Goal: Information Seeking & Learning: Learn about a topic

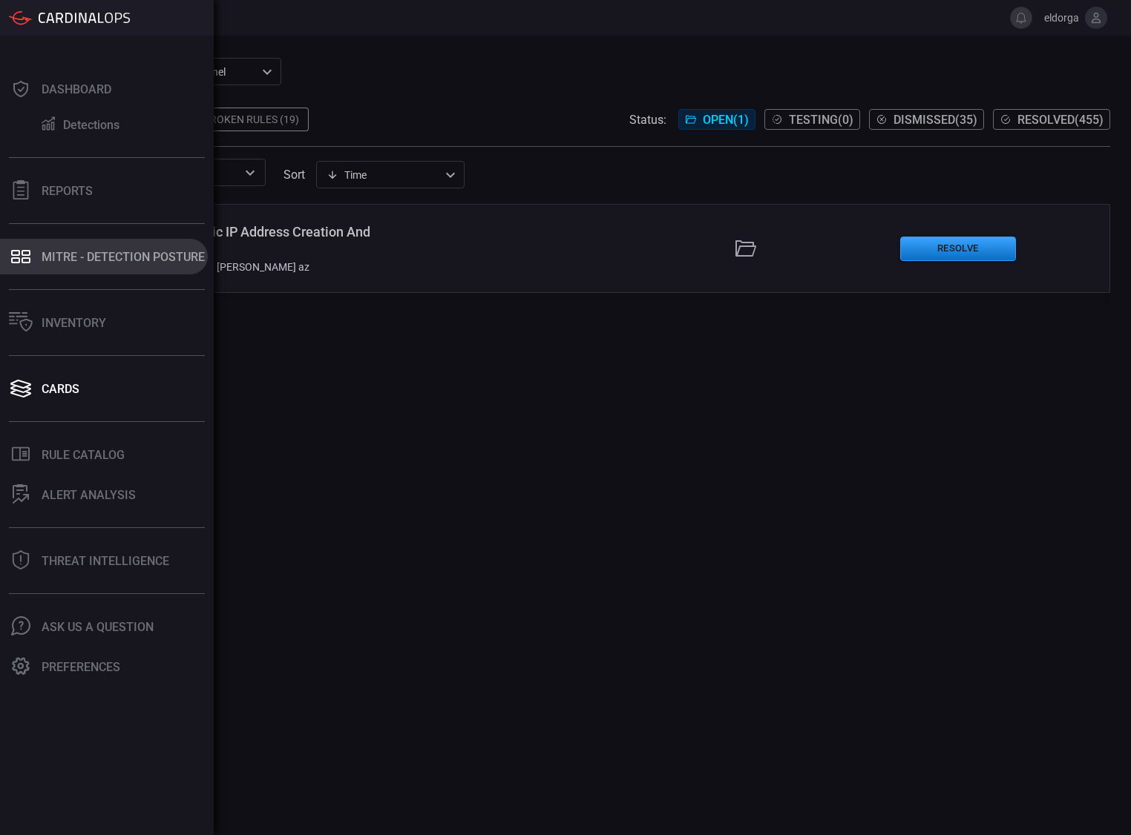
click at [55, 263] on div "MITRE - Detection Posture" at bounding box center [123, 257] width 163 height 14
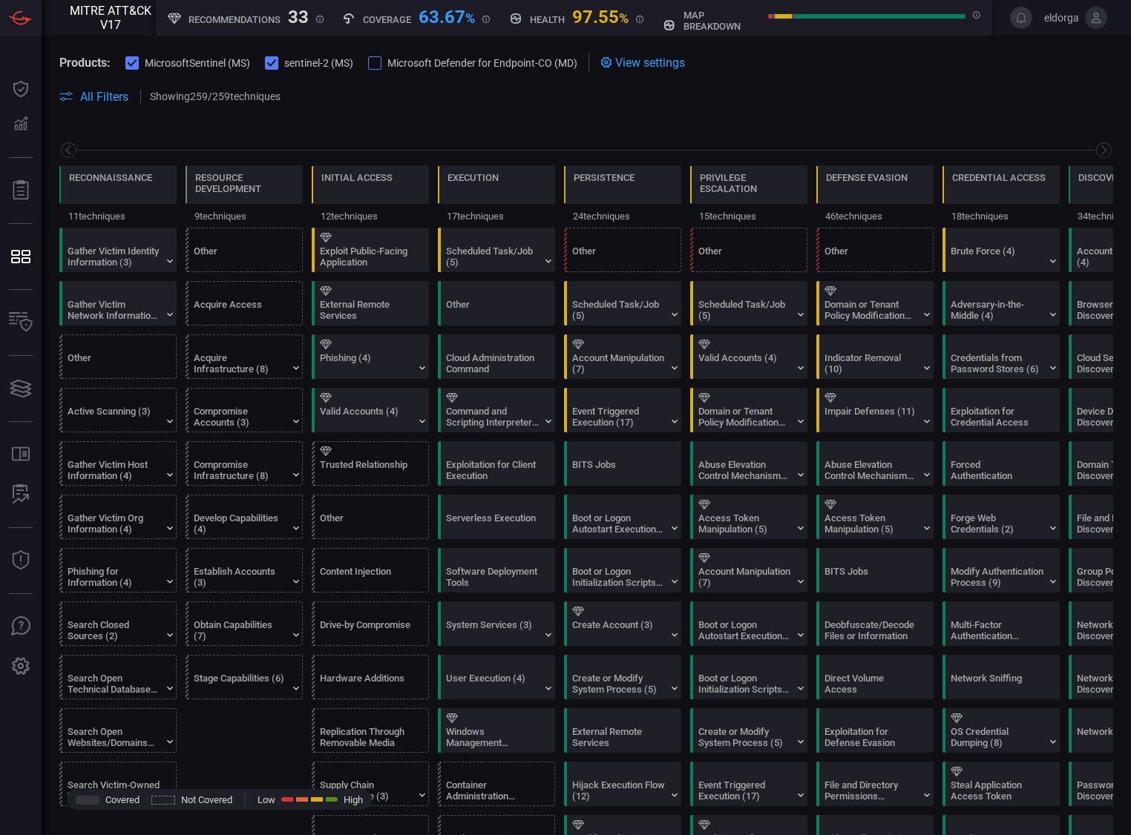
scroll to position [0, 194]
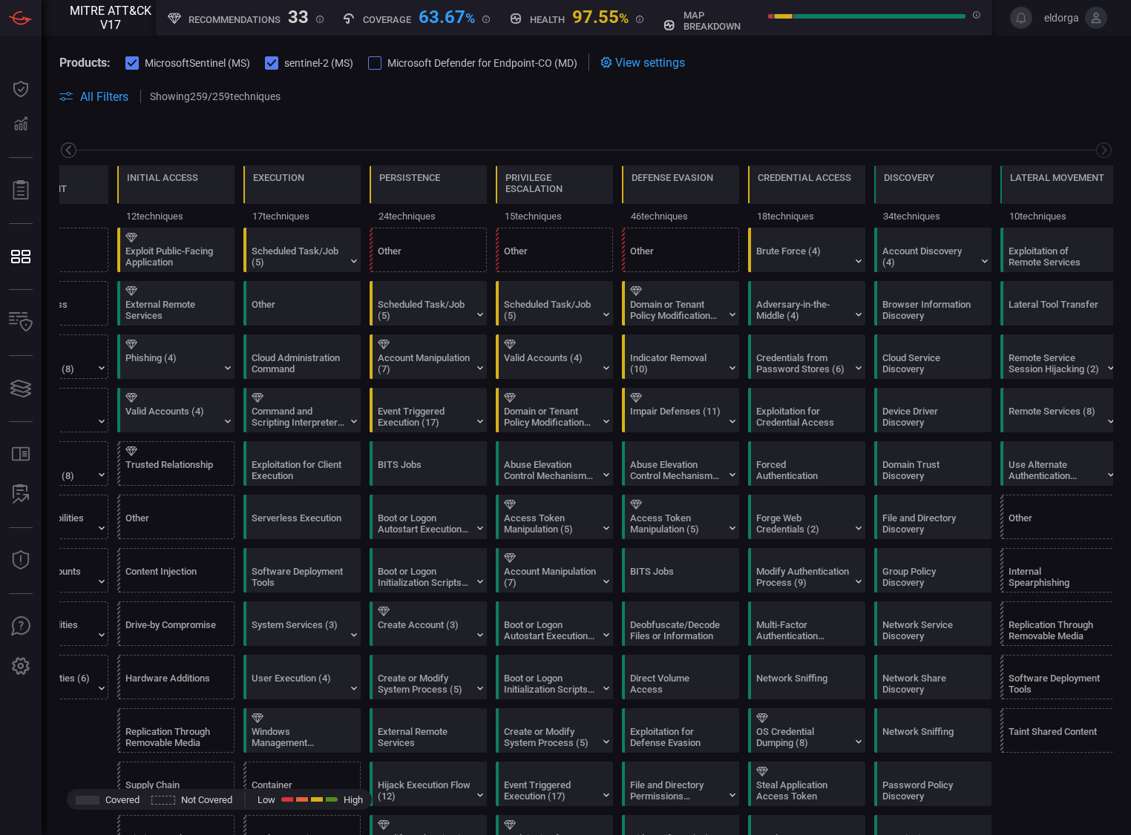
click at [69, 146] on icon at bounding box center [67, 150] width 5 height 10
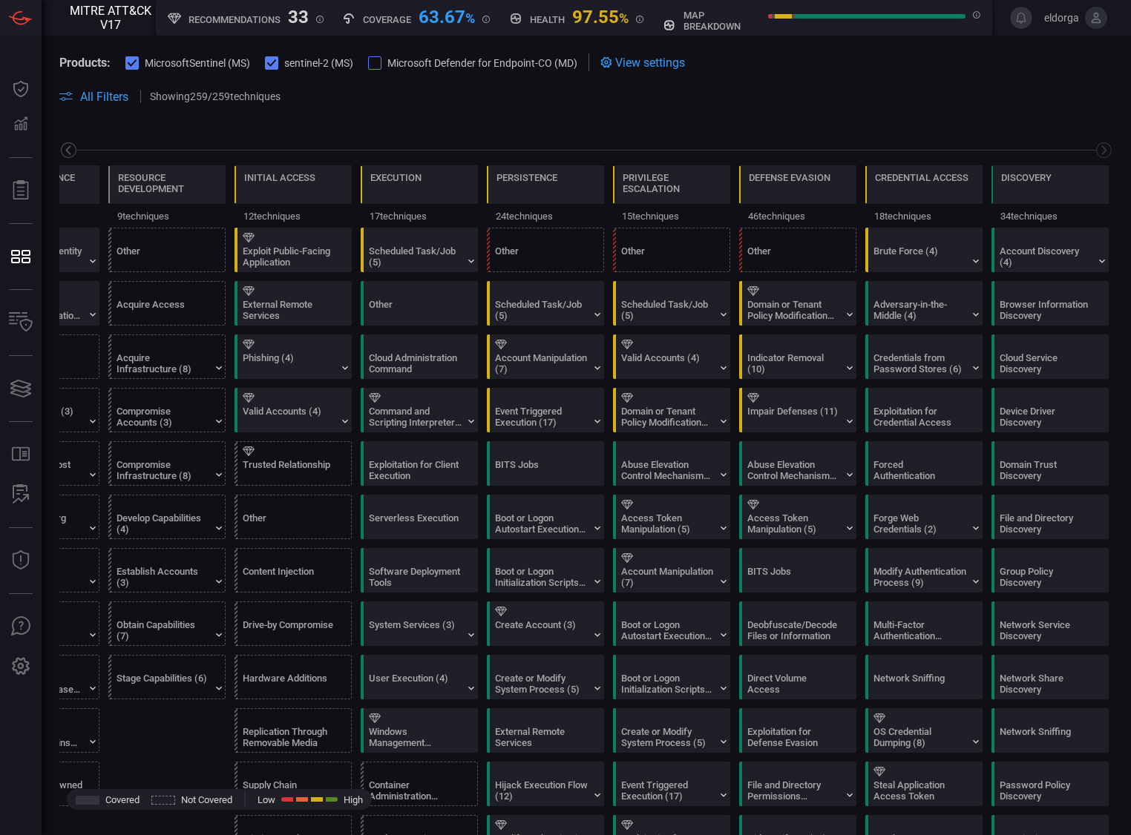
click at [69, 146] on icon at bounding box center [67, 150] width 5 height 10
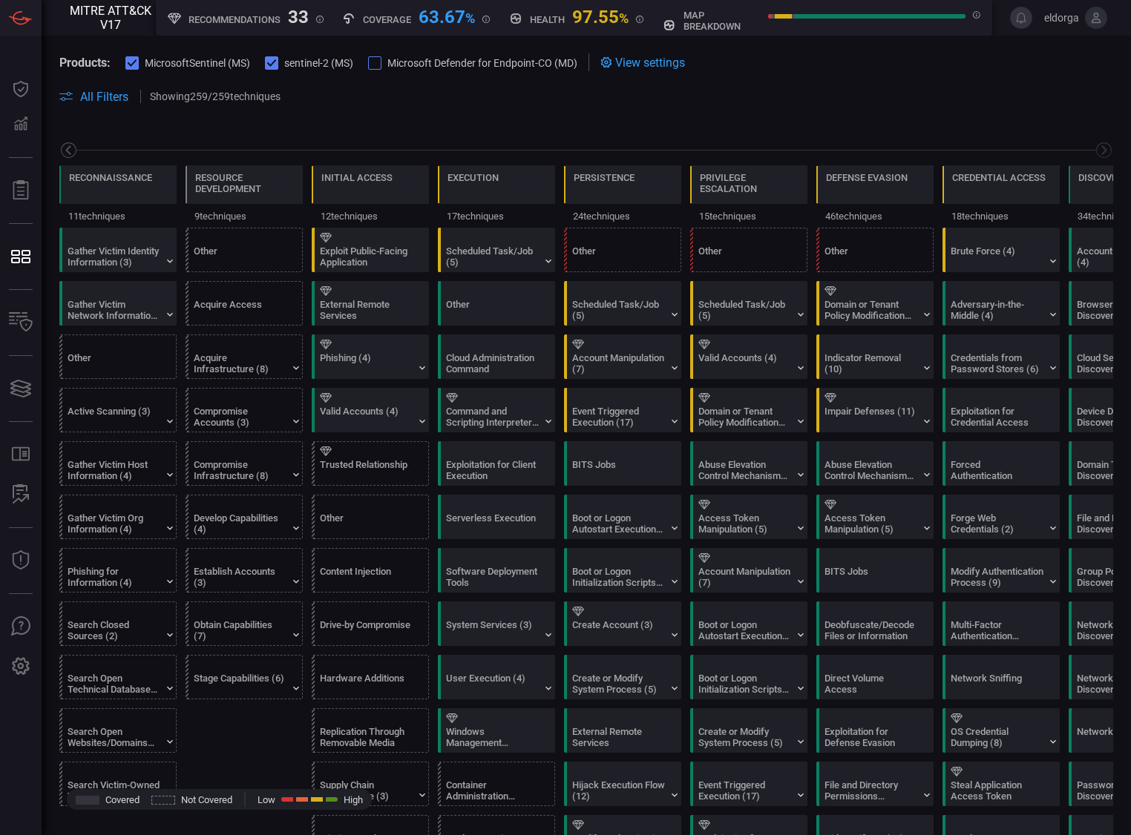
click at [69, 146] on icon at bounding box center [67, 150] width 5 height 10
click at [134, 185] on div "Reconnaissance" at bounding box center [110, 187] width 83 height 31
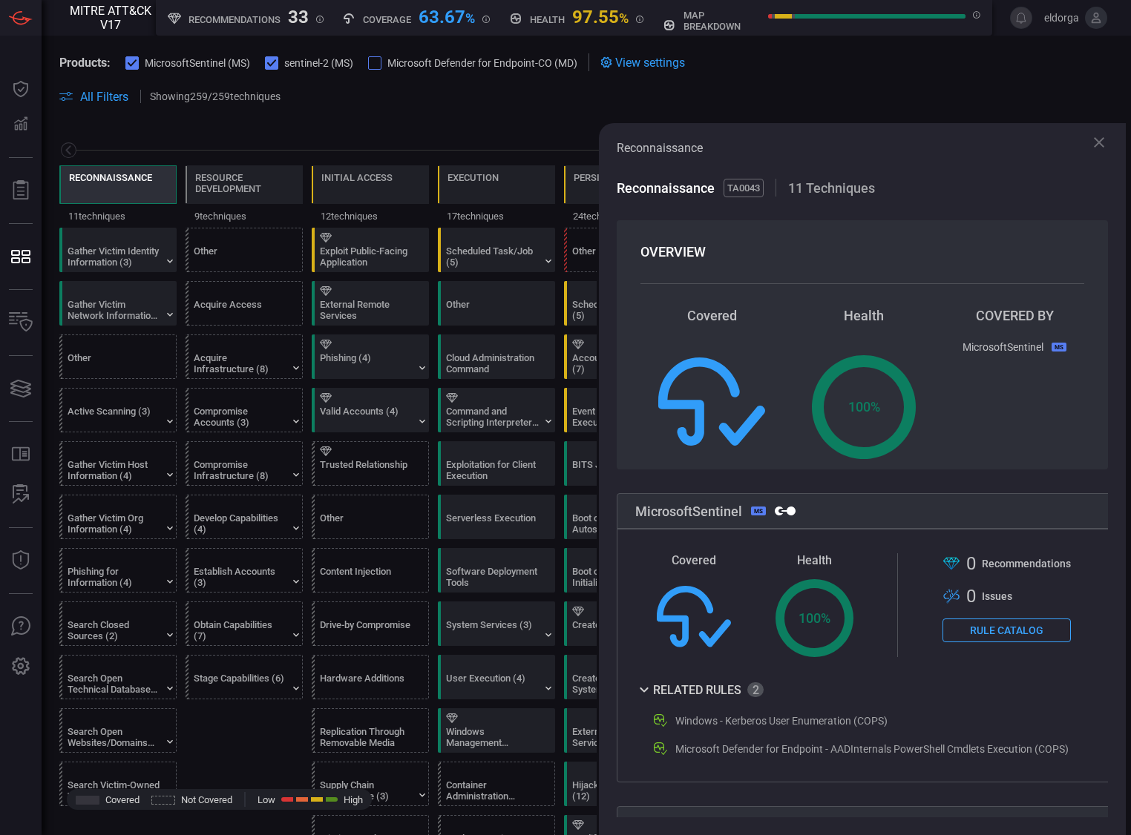
click at [366, 125] on div "Reconnaissance 11 techniques Resource Development 9 techniques Initial Access 1…" at bounding box center [586, 175] width 1089 height 105
click at [450, 141] on div at bounding box center [586, 150] width 1054 height 19
click at [1095, 144] on icon at bounding box center [1099, 143] width 18 height 18
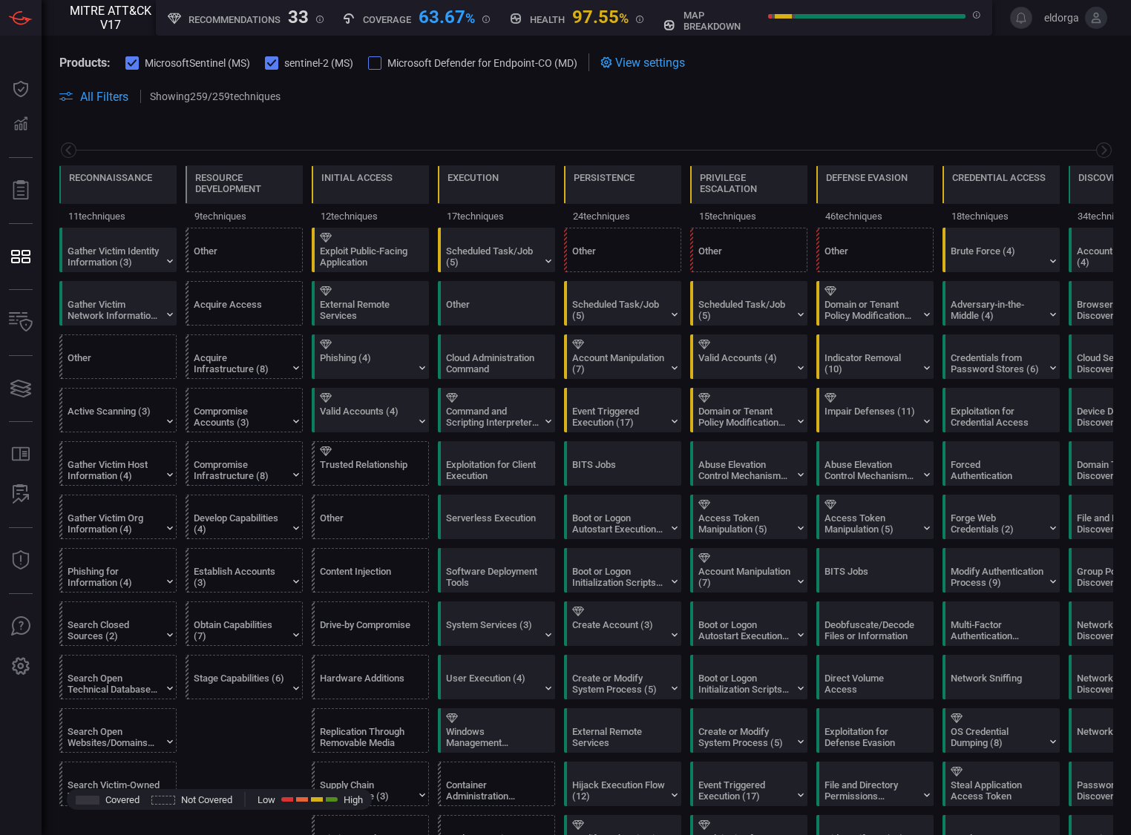
drag, startPoint x: 168, startPoint y: 19, endPoint x: 203, endPoint y: 16, distance: 35.7
click at [168, 19] on icon at bounding box center [174, 18] width 13 height 11
click at [319, 22] on icon at bounding box center [319, 19] width 7 height 7
click at [478, 119] on span at bounding box center [586, 114] width 1054 height 18
drag, startPoint x: 342, startPoint y: 19, endPoint x: 354, endPoint y: 19, distance: 11.9
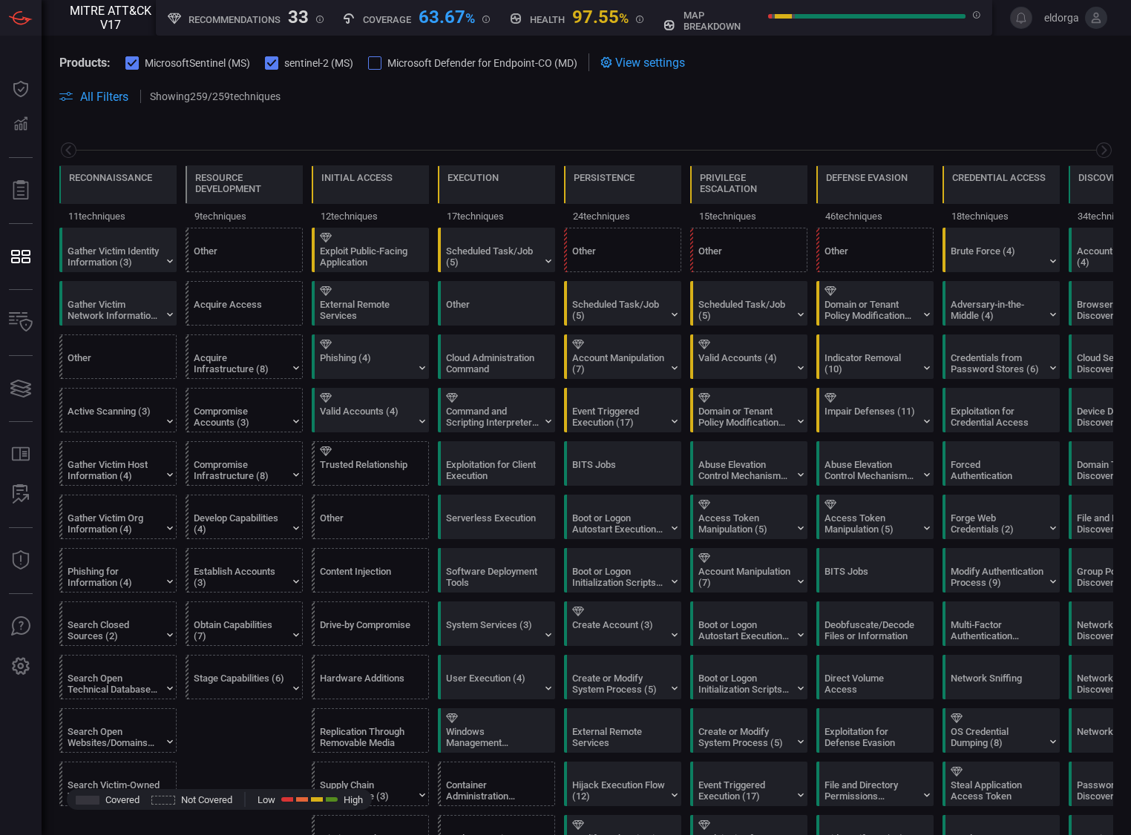
click at [354, 19] on div "Coverage 63.67 % MITRE ATT&CK techniques coverage by rules" at bounding box center [413, 18] width 167 height 36
click at [347, 19] on icon at bounding box center [349, 18] width 10 height 10
click at [358, 19] on div "Coverage 63.67 % MITRE ATT&CK techniques coverage by rules" at bounding box center [416, 16] width 148 height 19
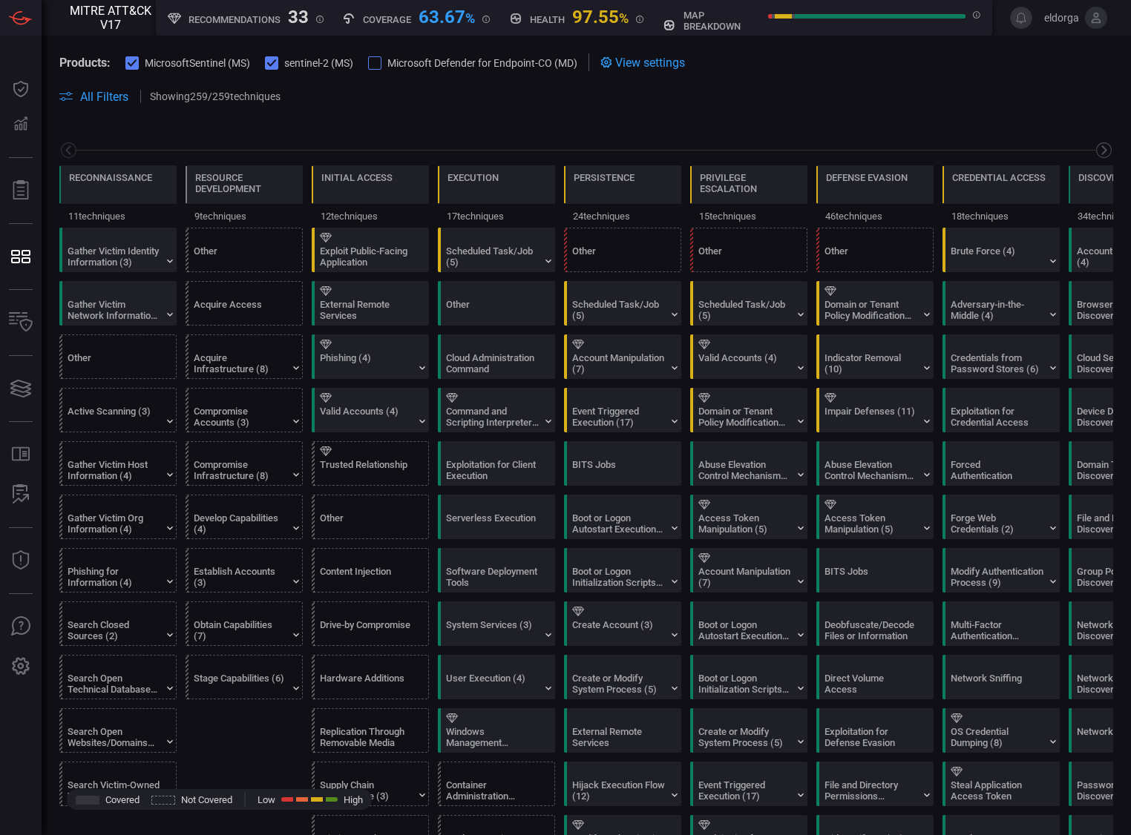
click at [1096, 152] on icon at bounding box center [1103, 150] width 19 height 19
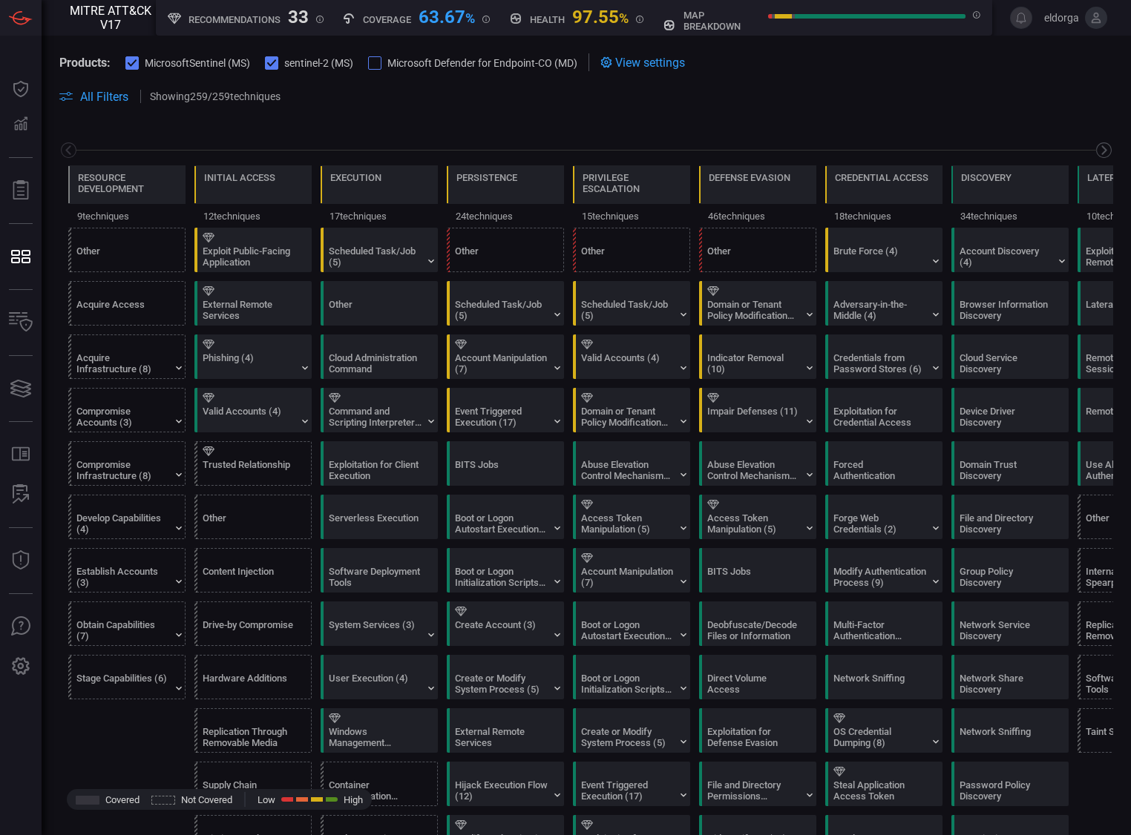
click at [1096, 152] on icon at bounding box center [1103, 150] width 19 height 19
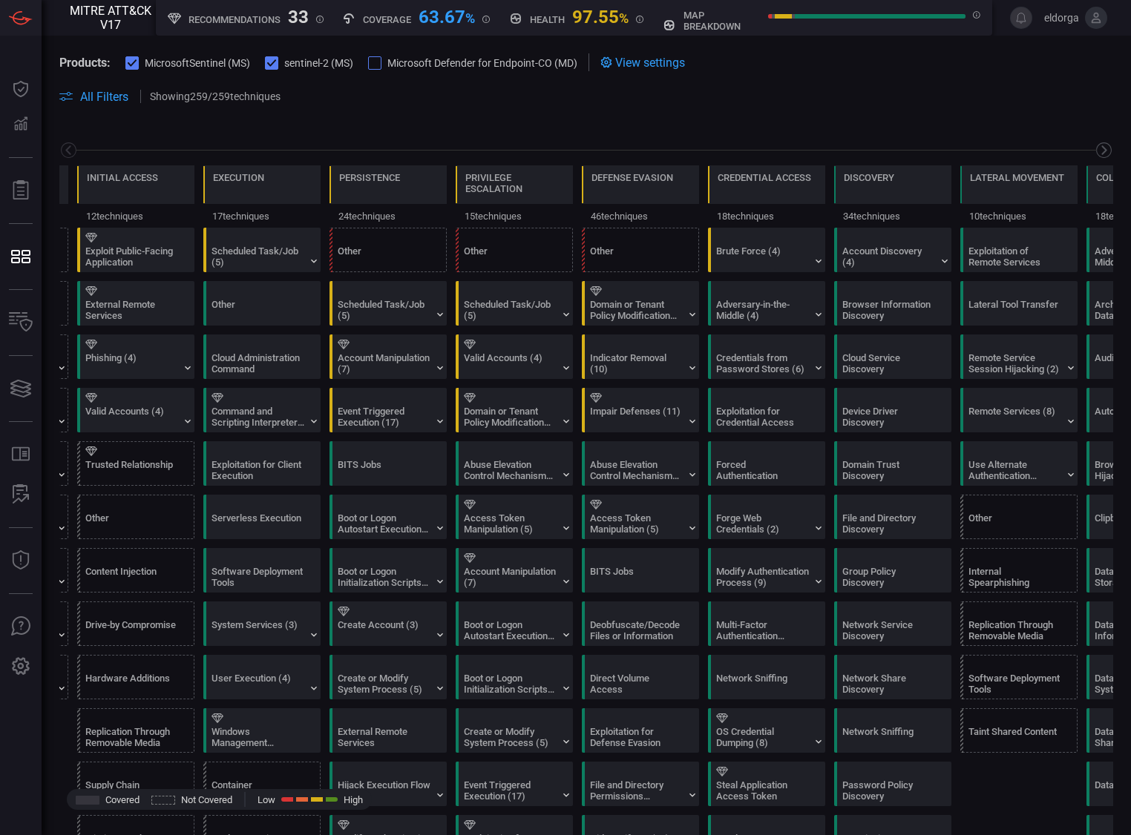
click at [1096, 152] on icon at bounding box center [1103, 150] width 19 height 19
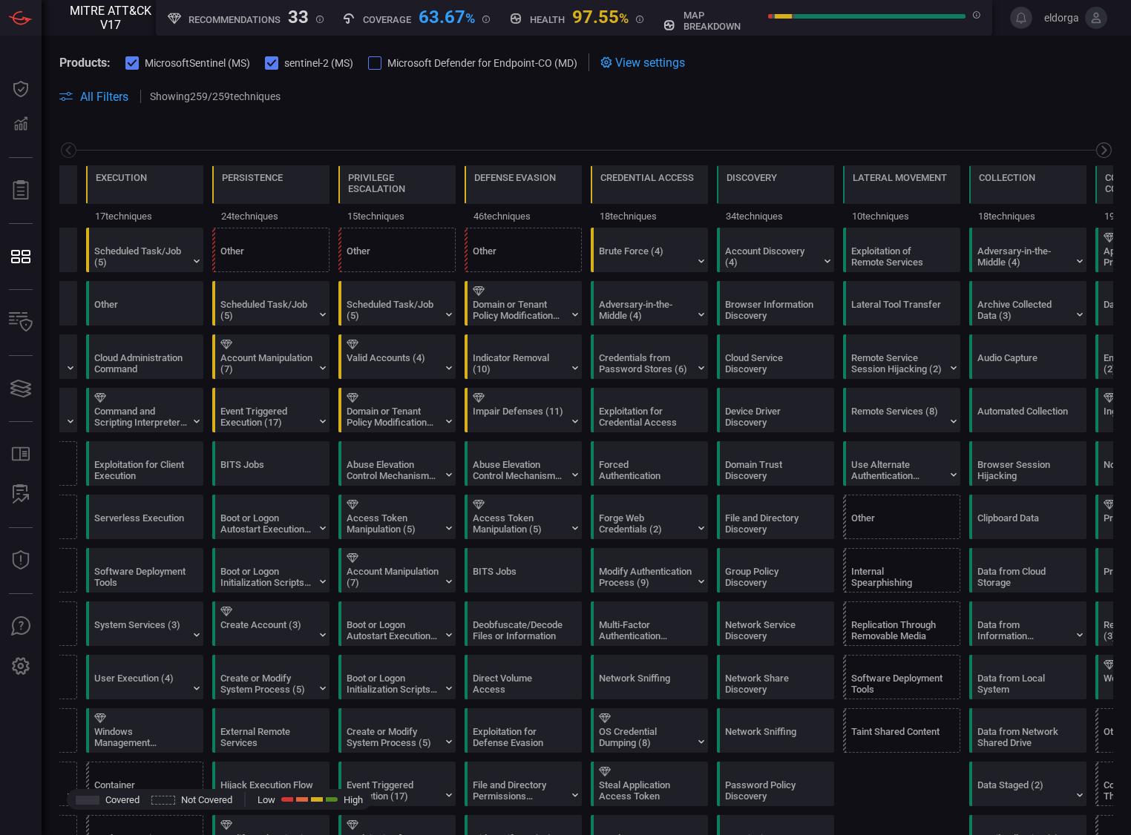
click at [1096, 152] on icon at bounding box center [1103, 150] width 19 height 19
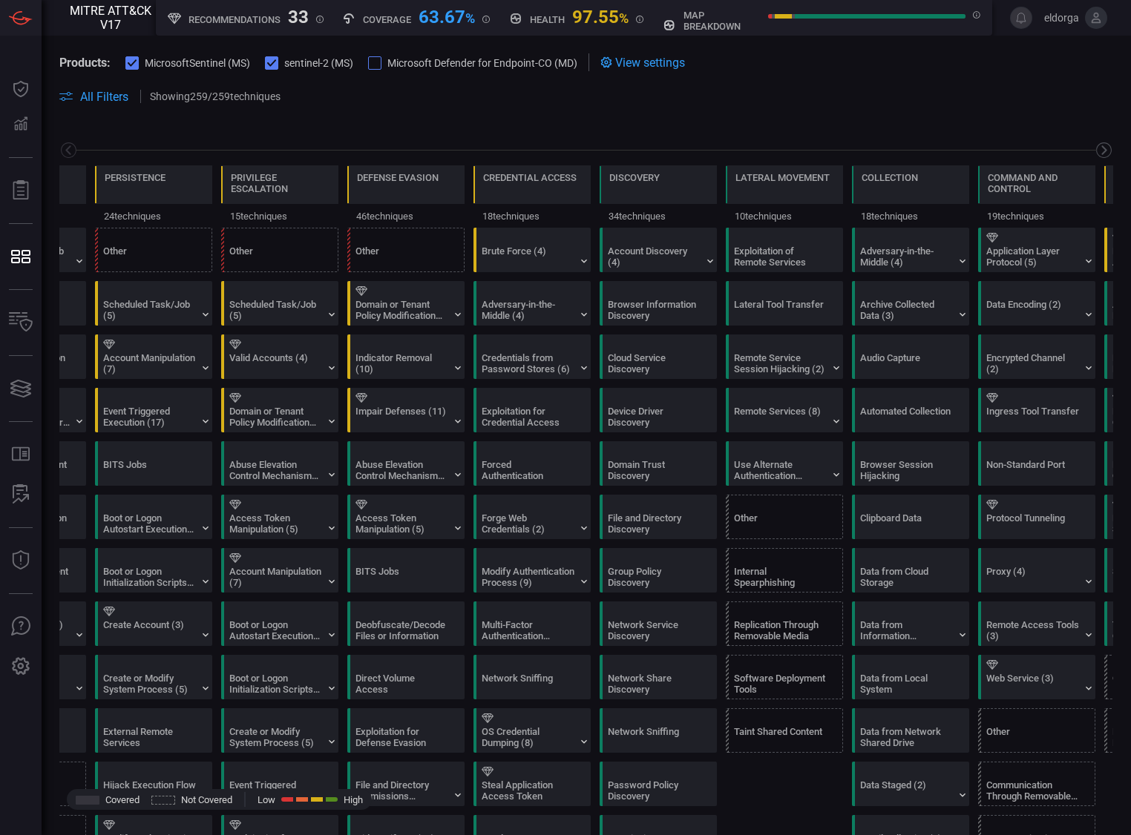
click at [1096, 152] on icon at bounding box center [1103, 150] width 19 height 19
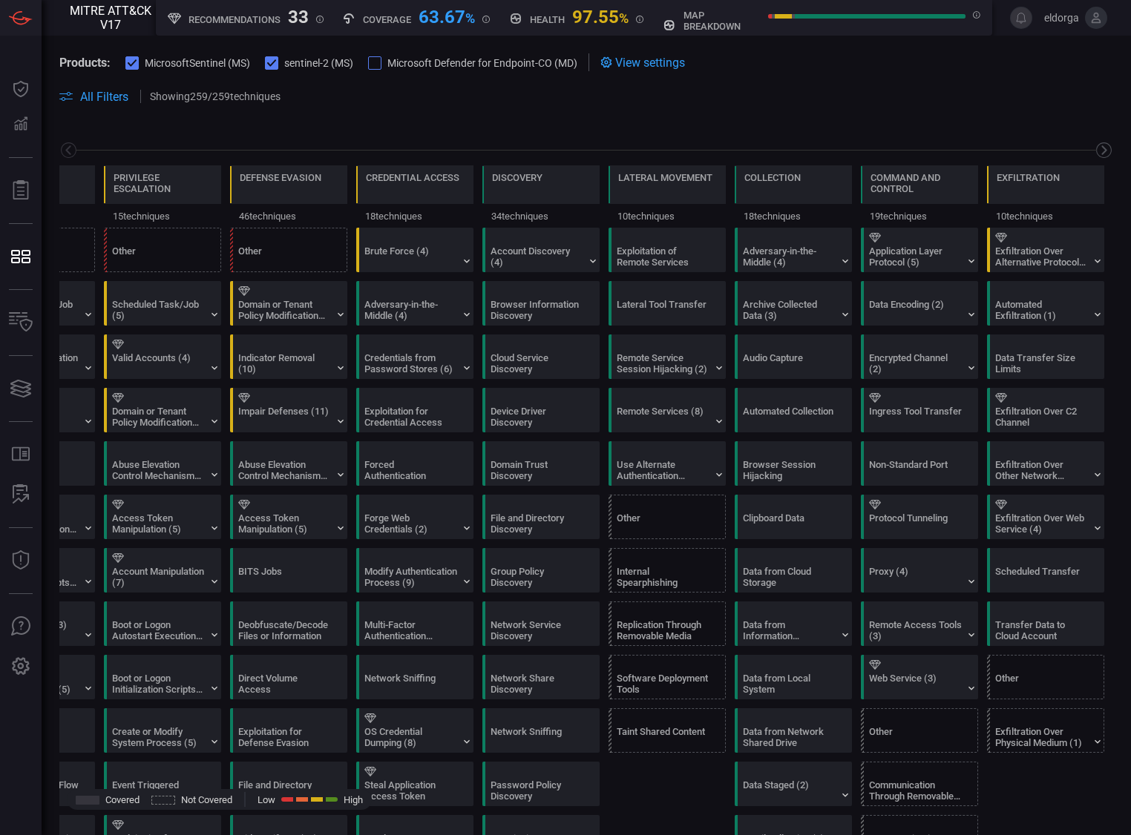
click at [1096, 152] on icon at bounding box center [1103, 150] width 19 height 19
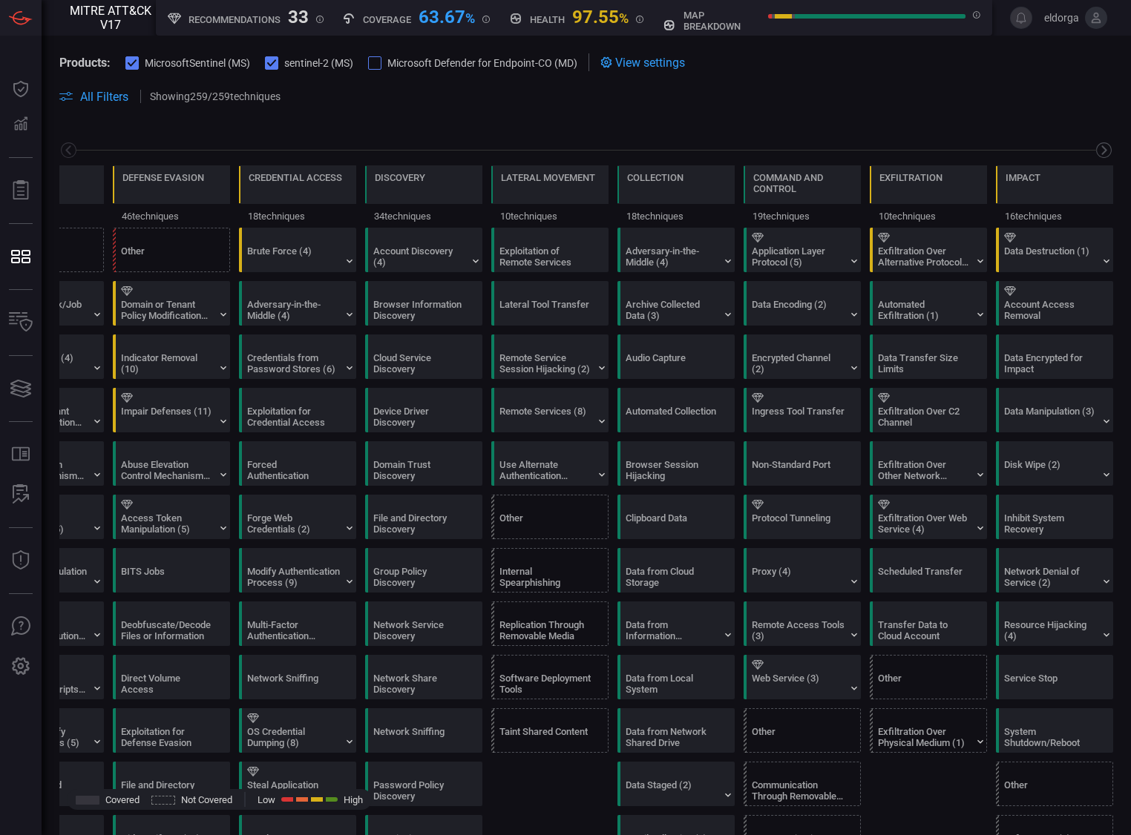
click at [1096, 152] on icon at bounding box center [1103, 150] width 19 height 19
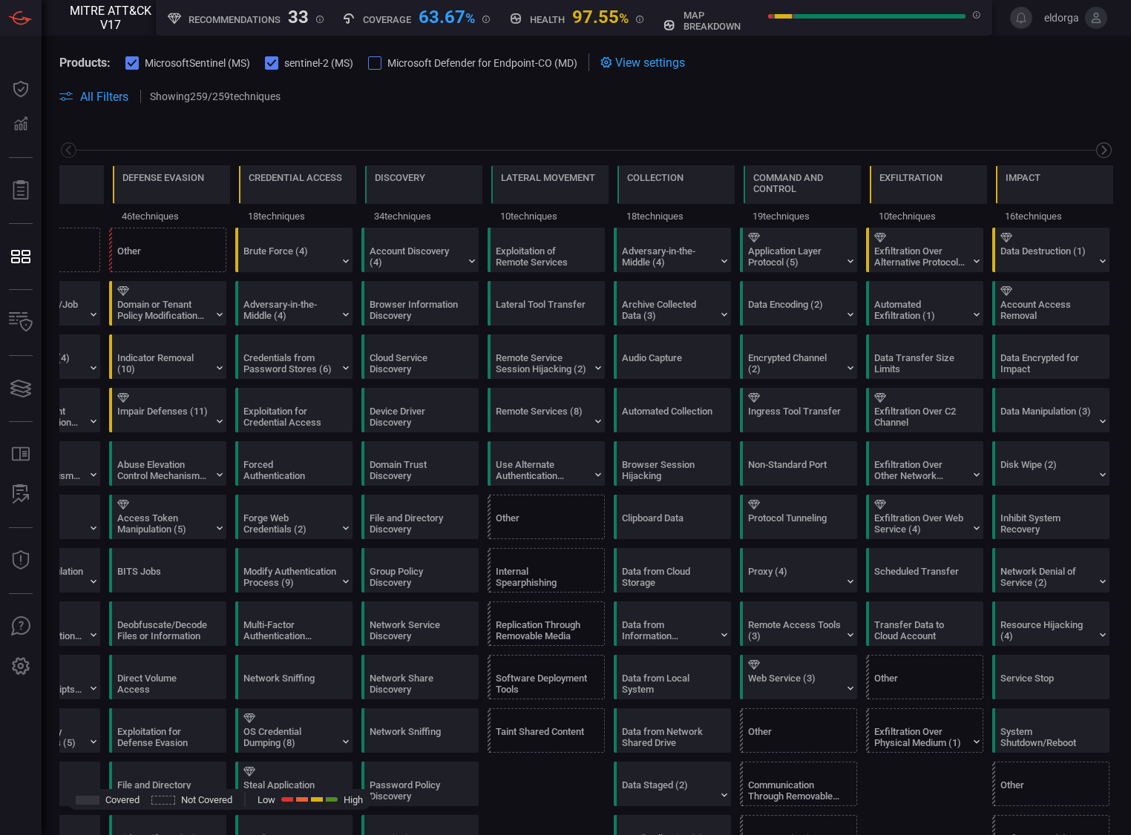
click at [1096, 152] on icon at bounding box center [1103, 150] width 19 height 19
click at [72, 150] on icon at bounding box center [68, 150] width 19 height 19
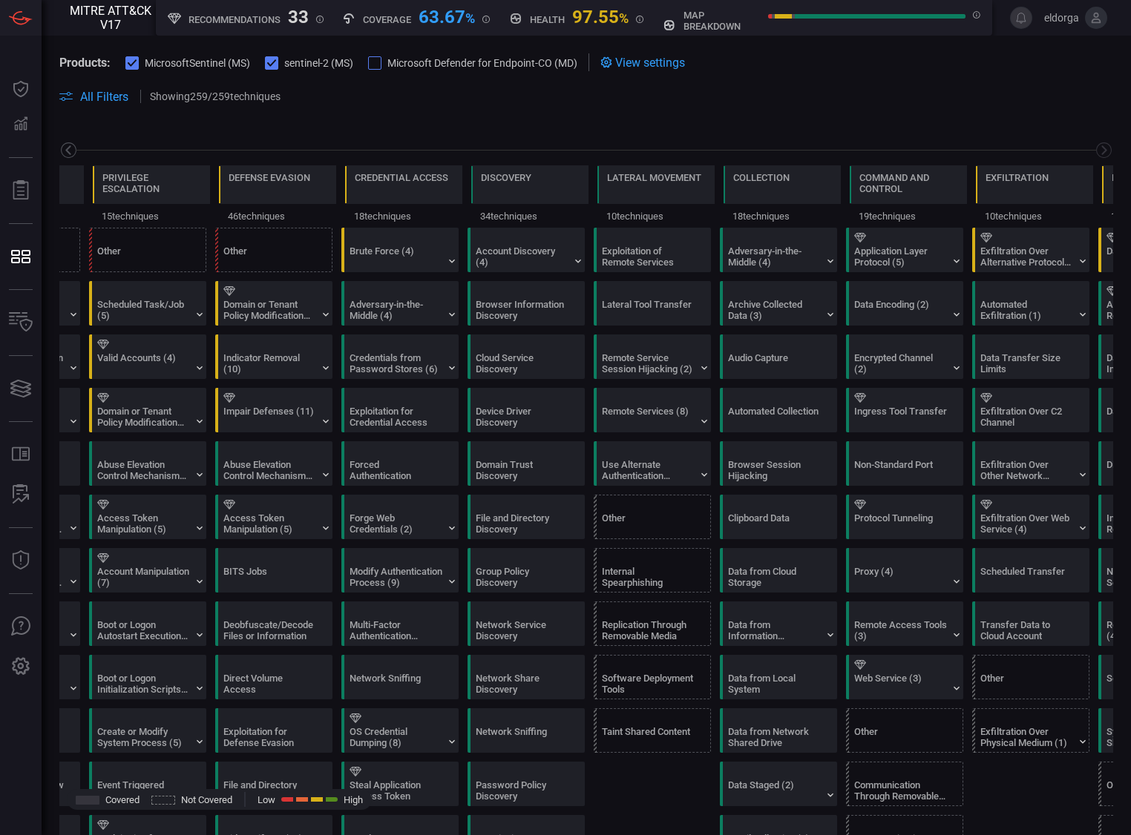
click at [72, 150] on icon at bounding box center [68, 150] width 19 height 19
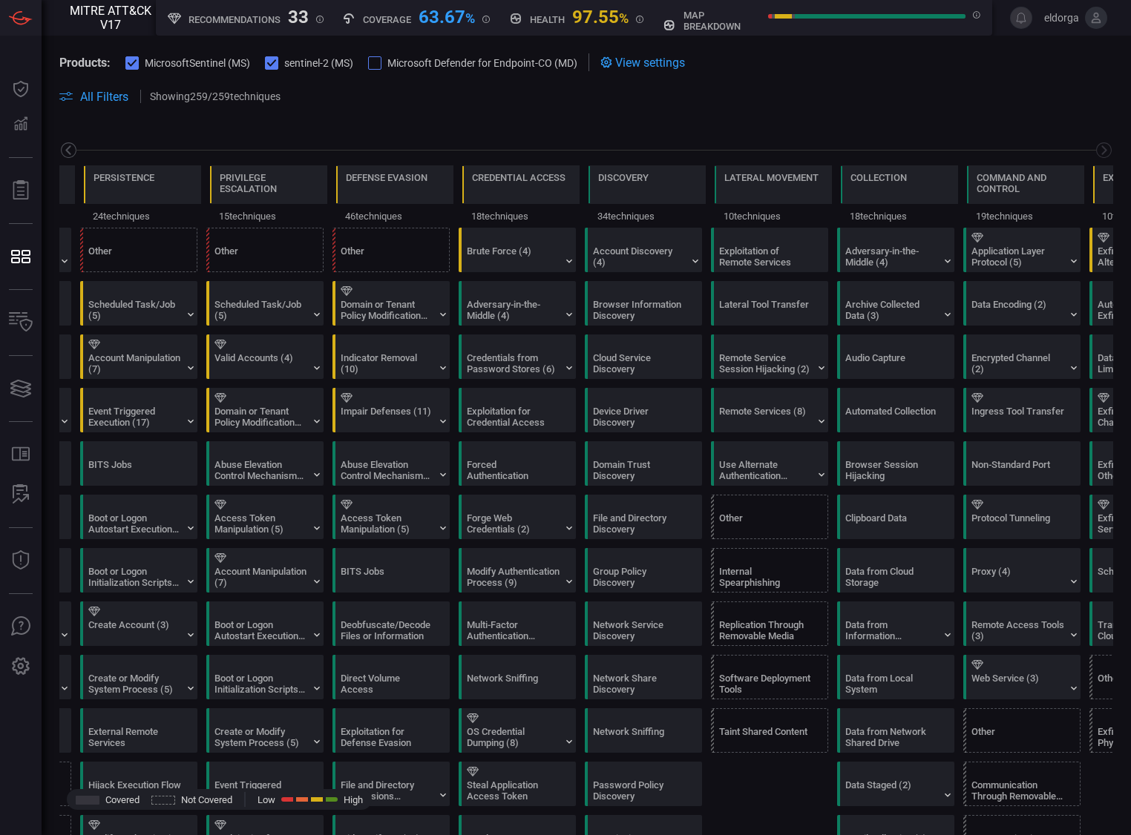
click at [72, 150] on icon at bounding box center [68, 150] width 19 height 19
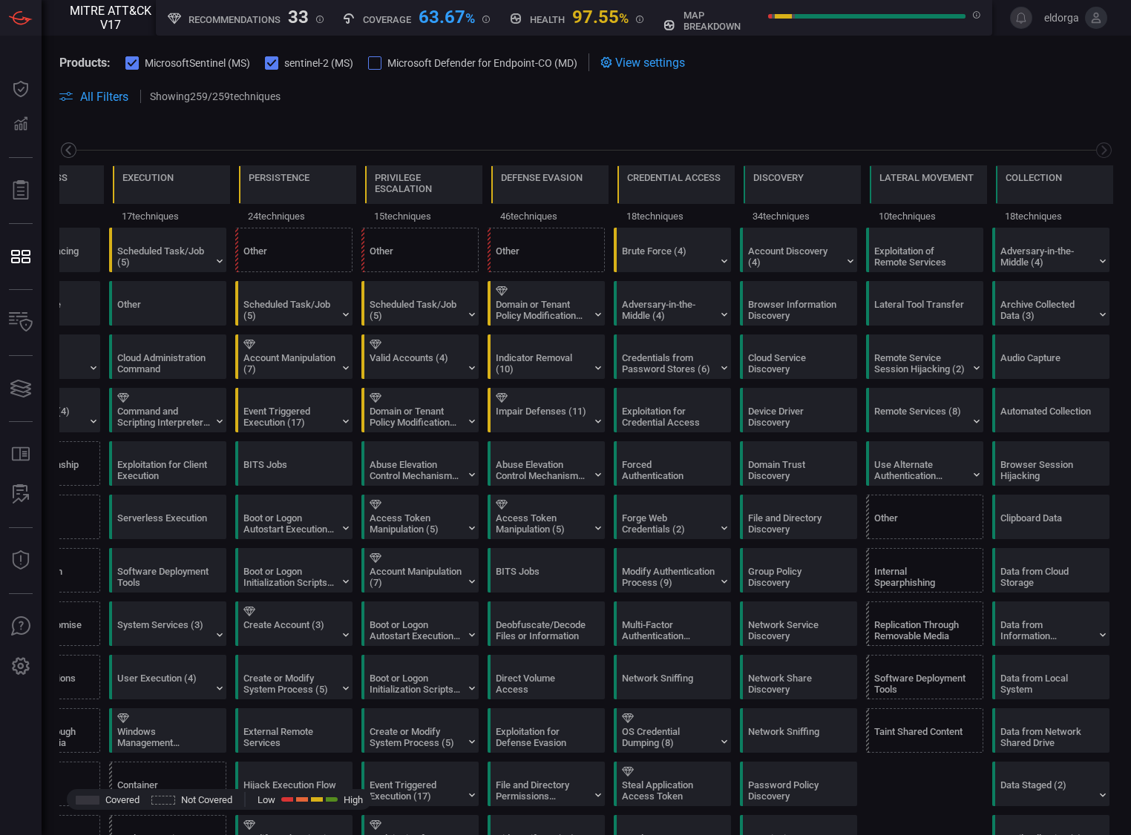
click at [72, 150] on icon at bounding box center [68, 150] width 19 height 19
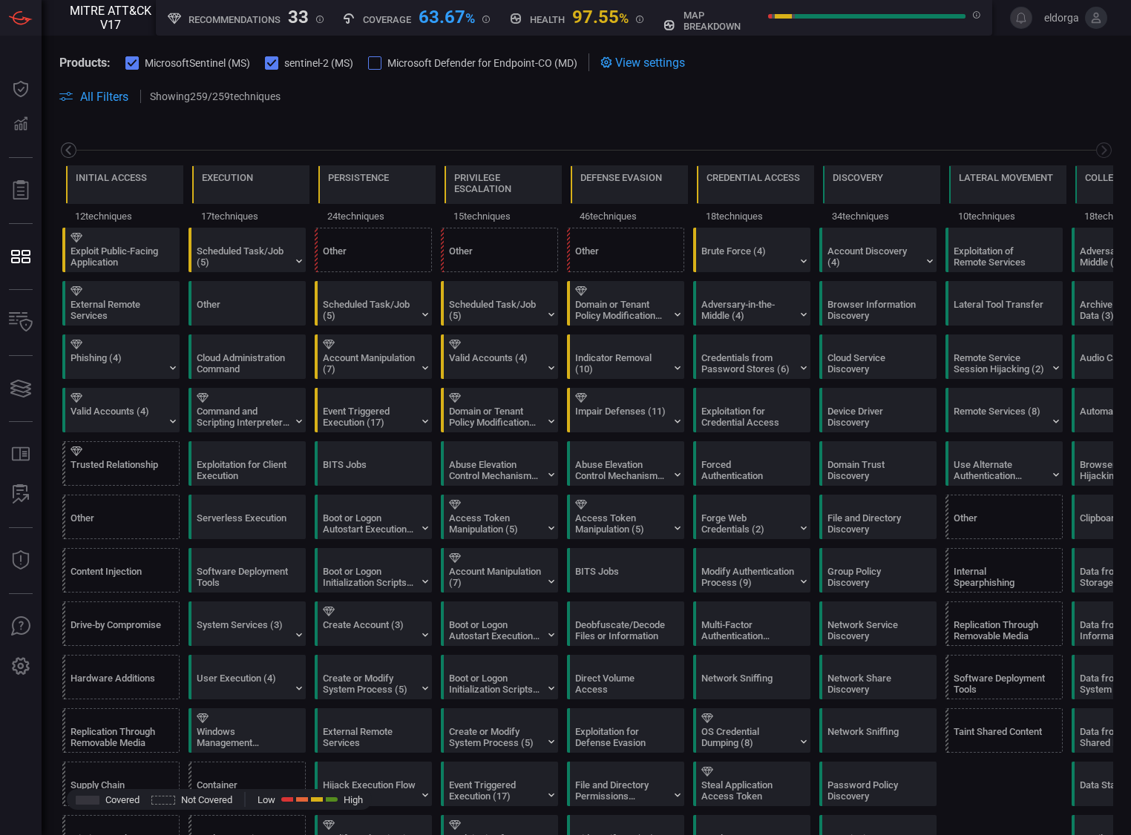
click at [72, 150] on icon at bounding box center [68, 150] width 19 height 19
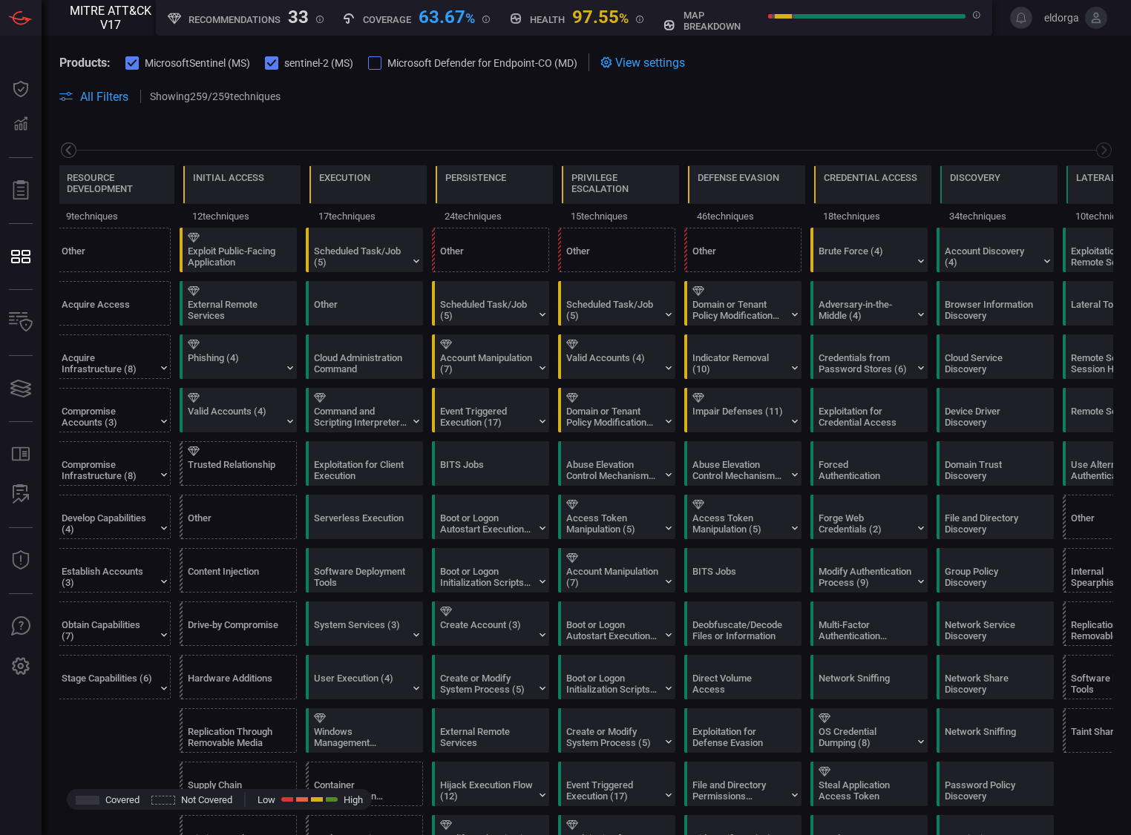
click at [72, 150] on icon at bounding box center [68, 150] width 19 height 19
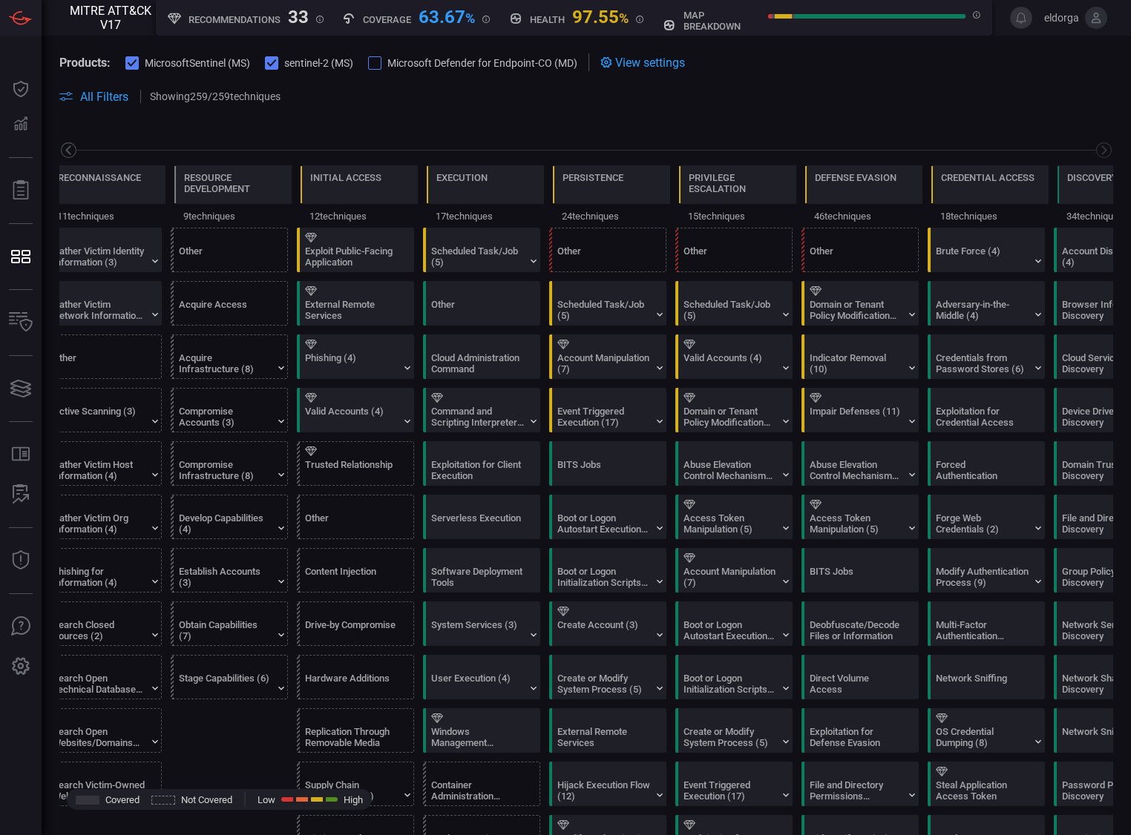
click at [72, 150] on icon at bounding box center [68, 150] width 19 height 19
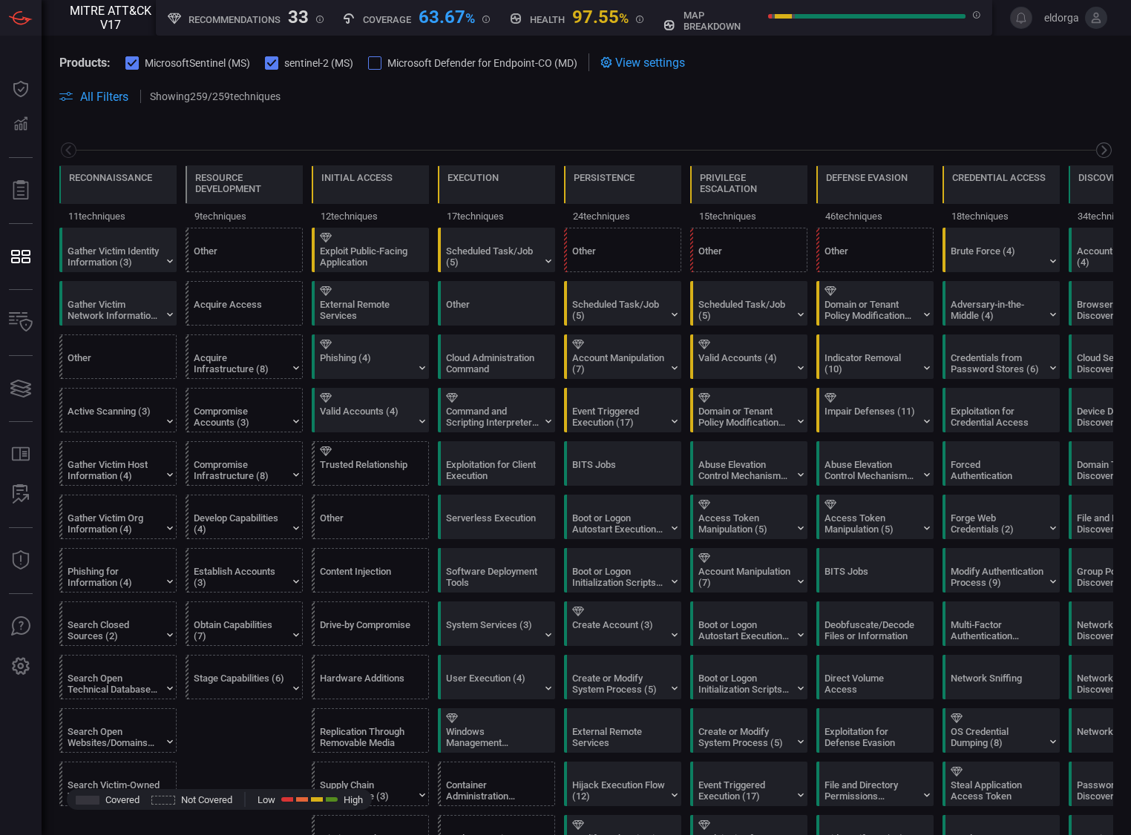
click at [1095, 153] on icon at bounding box center [1103, 150] width 19 height 19
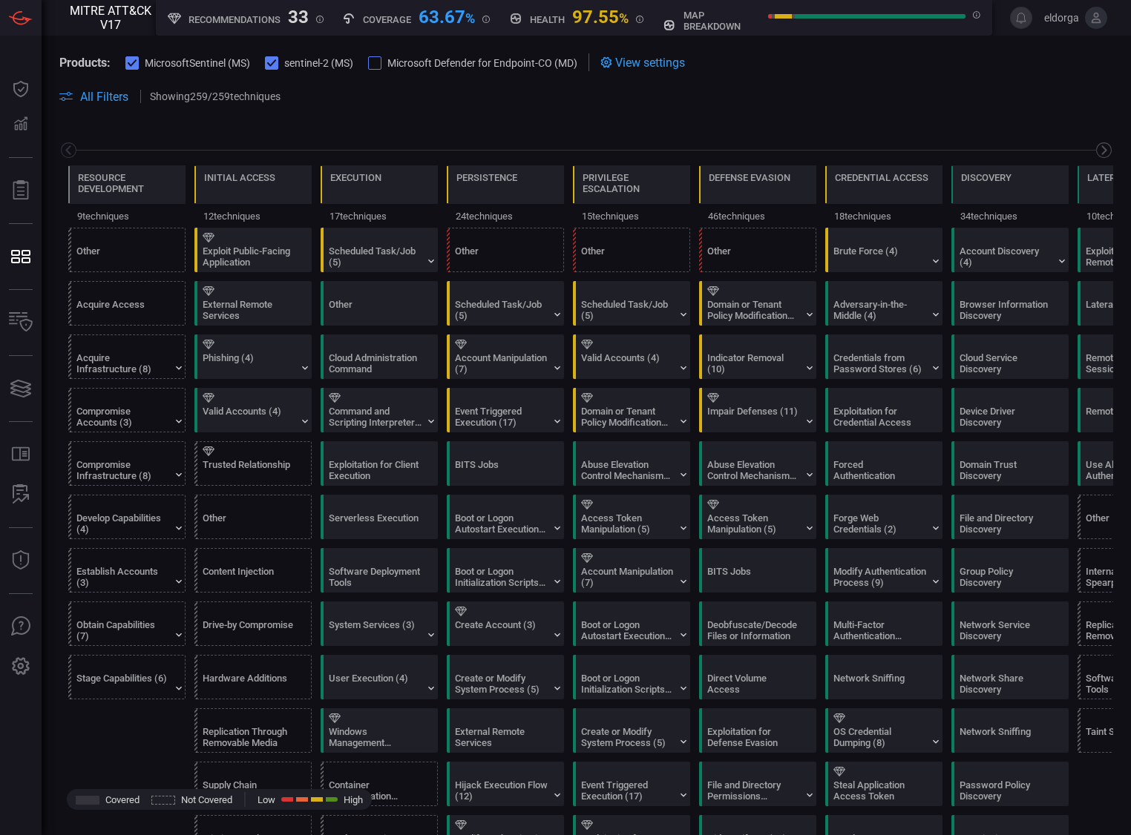
click at [1095, 153] on icon at bounding box center [1103, 150] width 19 height 19
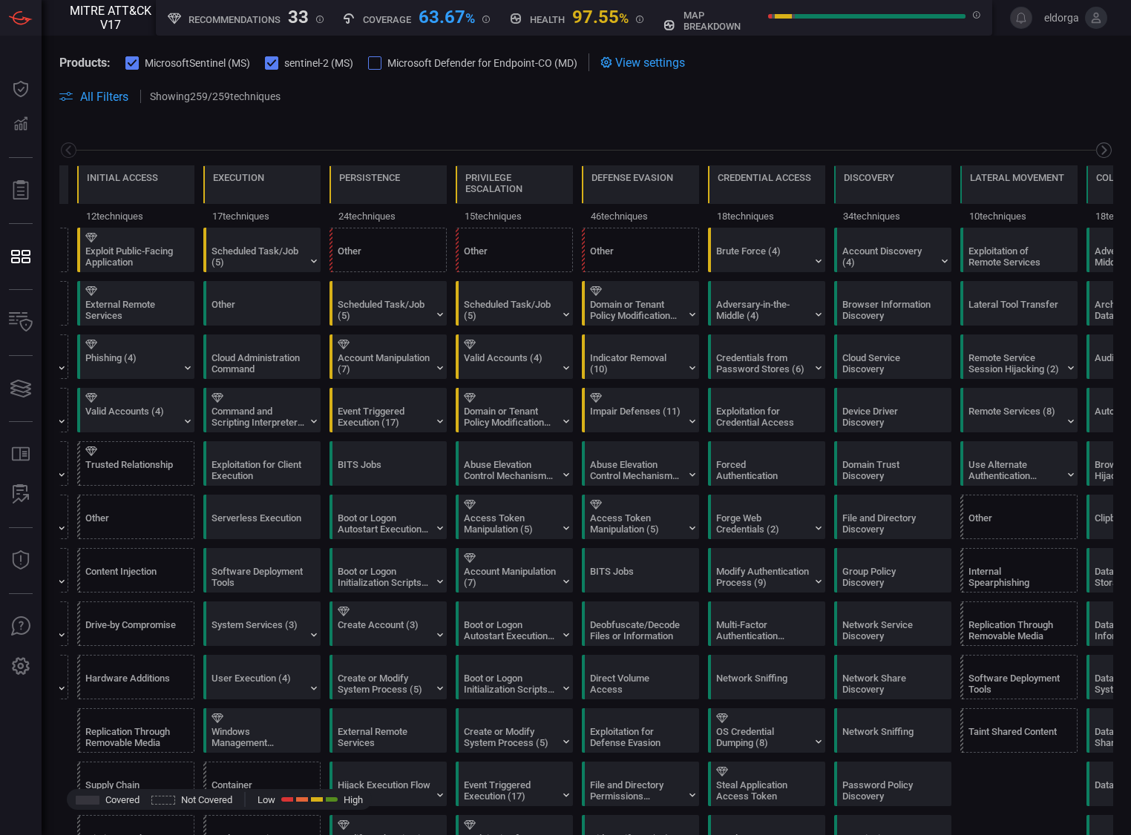
click at [1095, 153] on icon at bounding box center [1103, 150] width 19 height 19
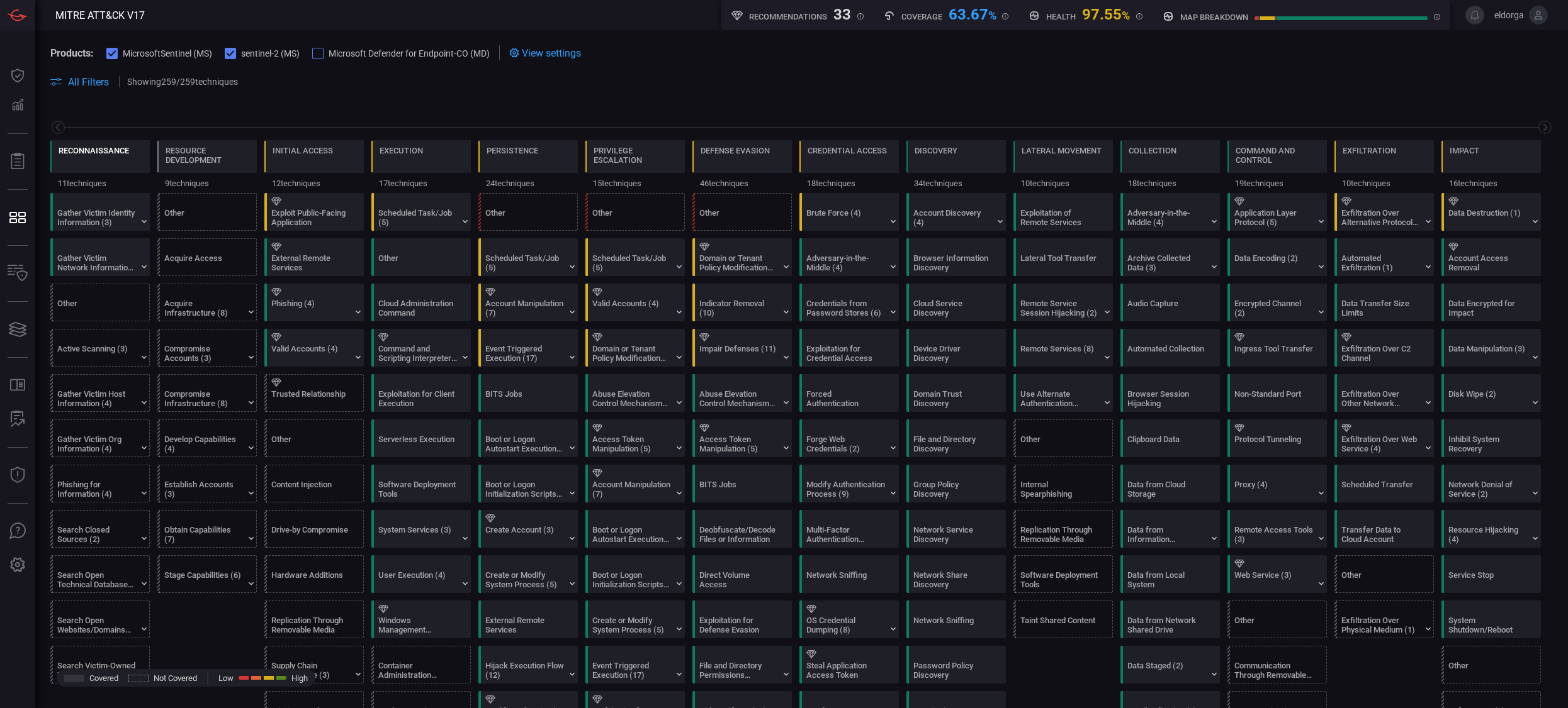
click at [101, 163] on div "Reconnaissance" at bounding box center [93, 159] width 70 height 26
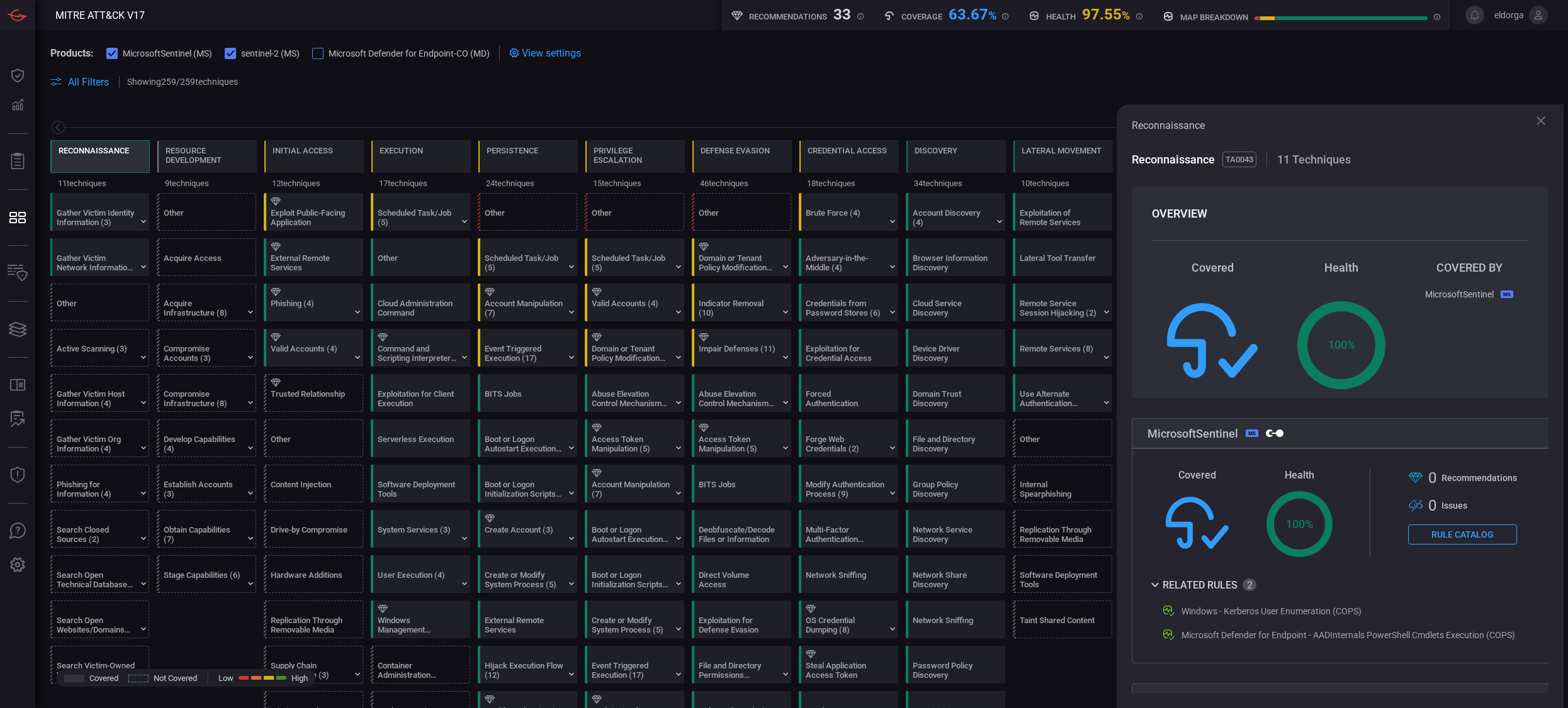
click at [195, 153] on div "Resource Development" at bounding box center [207, 155] width 83 height 19
click at [350, 100] on span at bounding box center [801, 97] width 1503 height 15
click at [959, 125] on icon at bounding box center [1541, 121] width 15 height 15
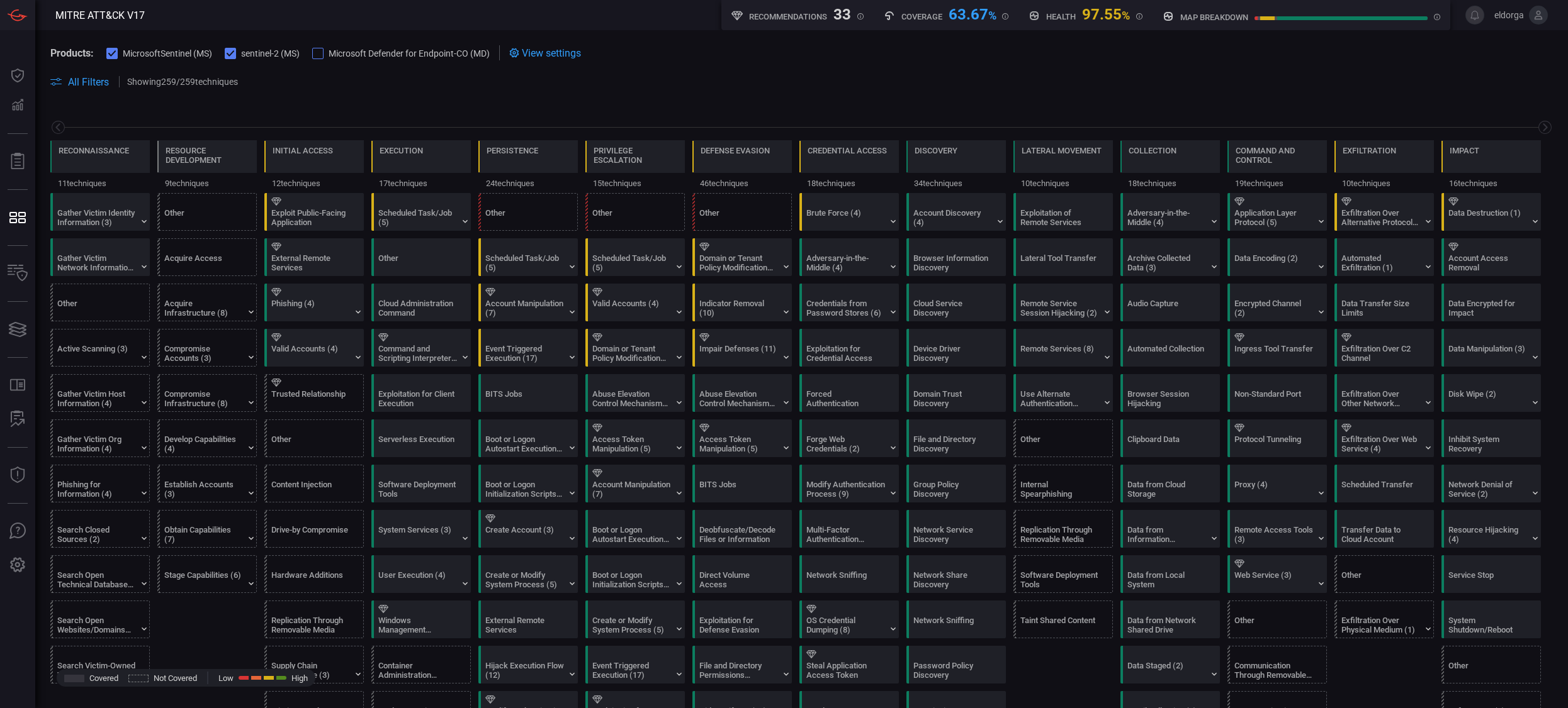
click at [197, 157] on div "Resource Development" at bounding box center [207, 155] width 83 height 19
click at [131, 159] on div "Reconnaissance" at bounding box center [99, 156] width 99 height 33
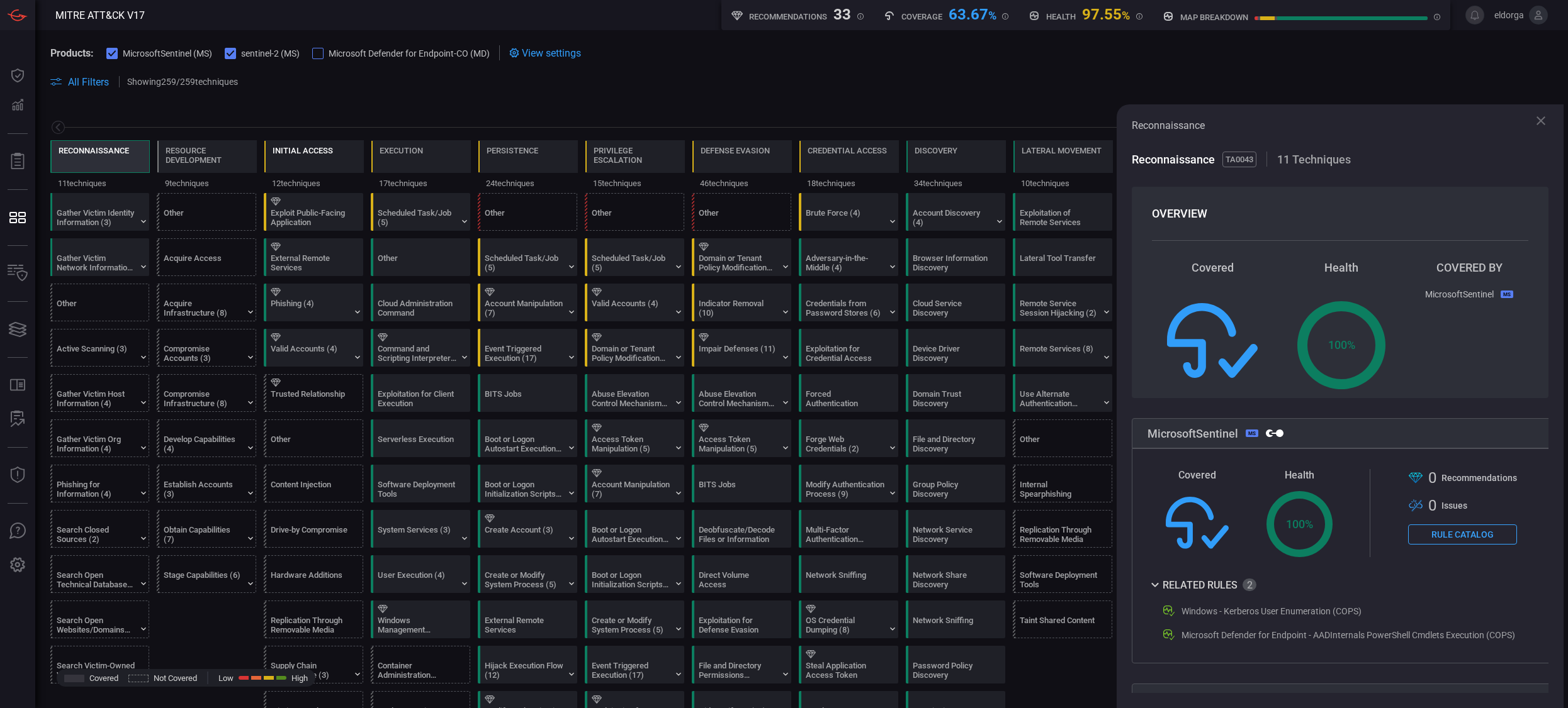
click at [293, 155] on div "Initial Access" at bounding box center [302, 150] width 60 height 9
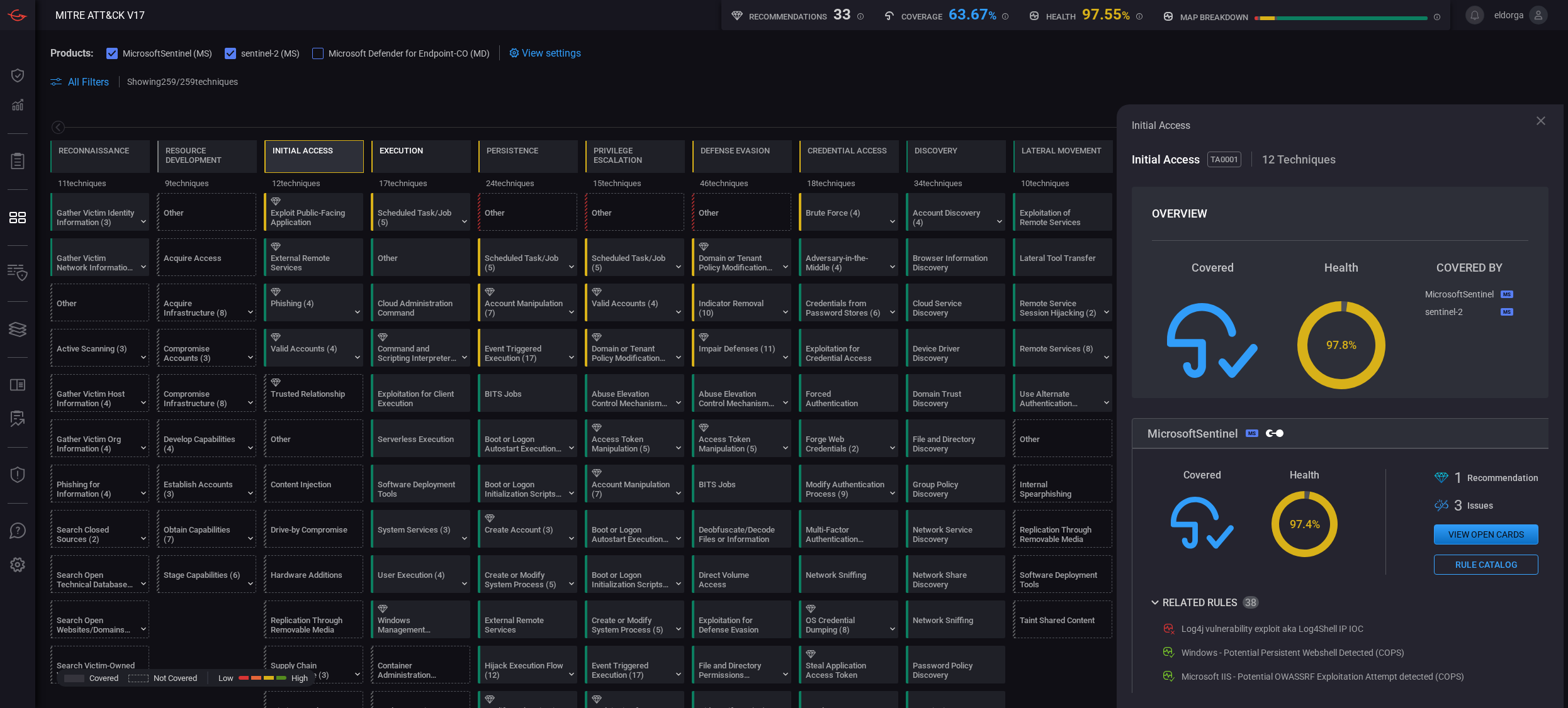
click at [401, 158] on div "Execution" at bounding box center [400, 159] width 43 height 26
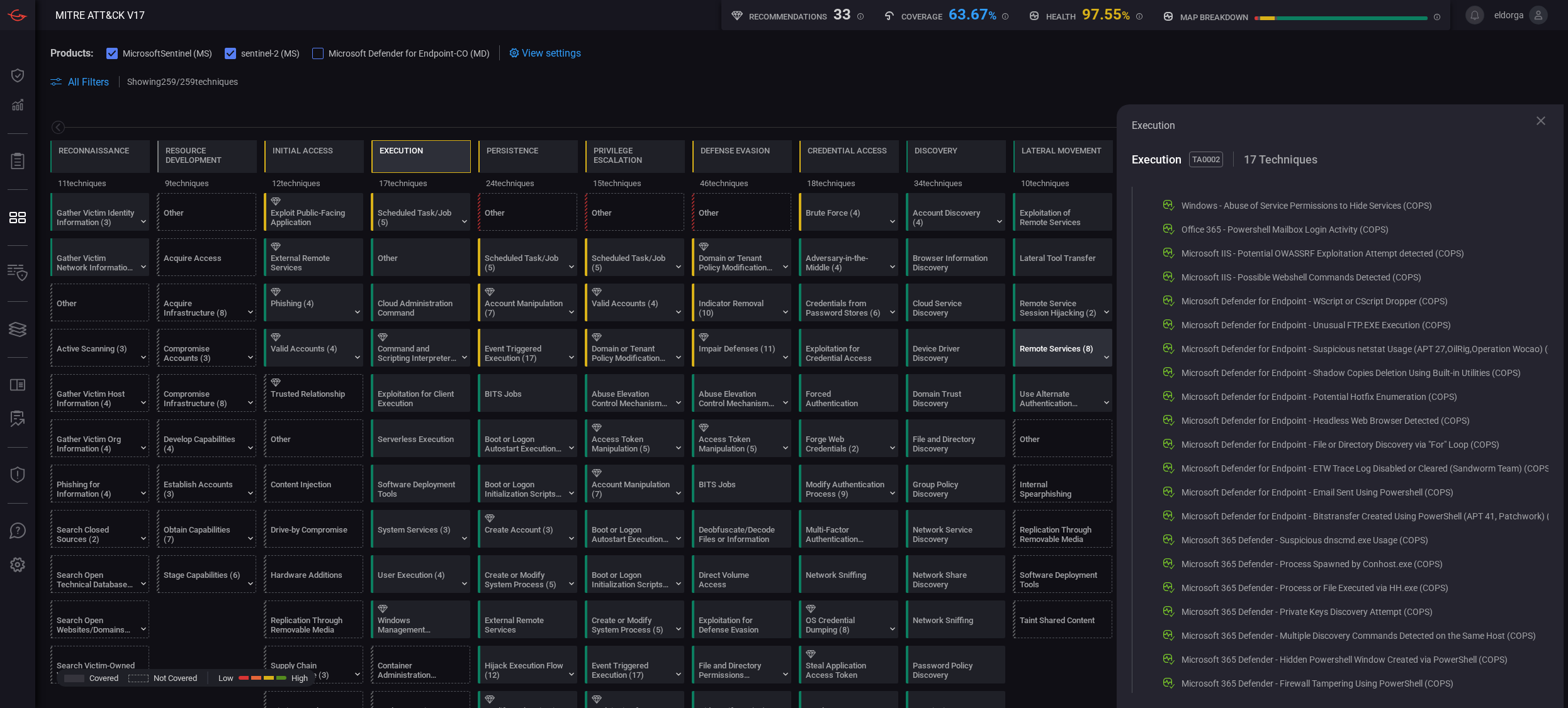
scroll to position [588, 0]
click at [527, 157] on div "Persistence" at bounding box center [512, 159] width 52 height 26
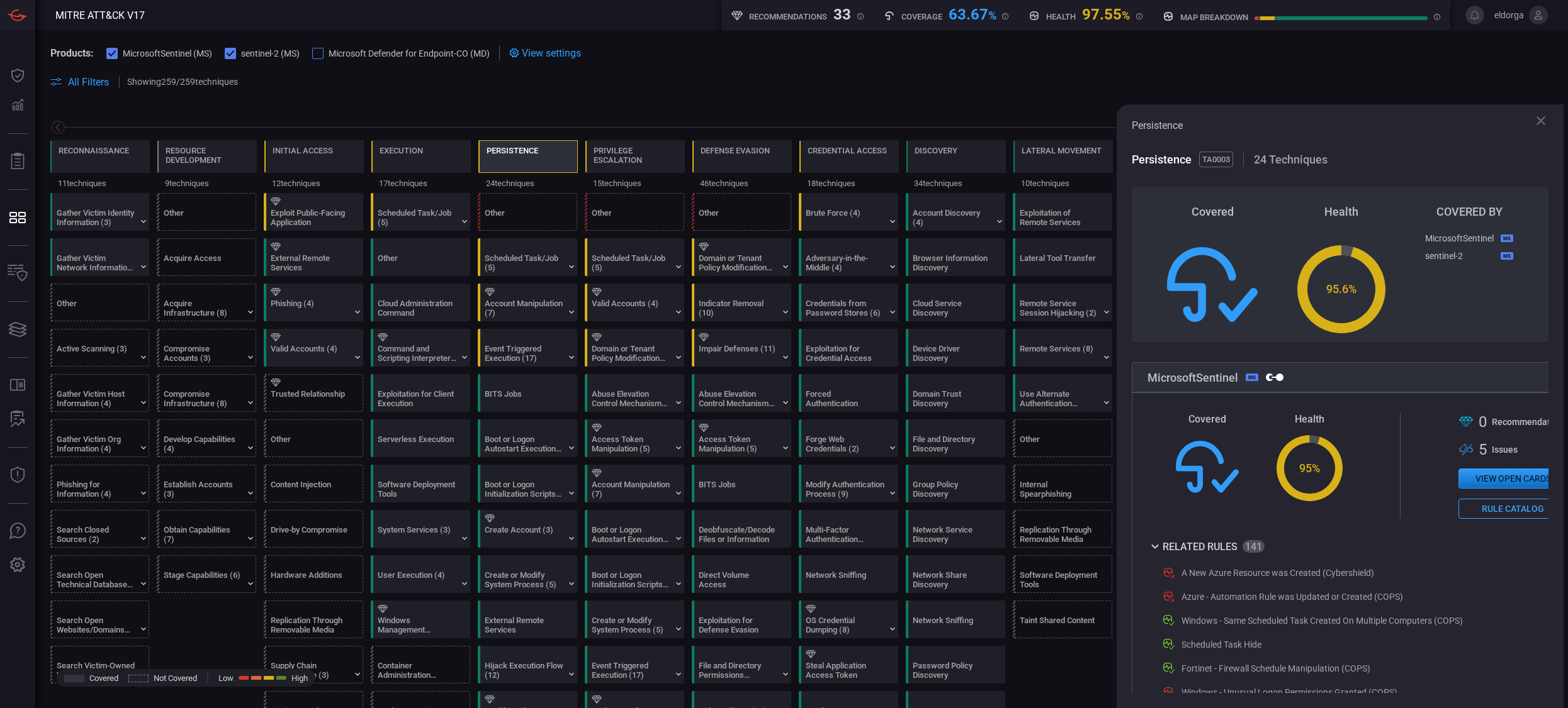
scroll to position [0, 0]
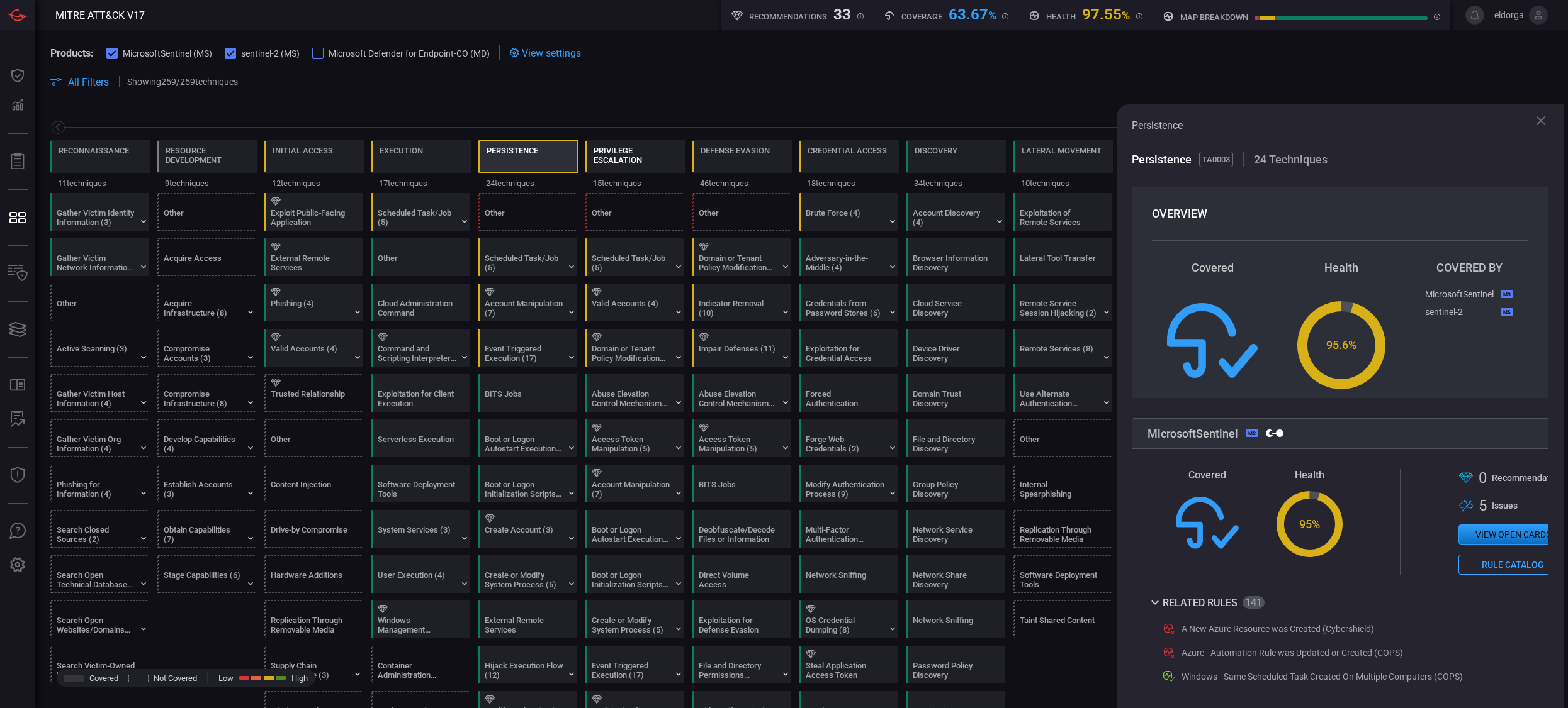
click at [625, 150] on div "Privilege Escalation" at bounding box center [636, 155] width 83 height 19
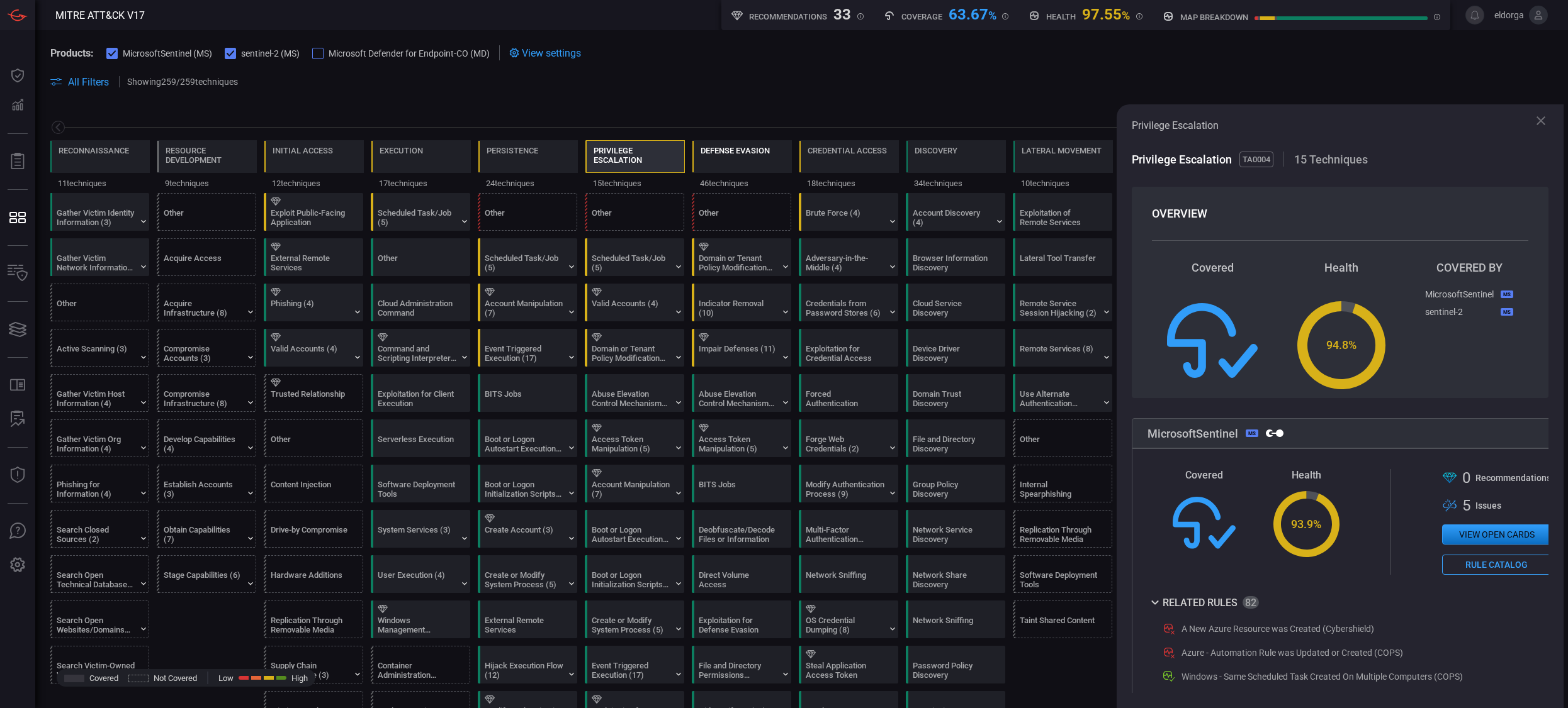
click at [721, 157] on div "Defense Evasion" at bounding box center [736, 159] width 70 height 26
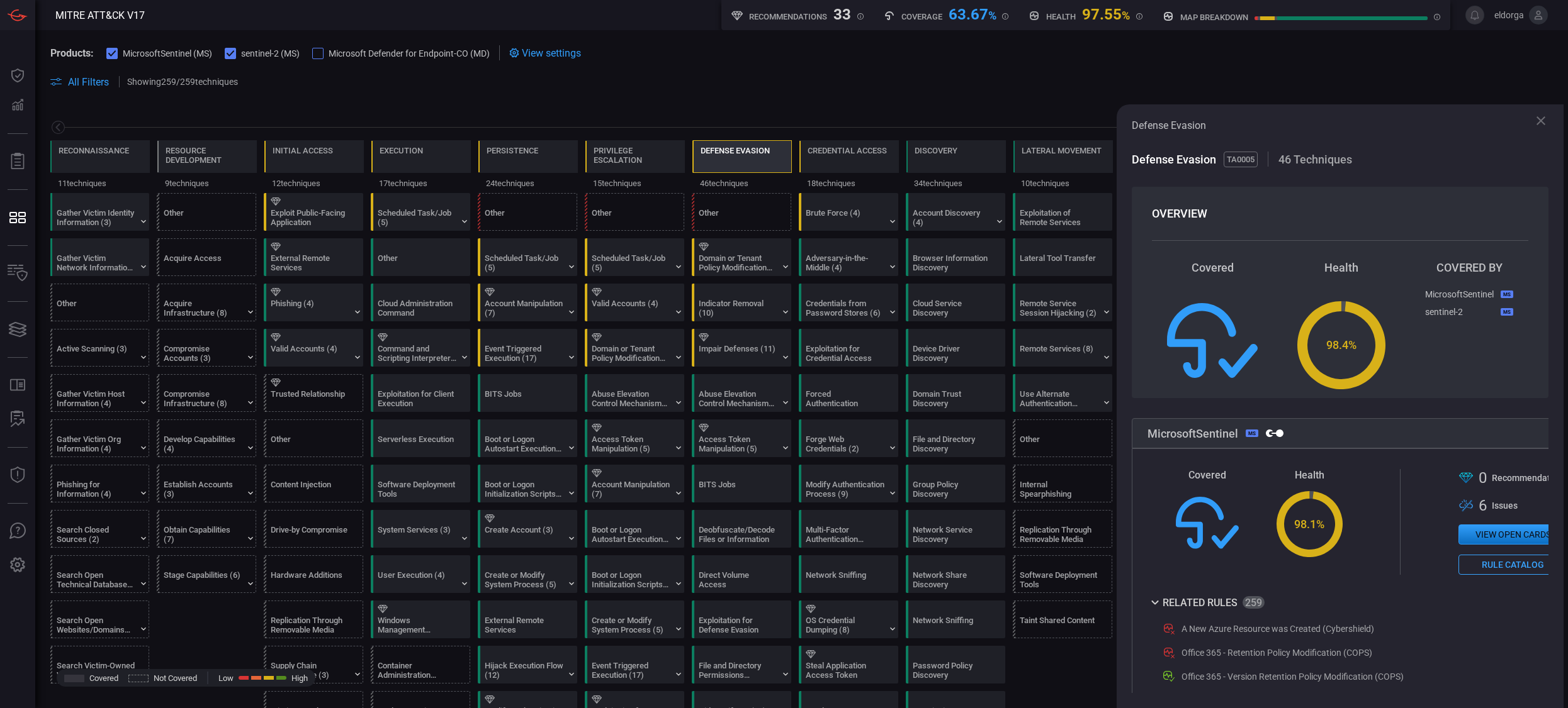
click at [766, 91] on span at bounding box center [801, 97] width 1503 height 15
click at [959, 118] on div "Defense Evasion Defense Evasion TA0005 46 Techniques OVERVIEW Covered Health Cr…" at bounding box center [1340, 406] width 447 height 604
click at [959, 120] on icon at bounding box center [1541, 120] width 8 height 8
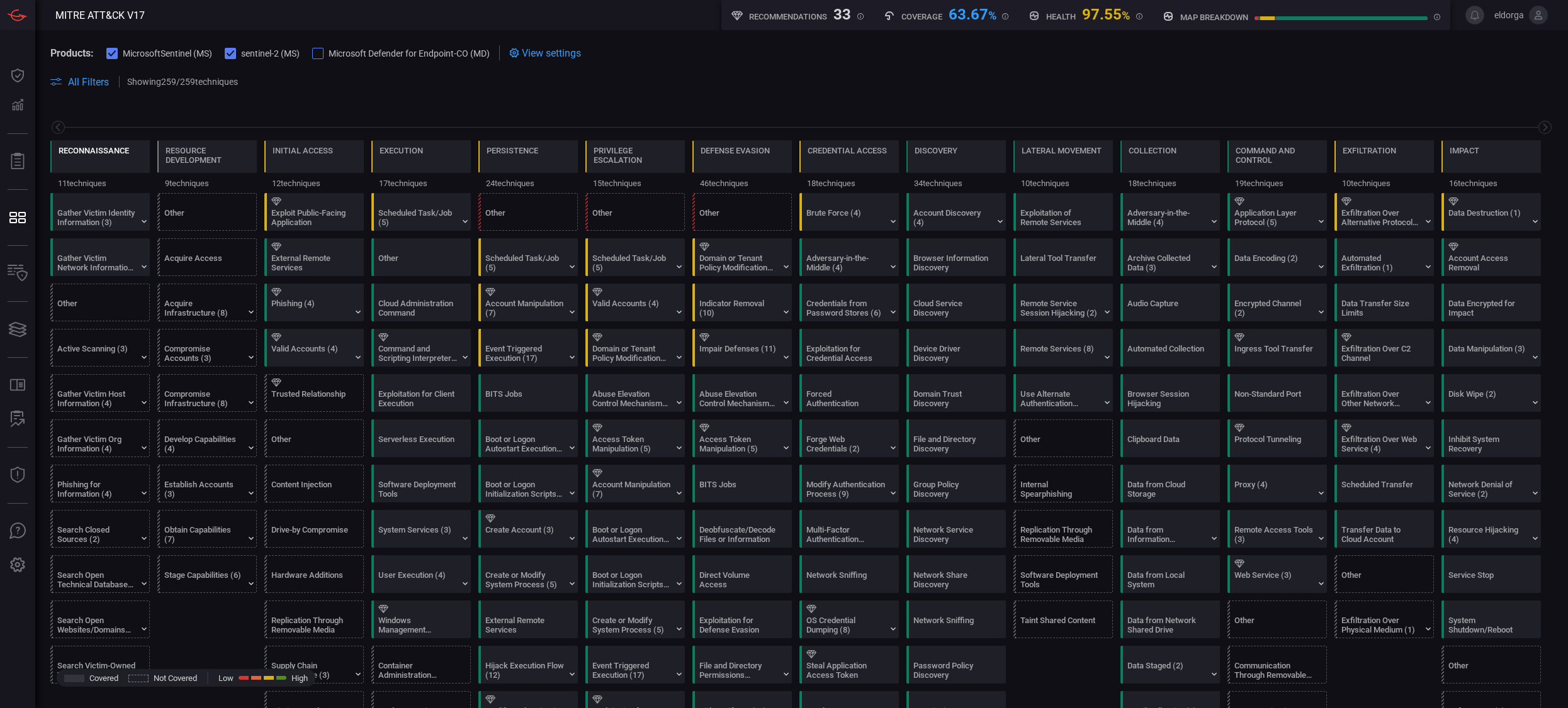
click at [109, 166] on div "Reconnaissance" at bounding box center [93, 159] width 70 height 26
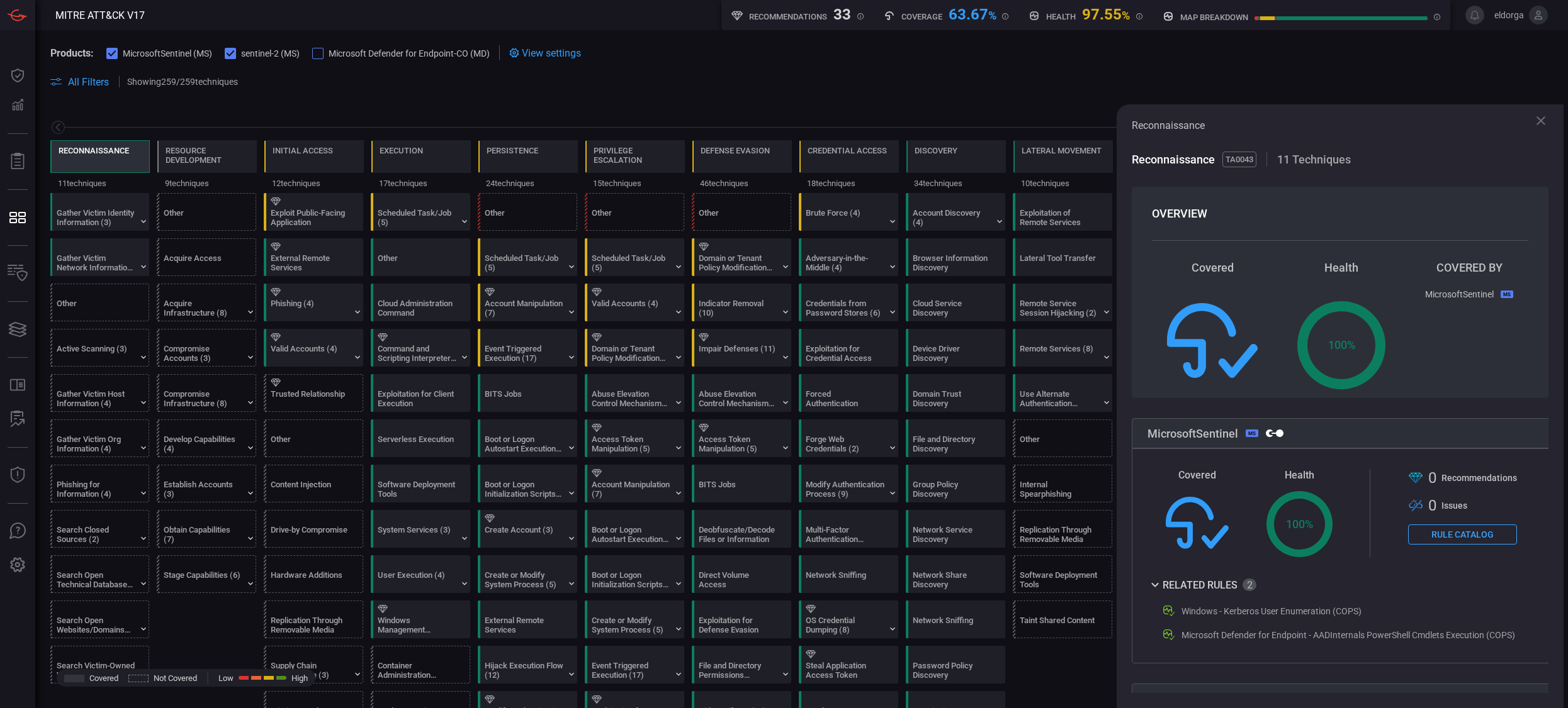
click at [109, 166] on div "Reconnaissance" at bounding box center [93, 159] width 70 height 26
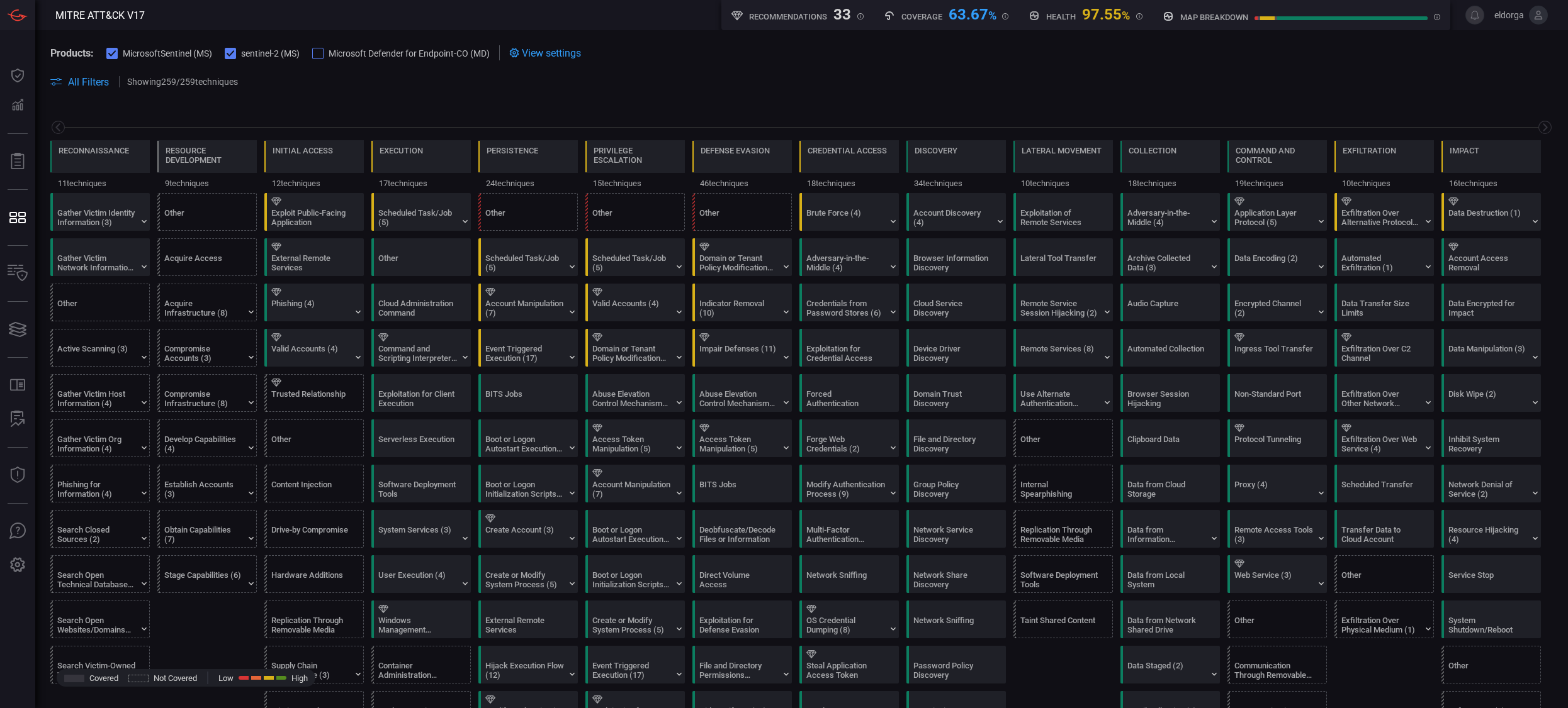
click at [197, 164] on div "Resource Development" at bounding box center [207, 155] width 83 height 19
click at [193, 143] on div "Resource Development" at bounding box center [206, 156] width 99 height 33
click at [281, 153] on div "Initial Access" at bounding box center [302, 150] width 60 height 9
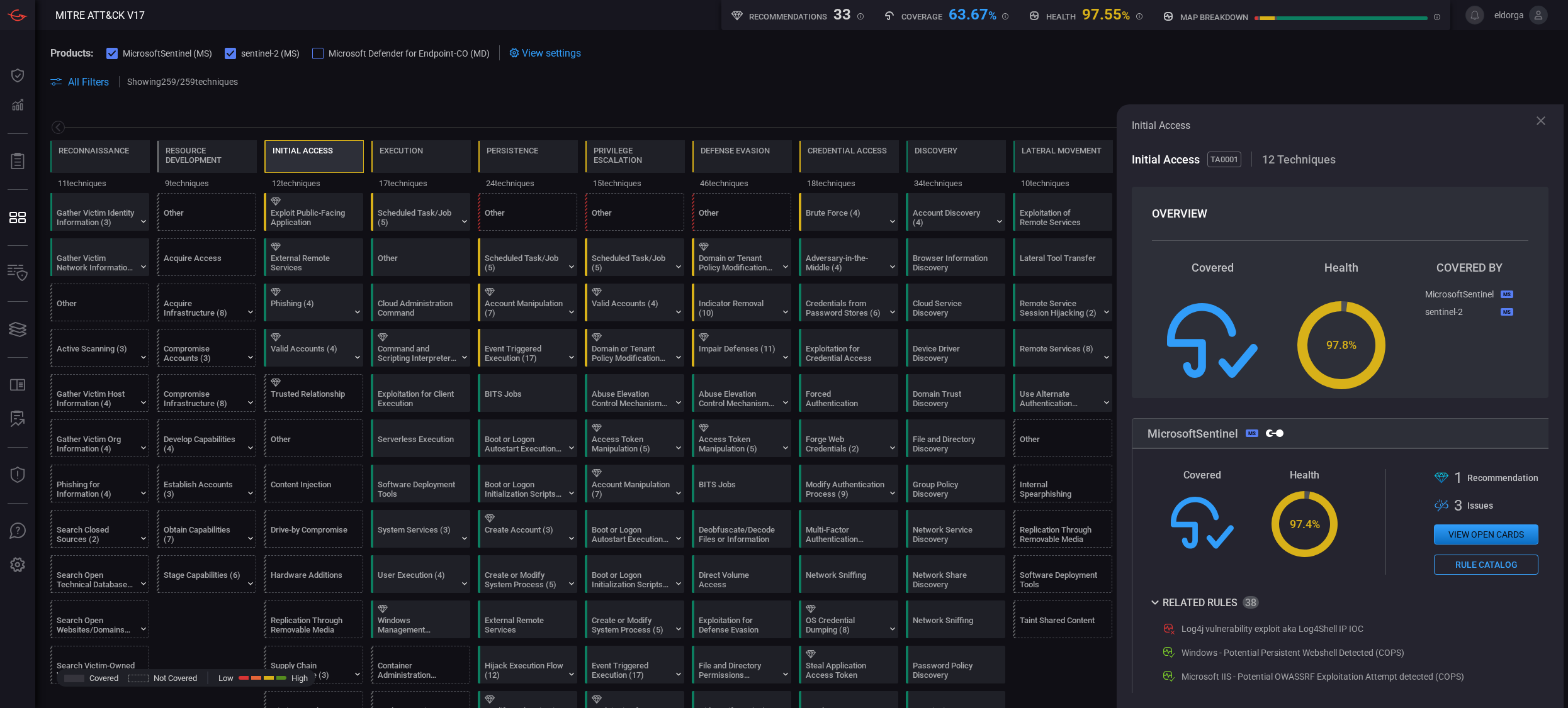
click at [281, 153] on div "Initial Access" at bounding box center [302, 150] width 60 height 9
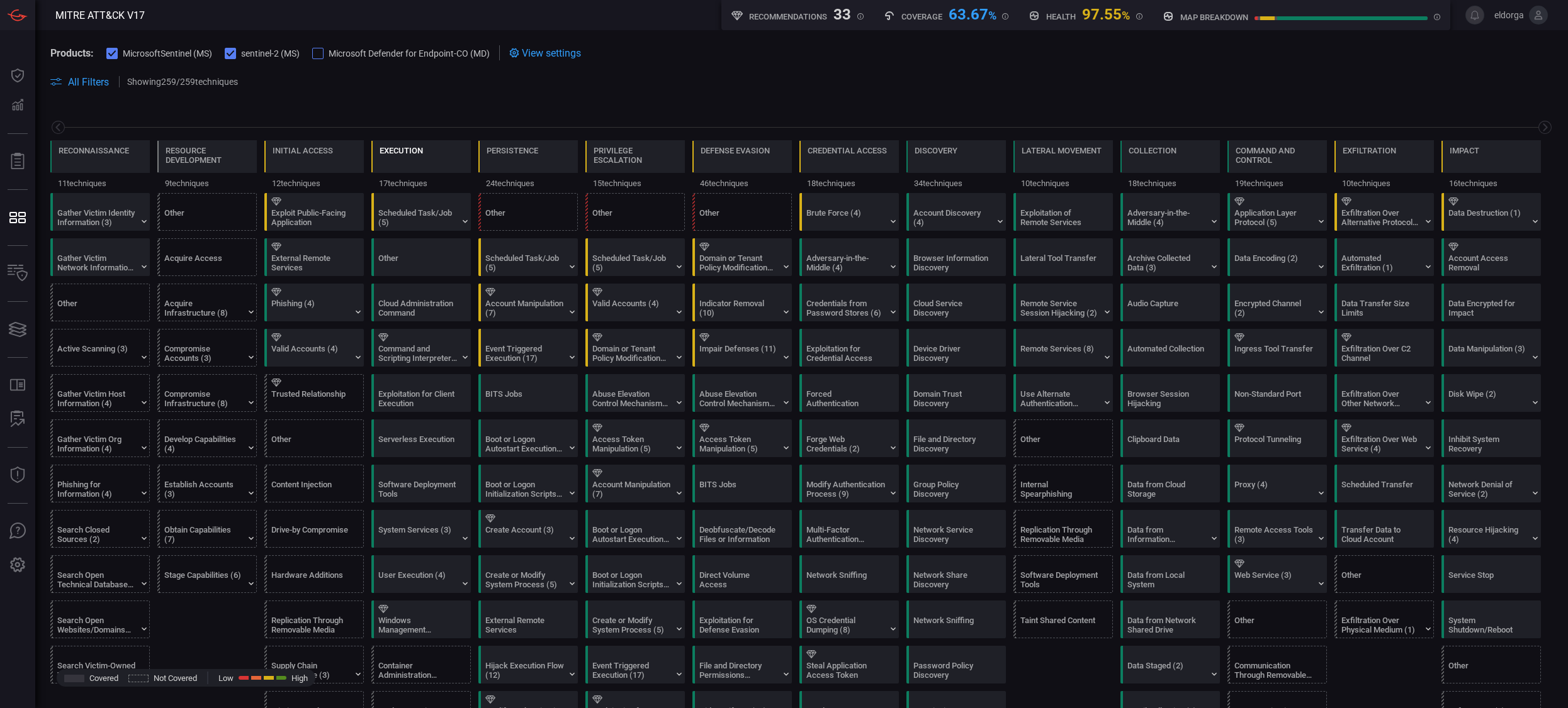
click at [396, 148] on div "Execution" at bounding box center [400, 150] width 43 height 9
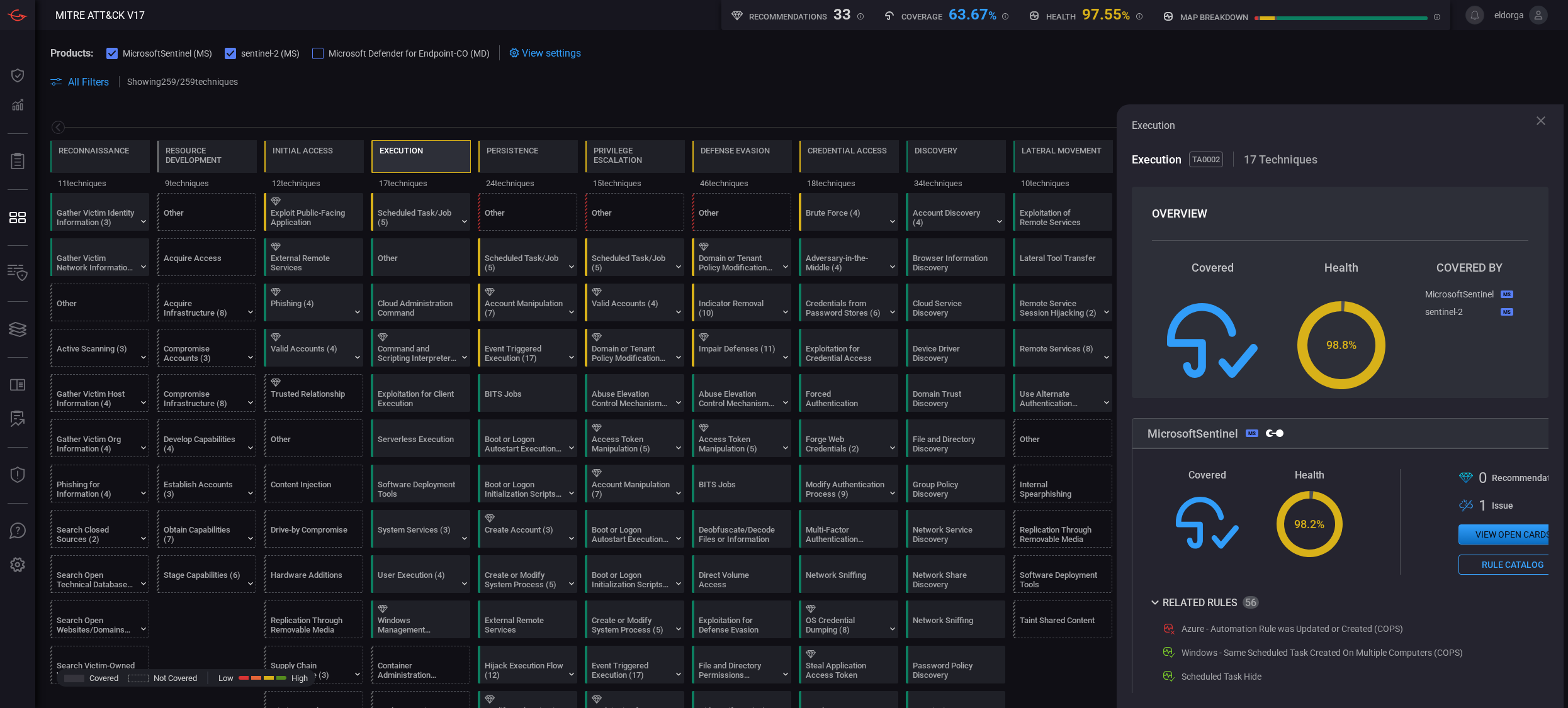
click at [396, 148] on div "Execution" at bounding box center [400, 150] width 43 height 9
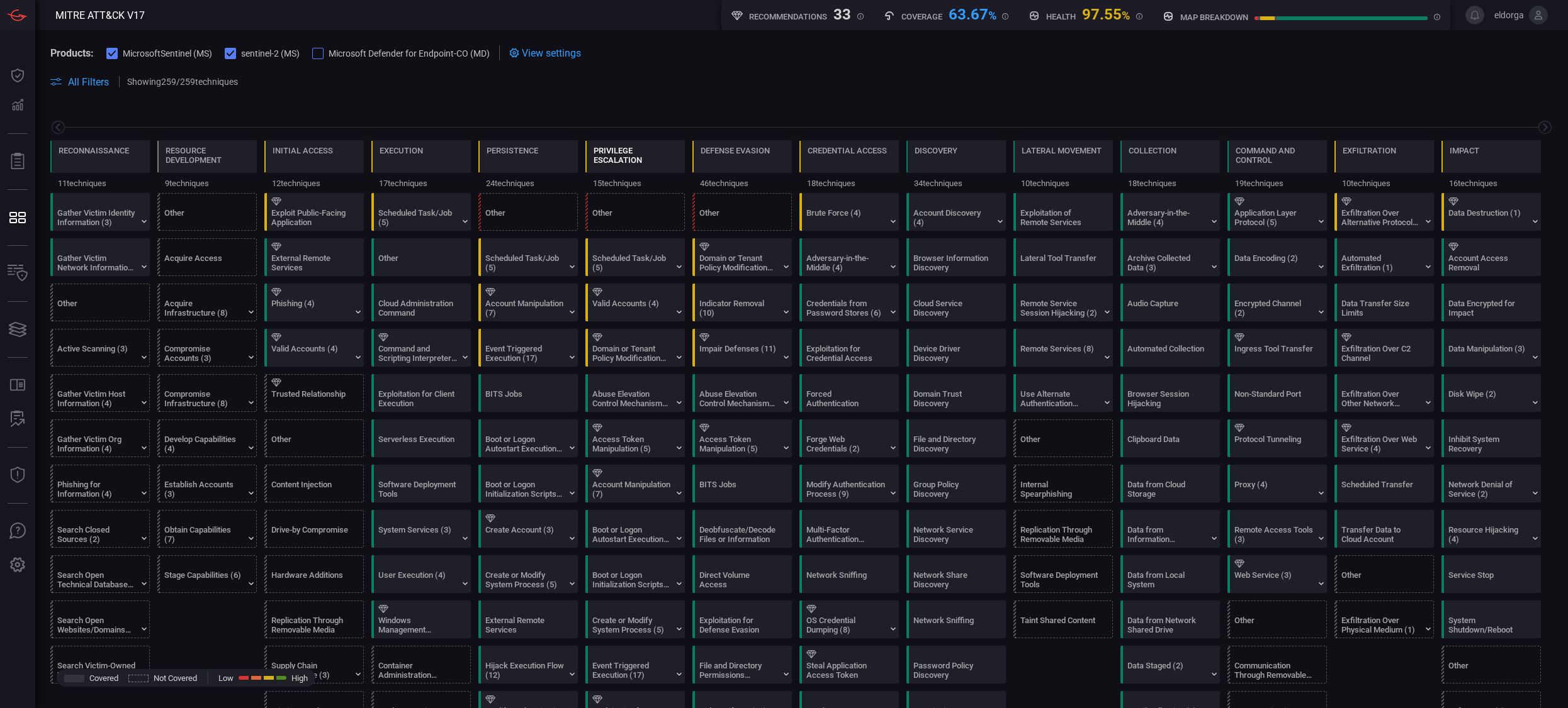
click at [612, 145] on div "Privilege Escalation" at bounding box center [635, 156] width 99 height 33
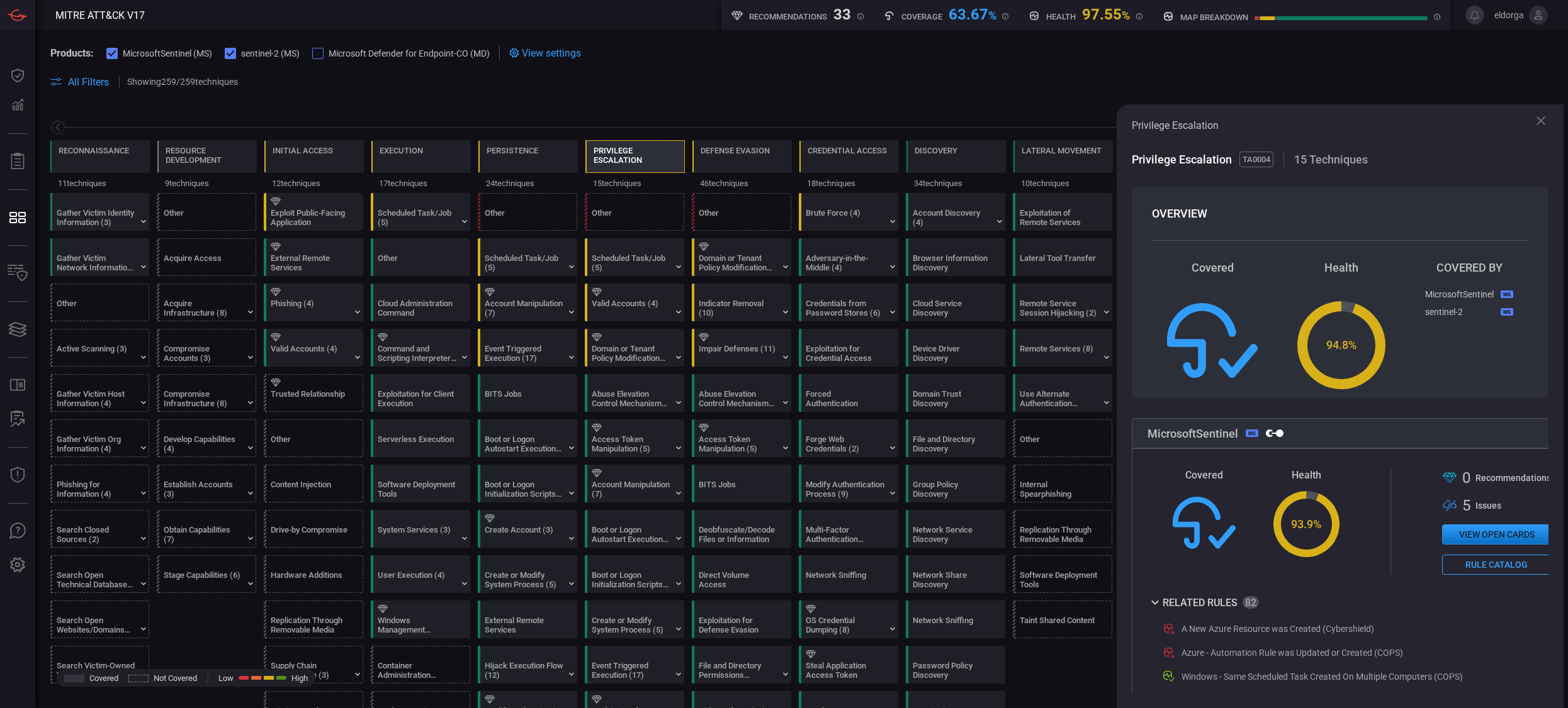
click at [709, 104] on div "Reconnaissance 11 techniques Resource Development 9 techniques Initial Access 1…" at bounding box center [802, 148] width 1533 height 89
click at [959, 128] on div "Privilege Escalation Privilege Escalation TA0004 15 Techniques OVERVIEW Covered…" at bounding box center [1340, 406] width 447 height 604
click at [959, 121] on icon at bounding box center [1541, 121] width 15 height 15
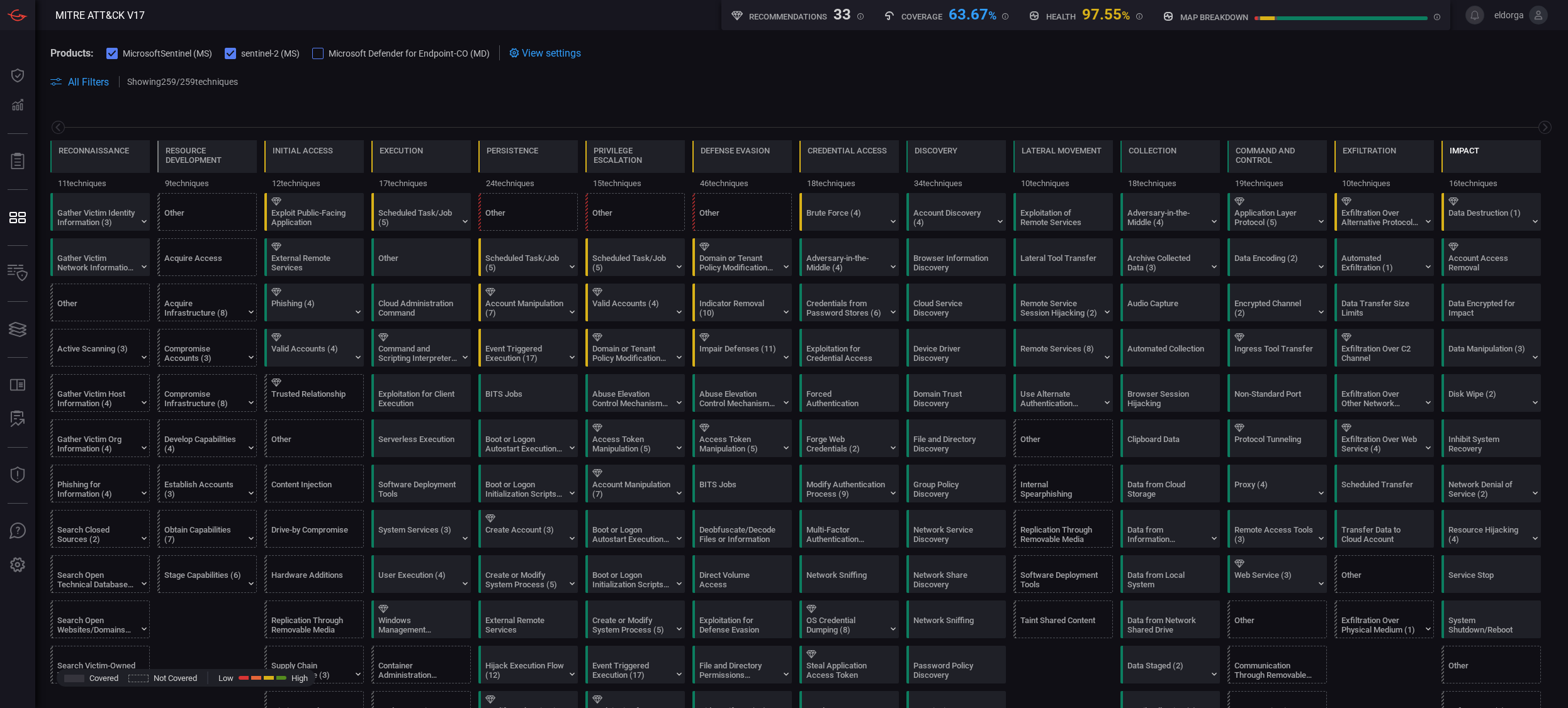
click at [959, 156] on div "Impact" at bounding box center [1491, 156] width 99 height 33
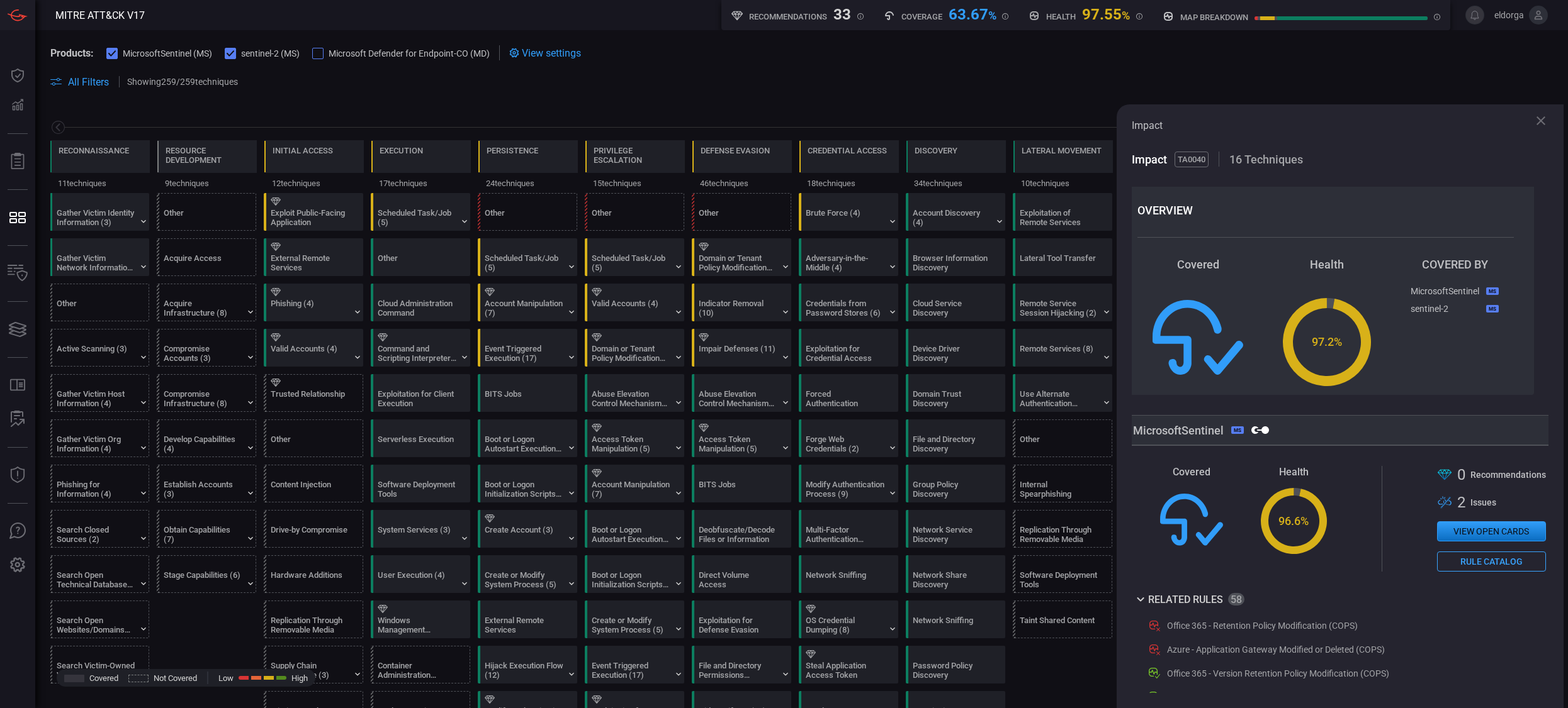
scroll to position [0, 14]
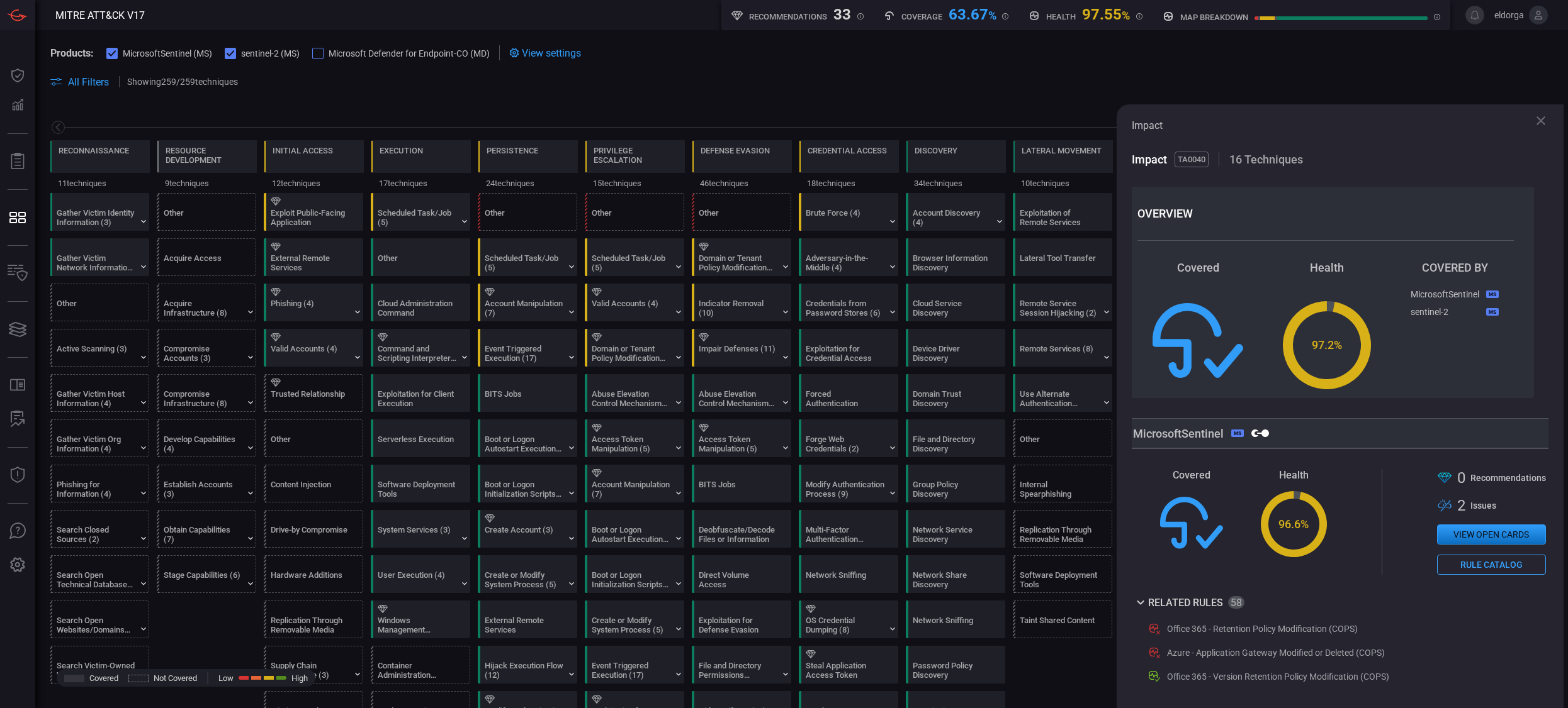
click at [959, 42] on div "Products: MicrosoftSentinel (MS) sentinel-2 (MS) Microsoft Defender for Endpoin…" at bounding box center [802, 68] width 1533 height 75
click at [959, 121] on icon at bounding box center [1541, 120] width 8 height 8
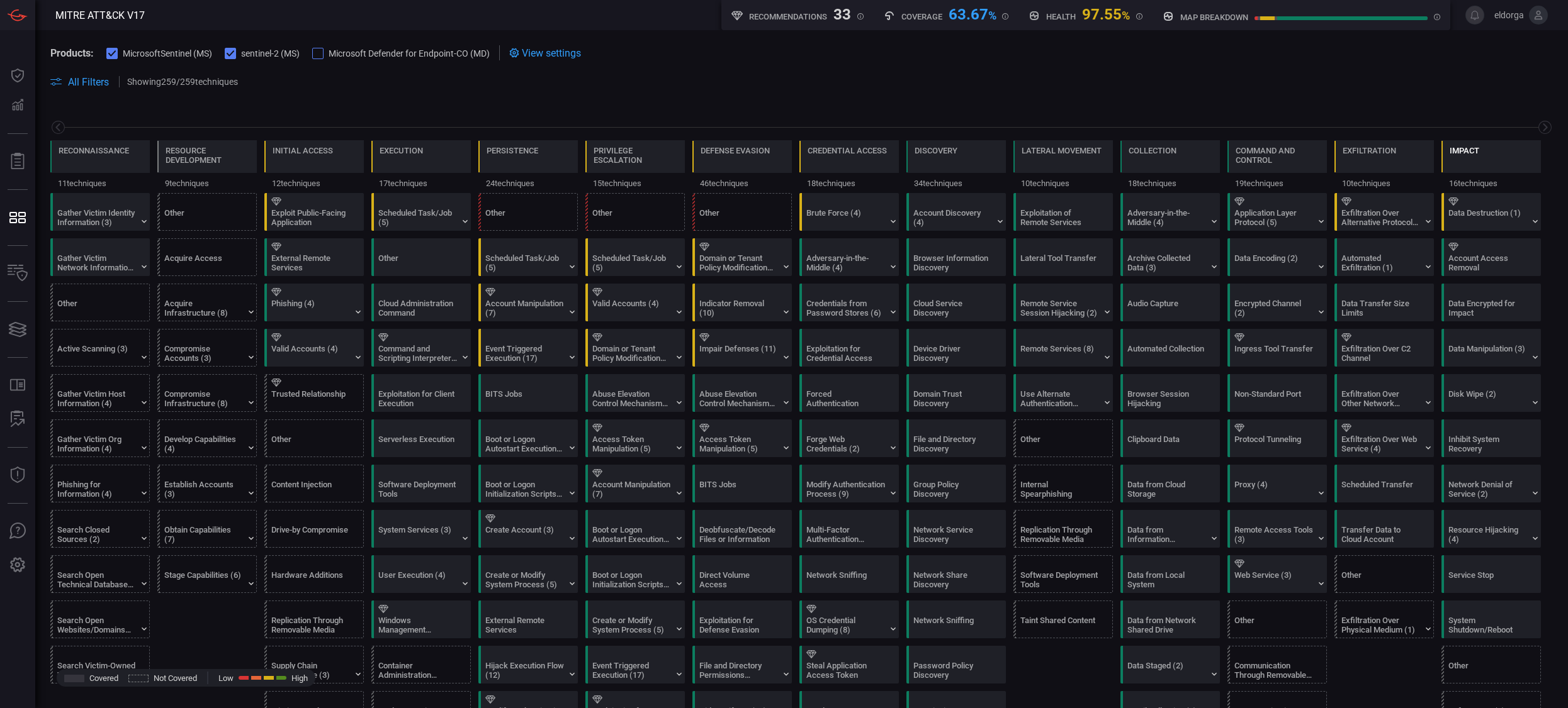
click at [959, 157] on div "Impact" at bounding box center [1491, 156] width 99 height 33
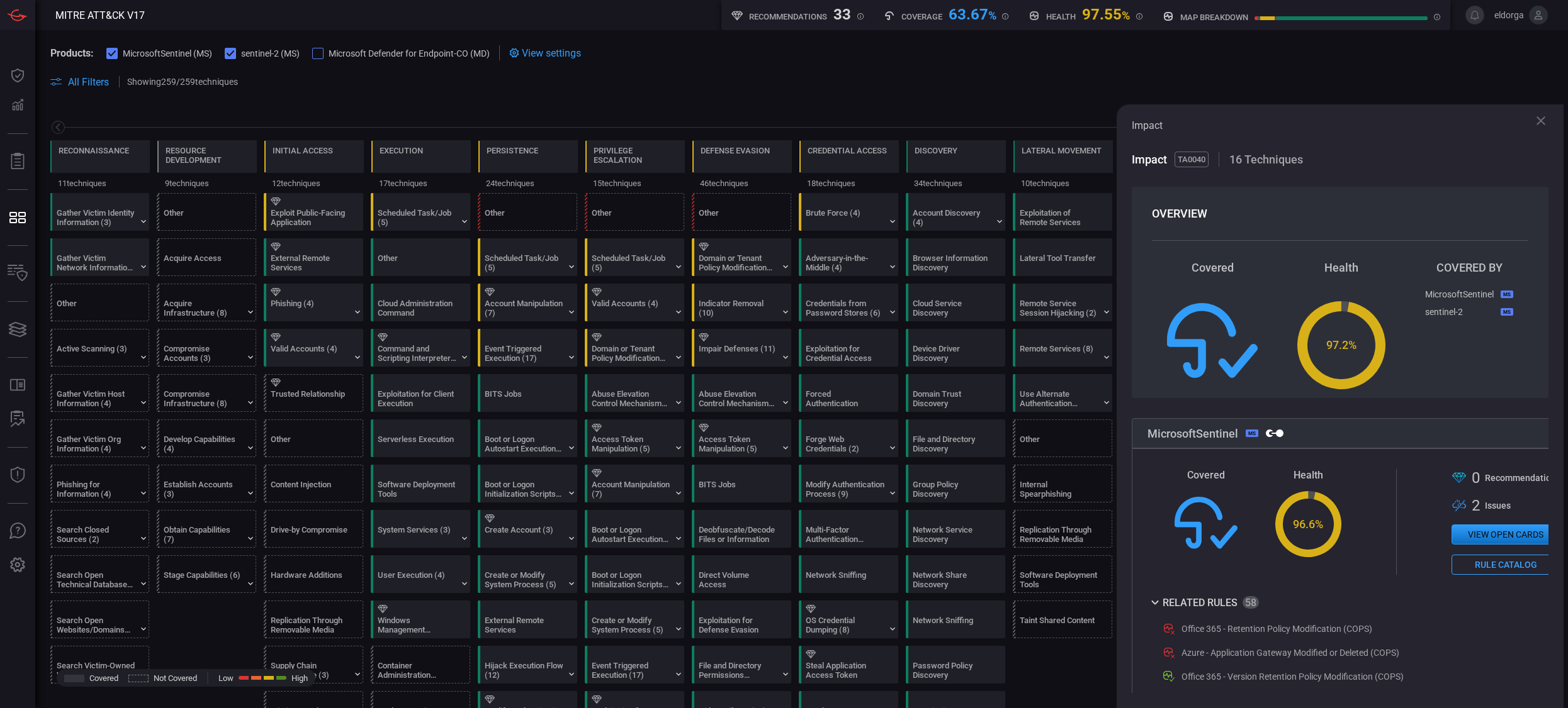
click at [959, 121] on icon at bounding box center [1541, 121] width 15 height 15
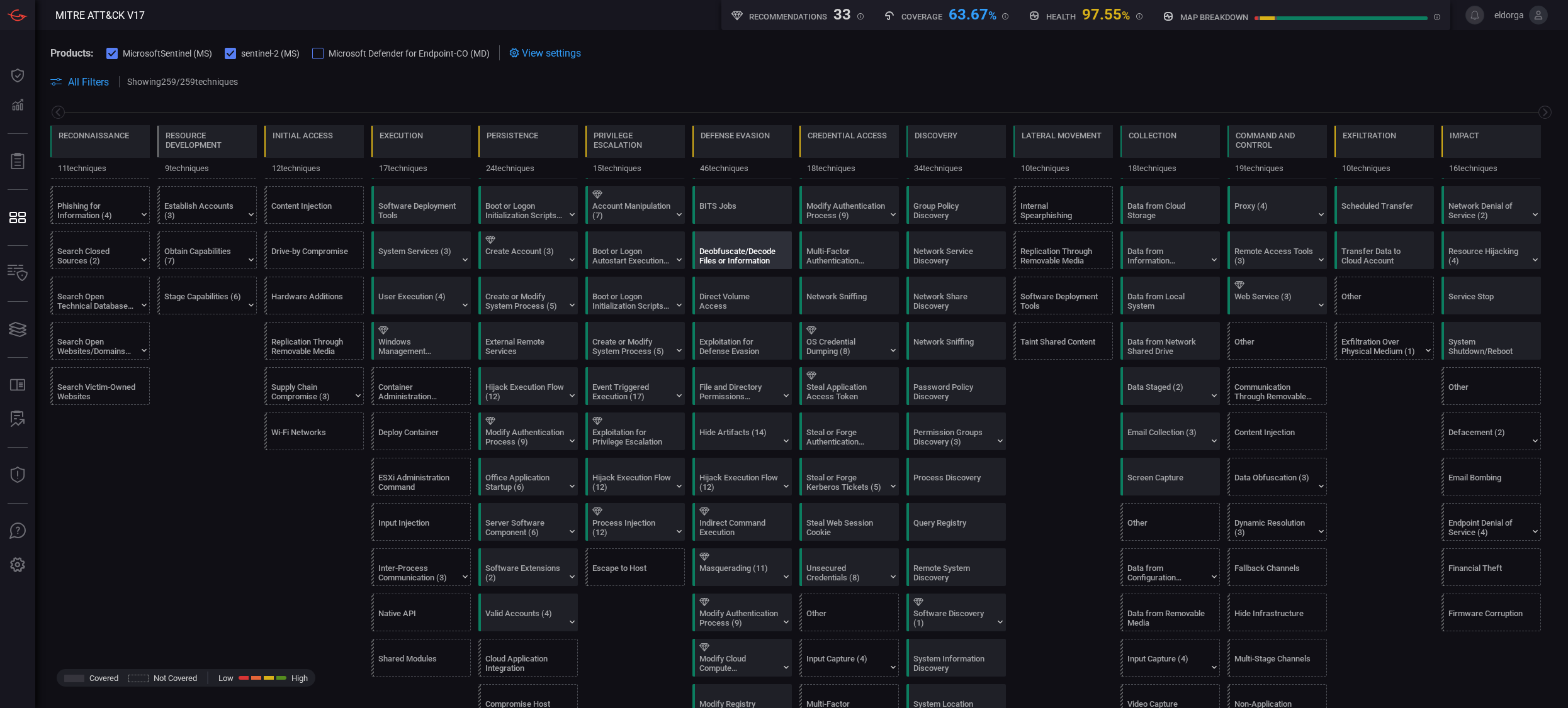
scroll to position [0, 0]
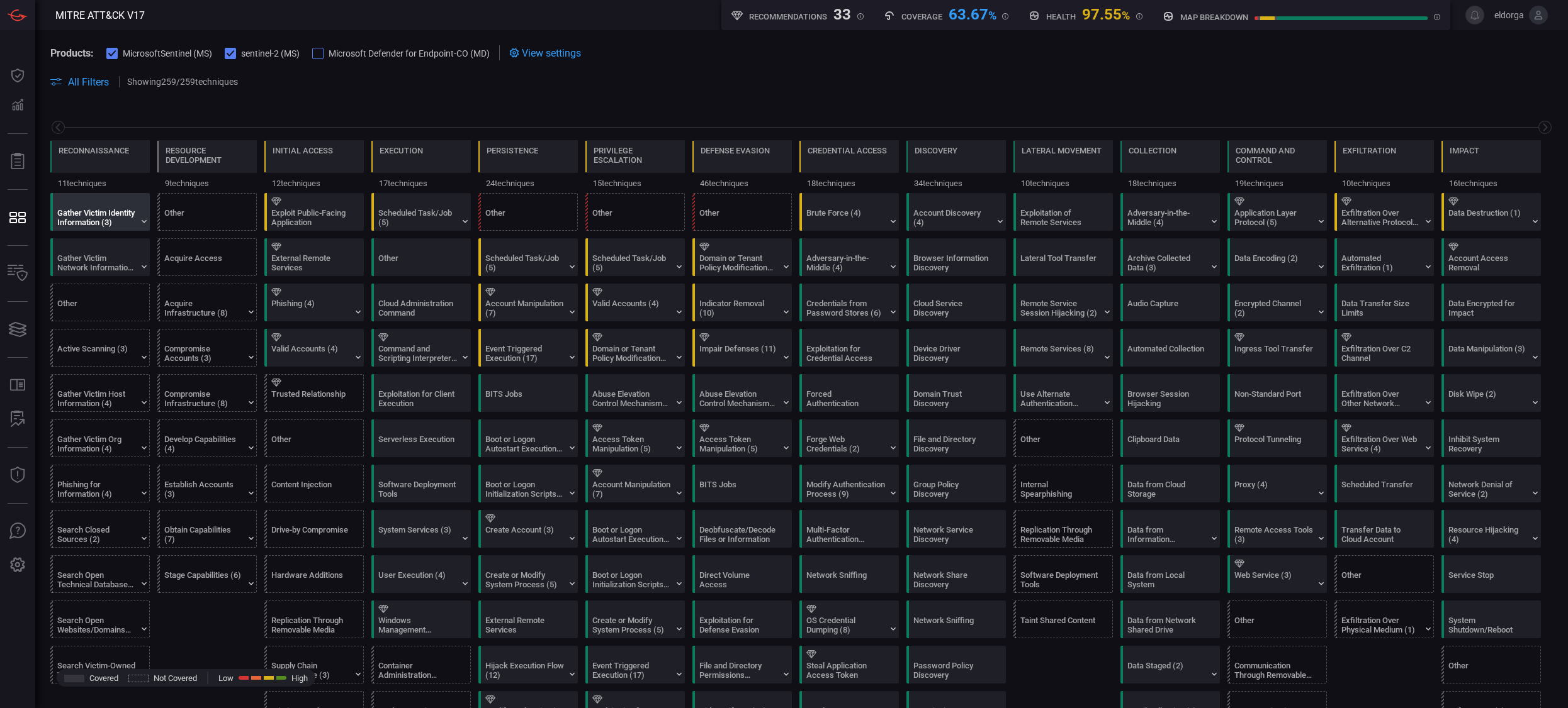
click at [126, 221] on div "Gather Victim Identity Information (3)" at bounding box center [97, 218] width 79 height 19
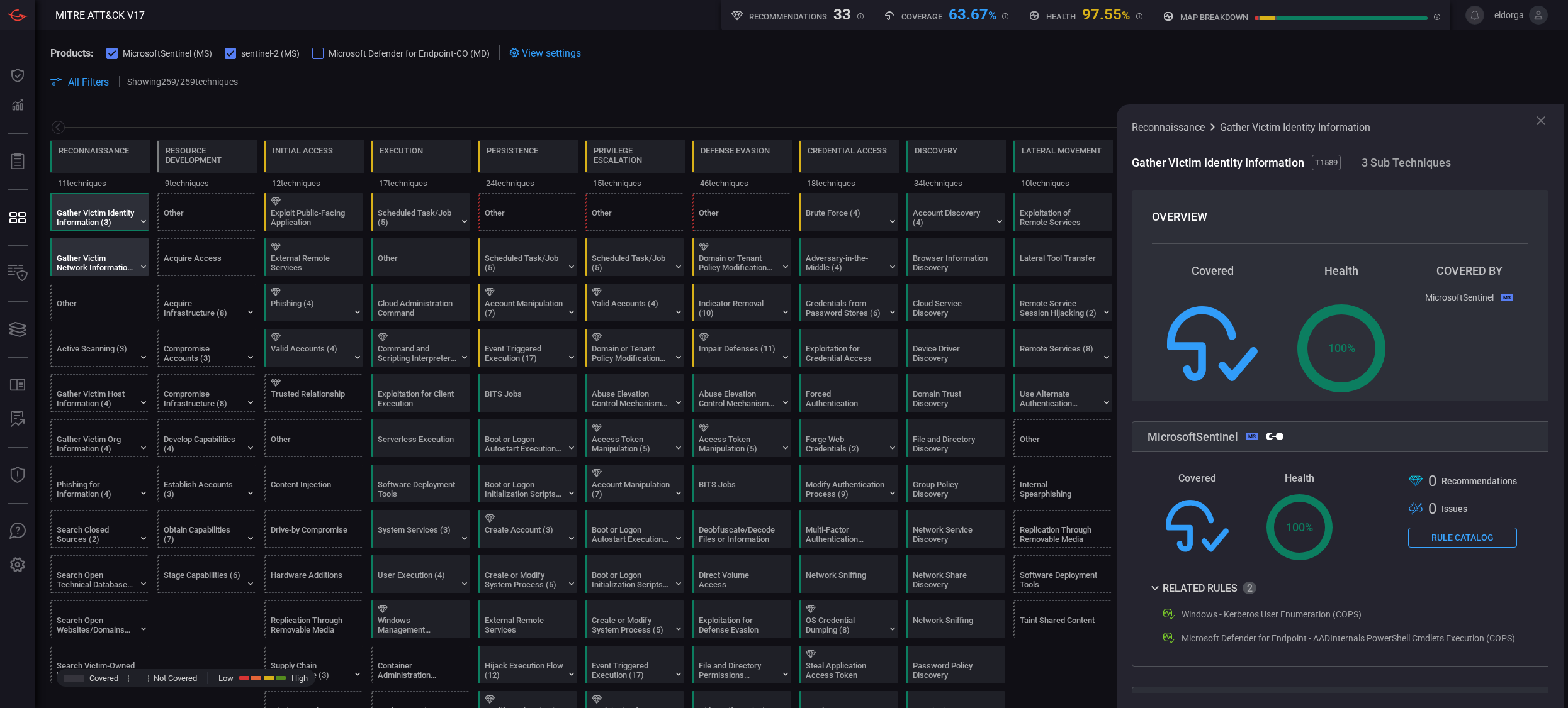
click at [107, 256] on div "Gather Victim Network Information (6)" at bounding box center [96, 263] width 79 height 19
click at [189, 162] on div "Resource Development" at bounding box center [207, 155] width 83 height 19
click at [316, 171] on div "Initial Access" at bounding box center [302, 159] width 60 height 26
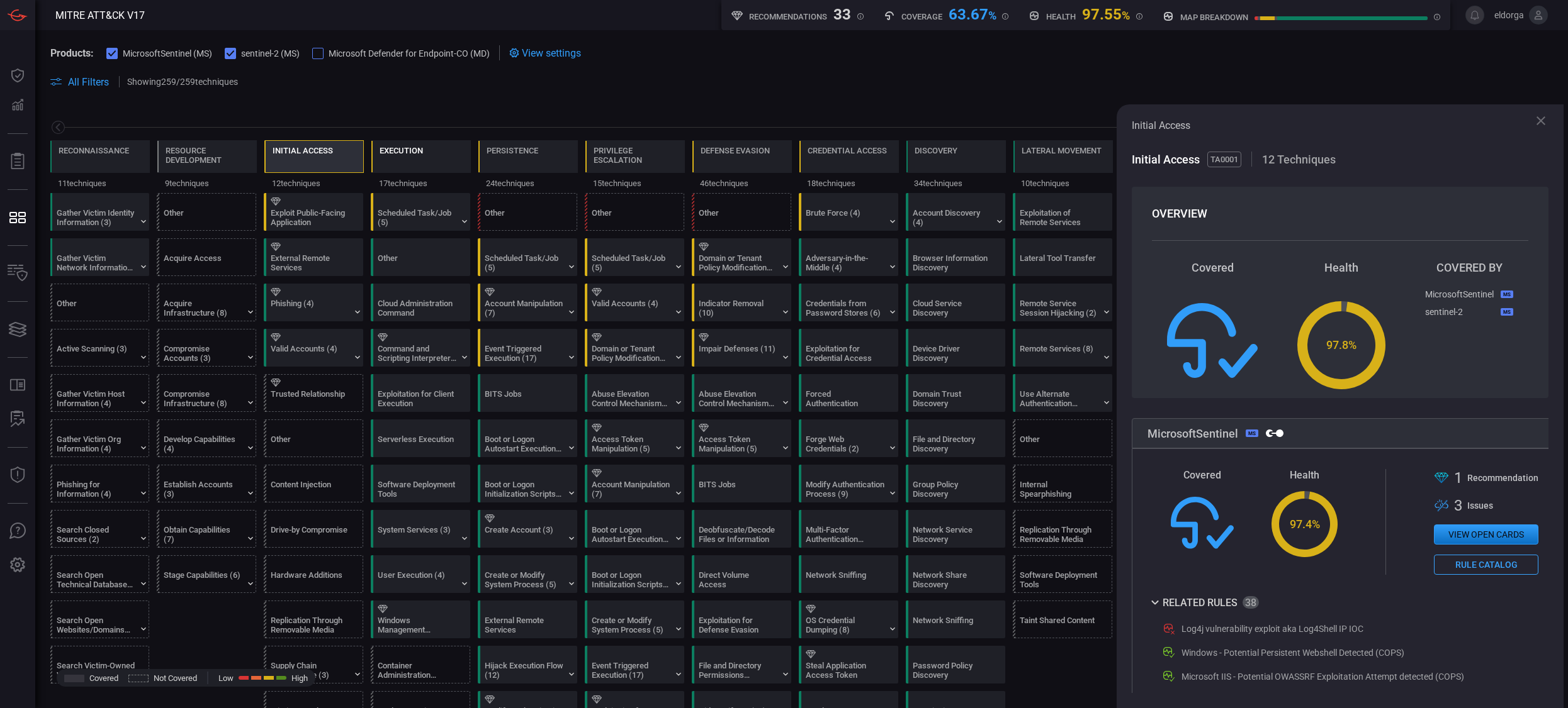
click at [416, 164] on div "Execution" at bounding box center [400, 159] width 43 height 26
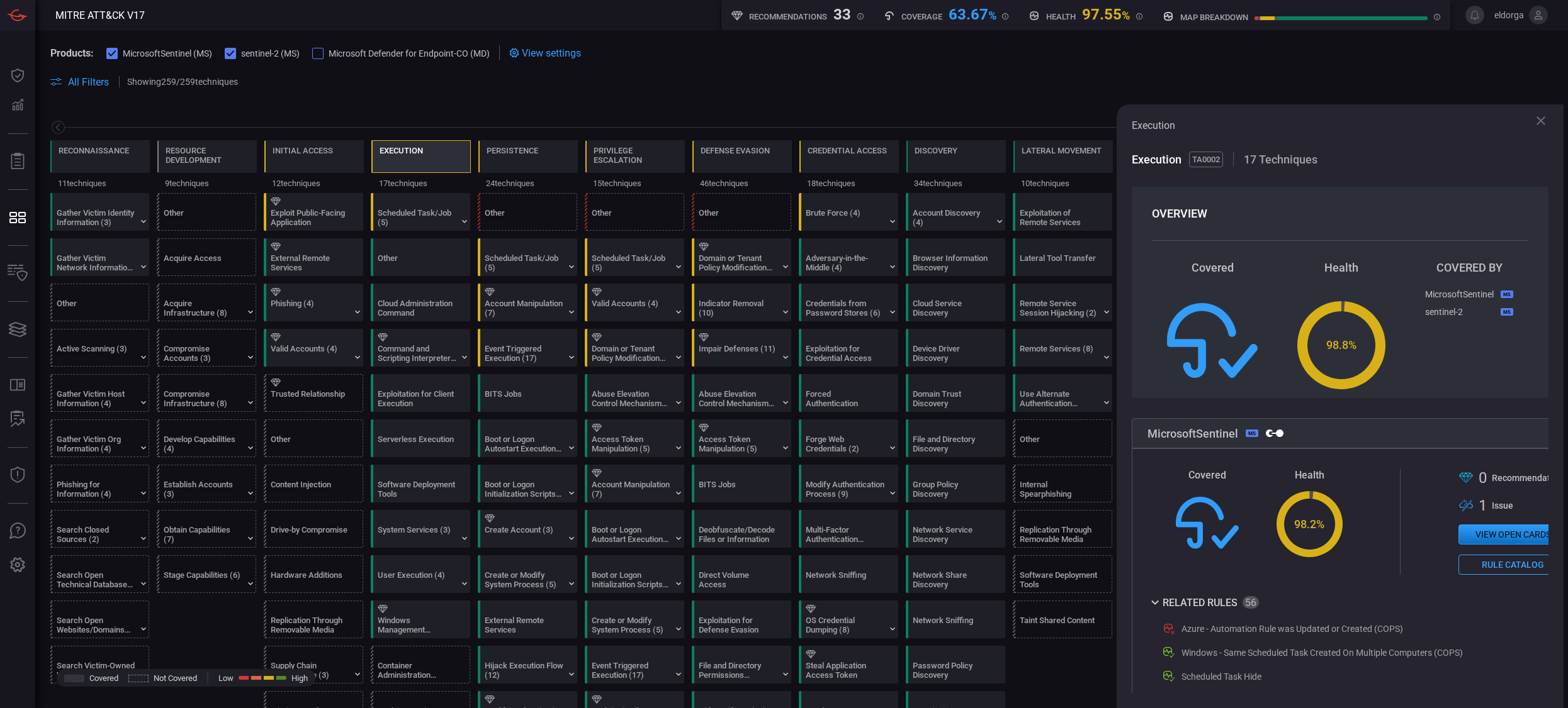
click at [959, 58] on section "Products: MicrosoftSentinel (MS) sentinel-2 (MS) Microsoft Defender for Endpoin…" at bounding box center [801, 53] width 1503 height 15
click at [959, 20] on div "map breakdown" at bounding box center [1301, 13] width 277 height 18
click at [959, 114] on icon at bounding box center [1541, 121] width 15 height 15
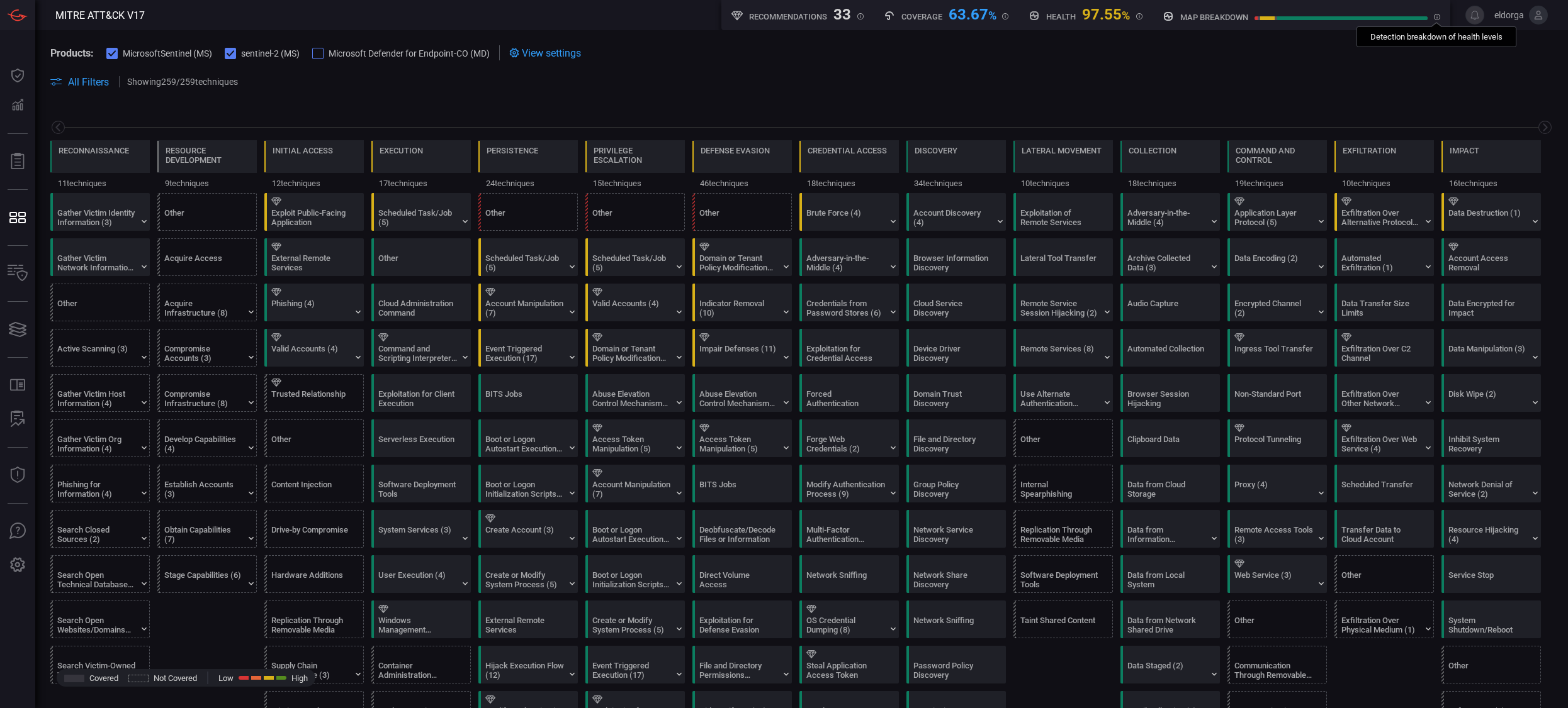
click at [959, 19] on icon at bounding box center [1436, 16] width 6 height 6
click at [959, 154] on div "Impact" at bounding box center [1464, 150] width 30 height 9
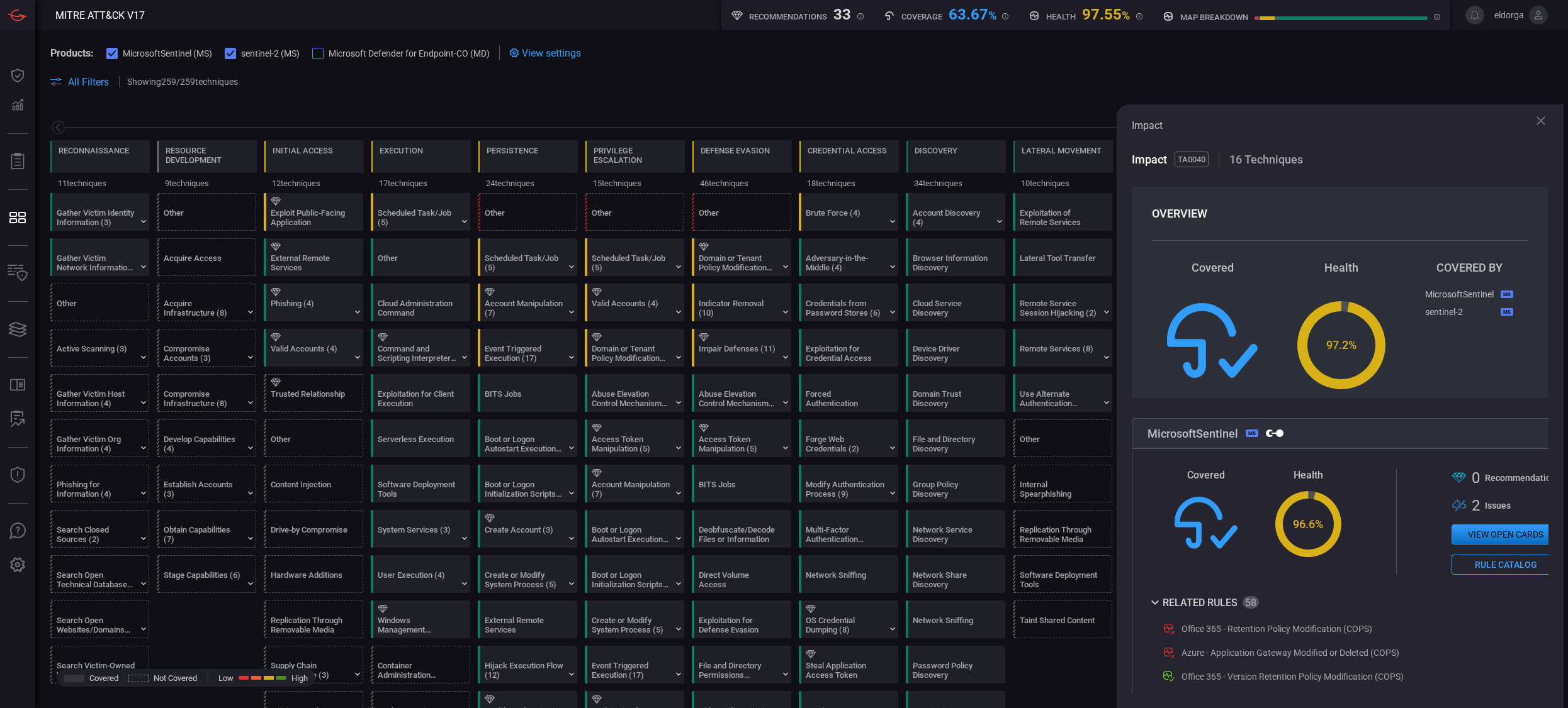
click at [959, 118] on icon at bounding box center [1541, 121] width 15 height 15
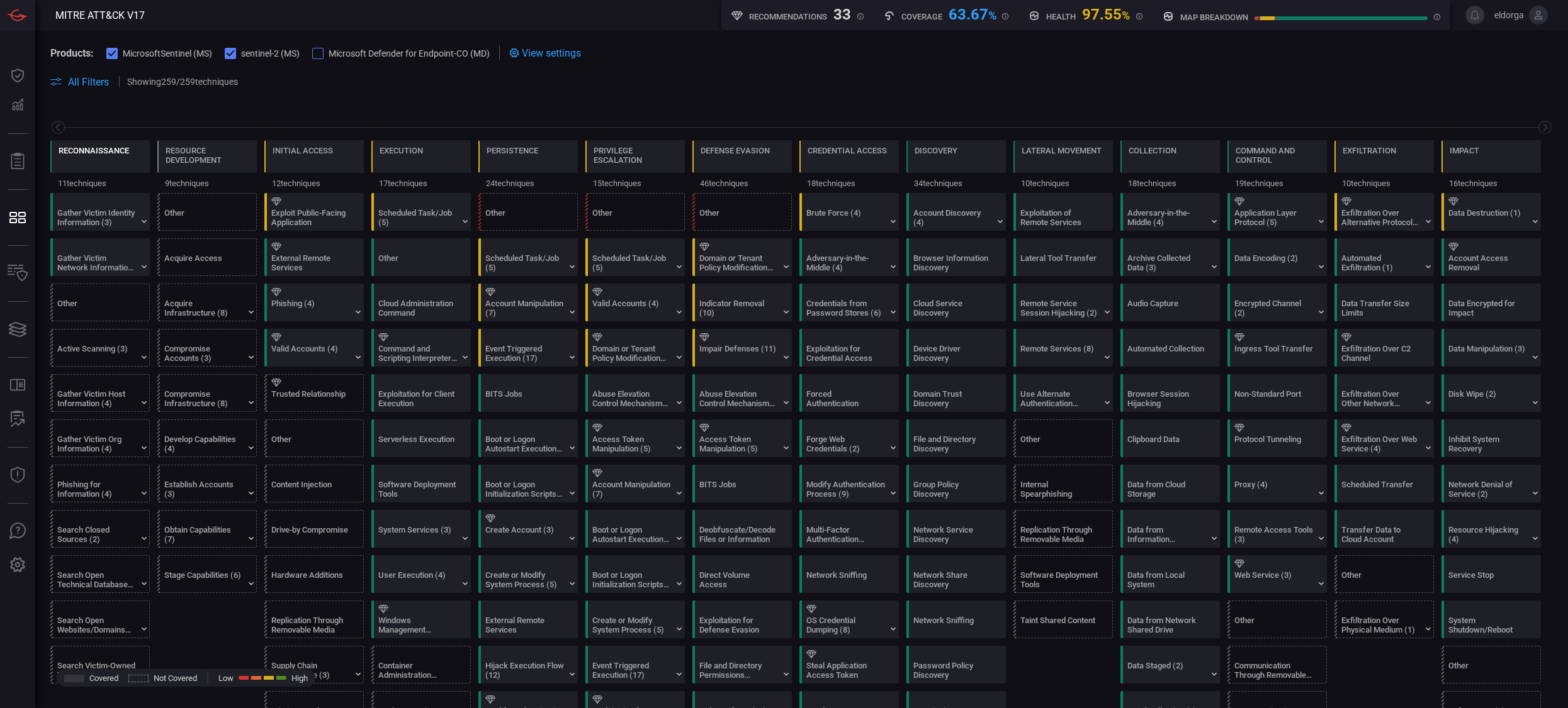
click at [95, 148] on div "Reconnaissance" at bounding box center [93, 150] width 70 height 9
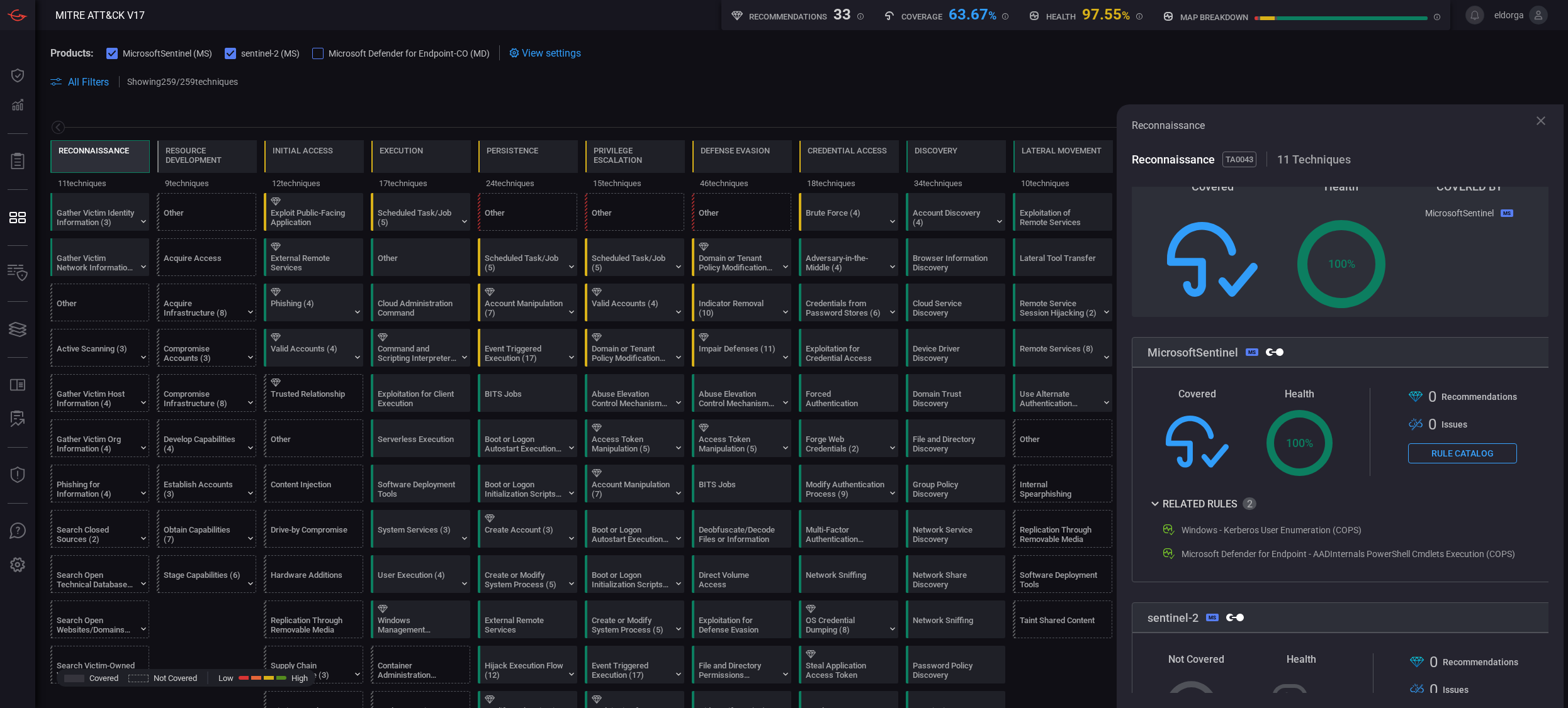
scroll to position [164, 0]
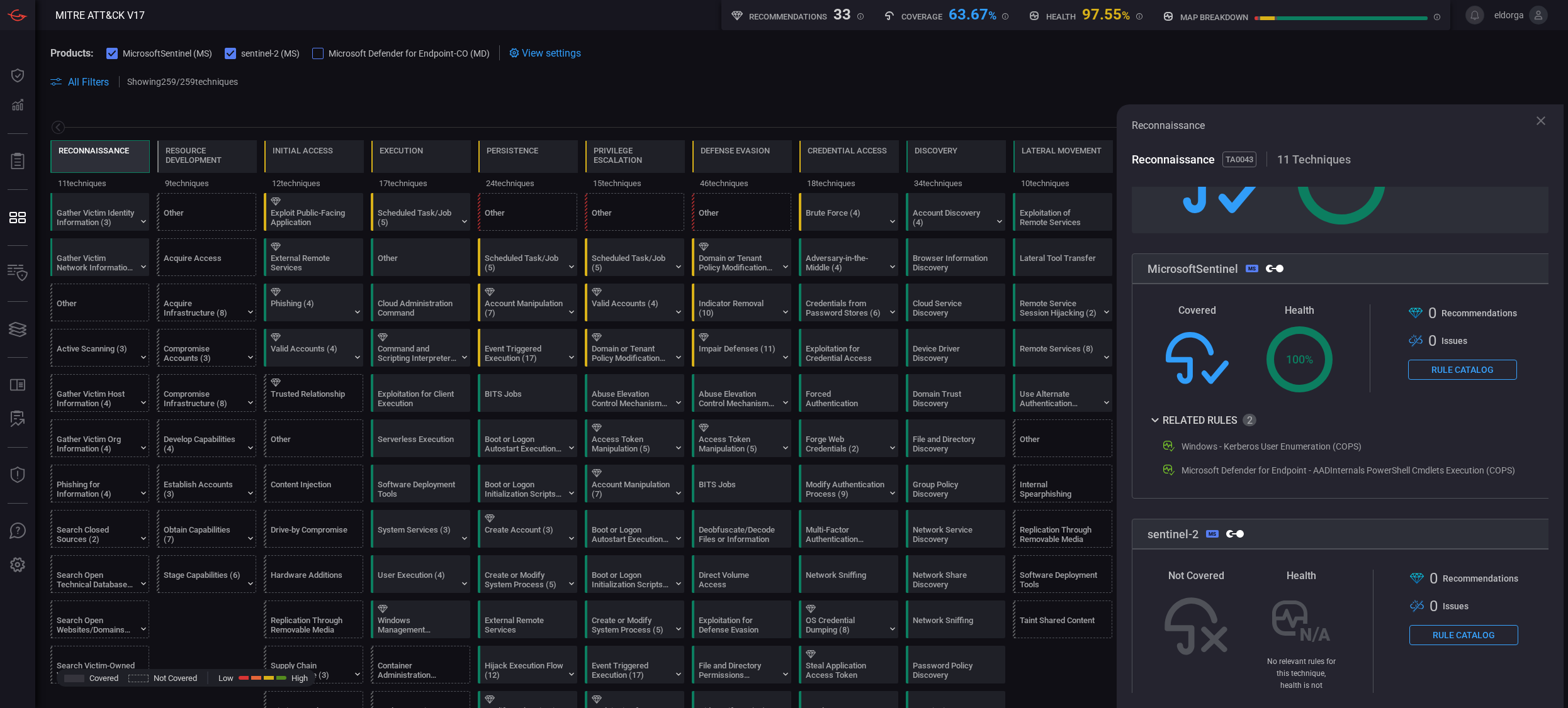
click at [959, 362] on button "Rule Catalog" at bounding box center [1463, 370] width 109 height 20
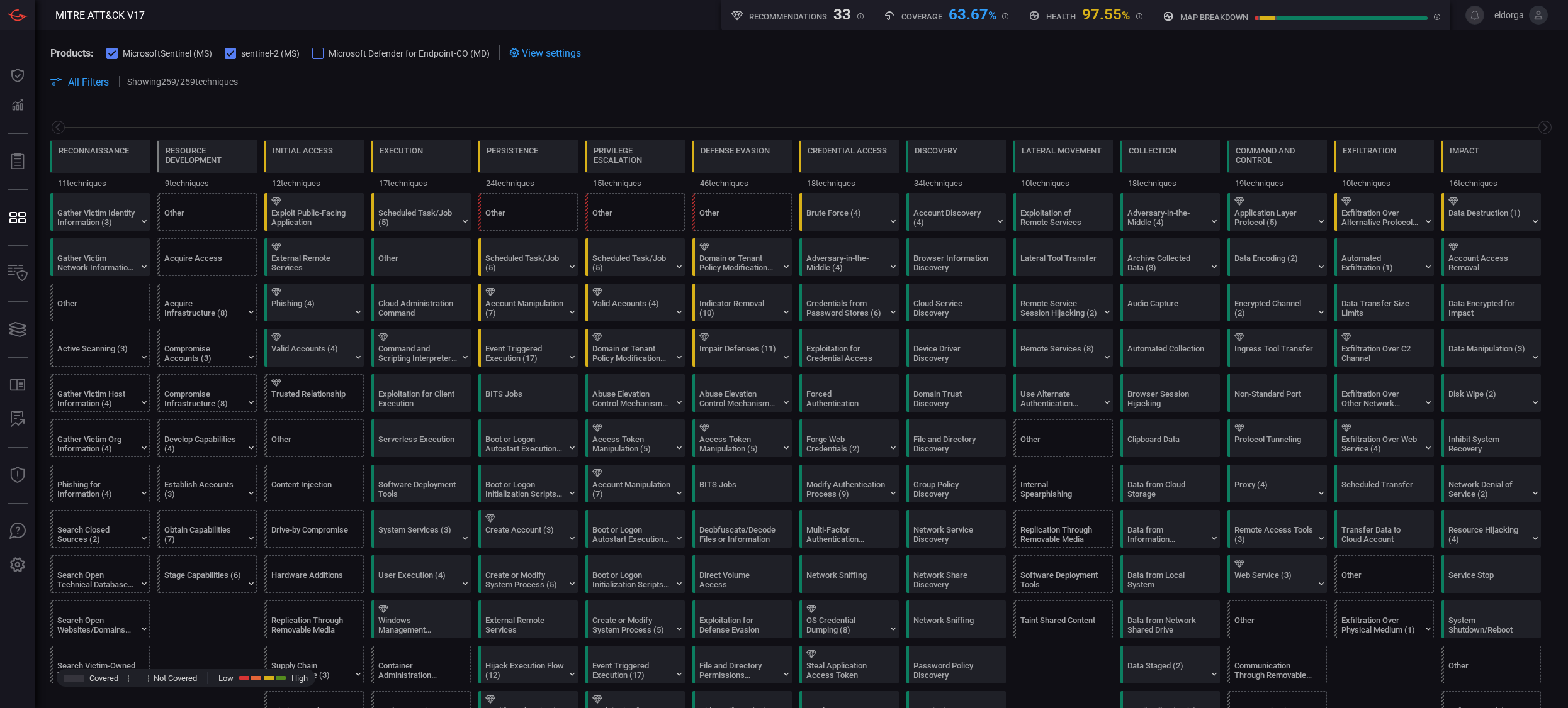
scroll to position [0, 1]
click at [485, 211] on div "Other" at bounding box center [524, 218] width 79 height 19
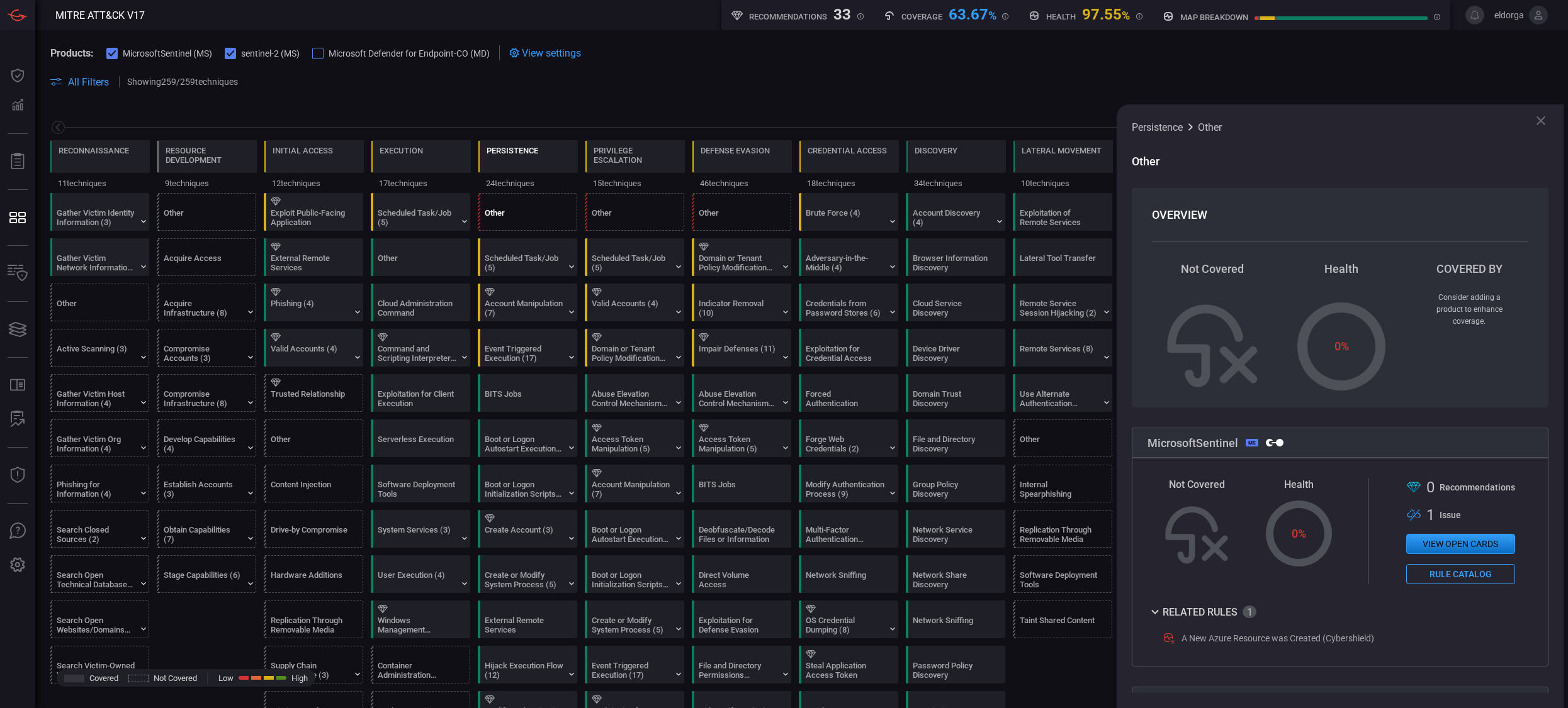
click at [529, 157] on div "Persistence" at bounding box center [512, 159] width 52 height 26
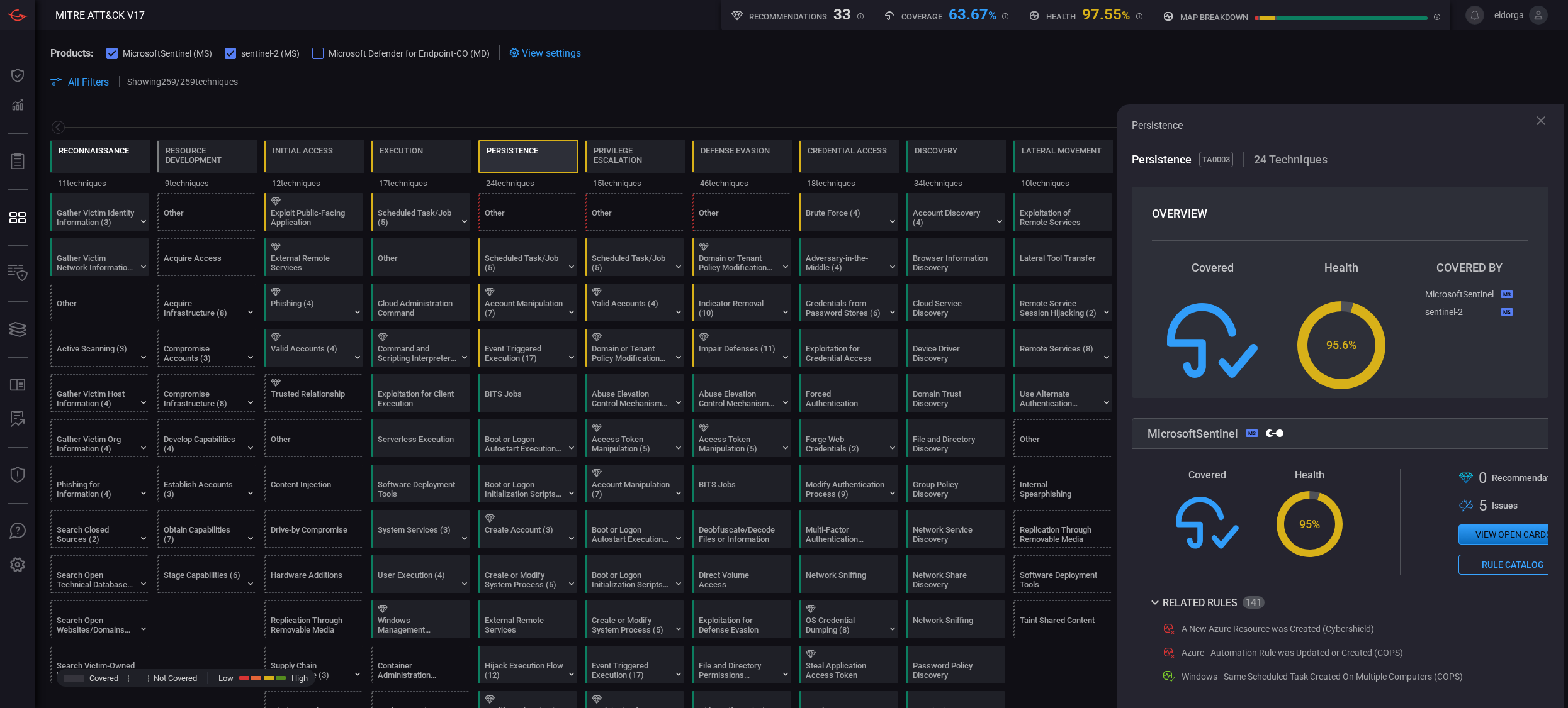
click at [70, 164] on div "Reconnaissance" at bounding box center [93, 159] width 70 height 26
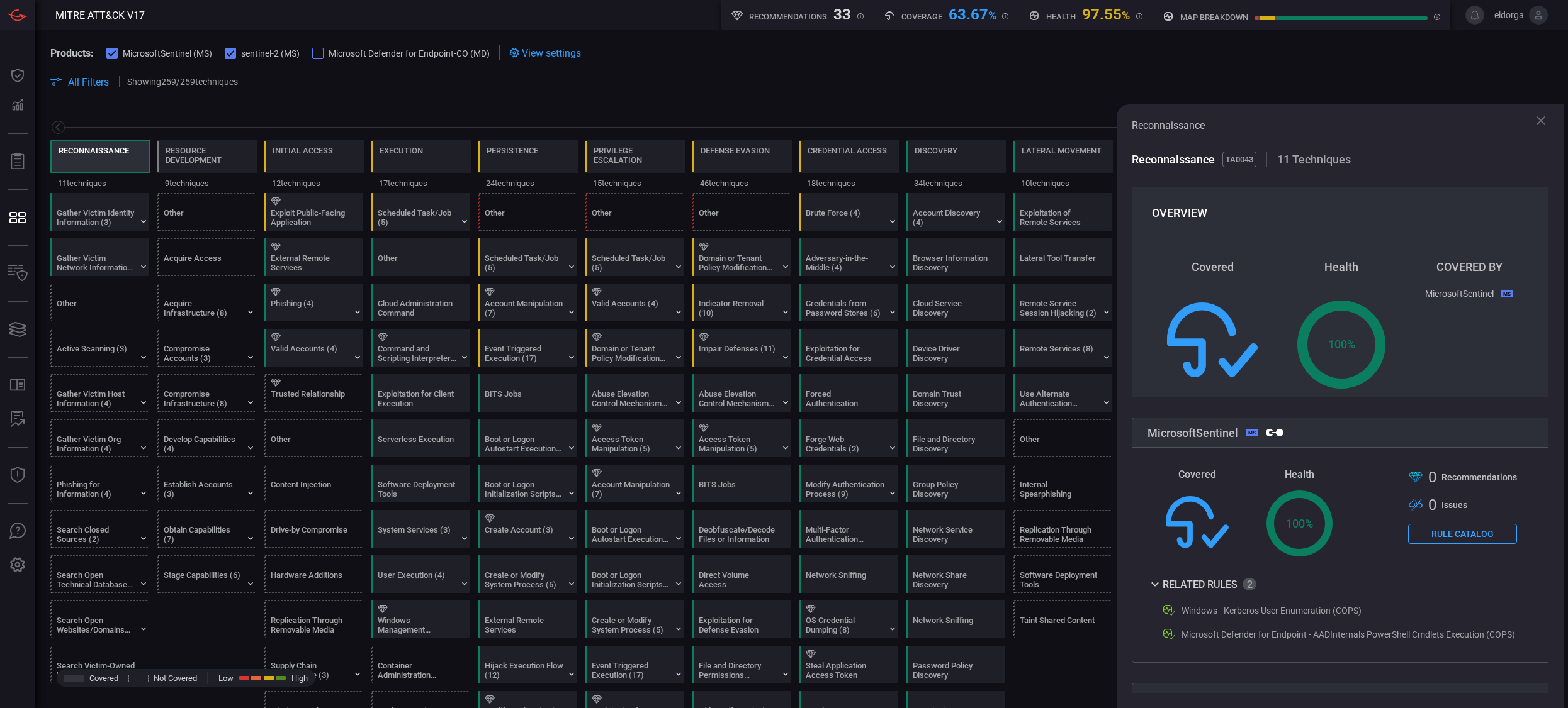
scroll to position [0, 0]
click at [55, 130] on icon at bounding box center [58, 127] width 16 height 16
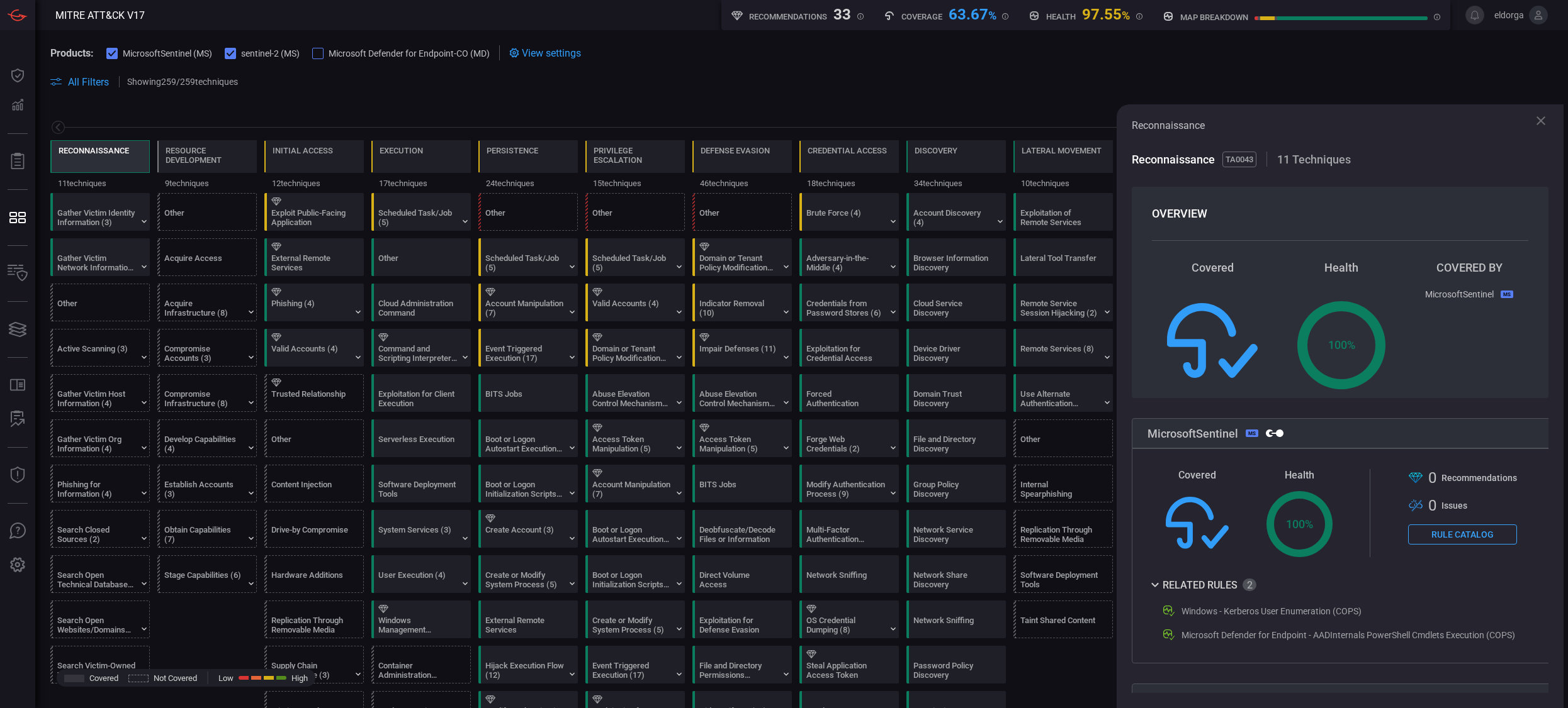
click at [959, 118] on icon at bounding box center [1541, 121] width 15 height 15
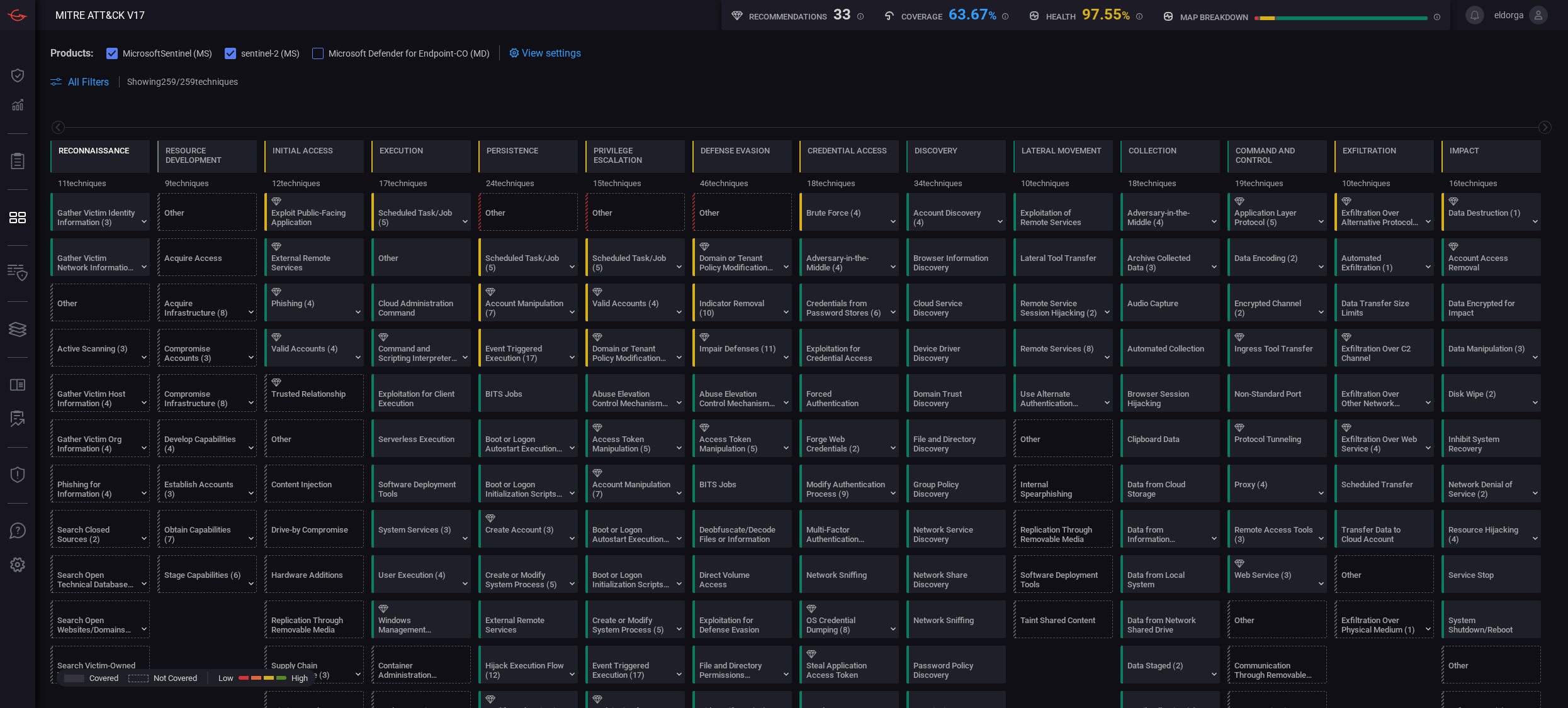
click at [118, 157] on div "Reconnaissance" at bounding box center [93, 159] width 70 height 26
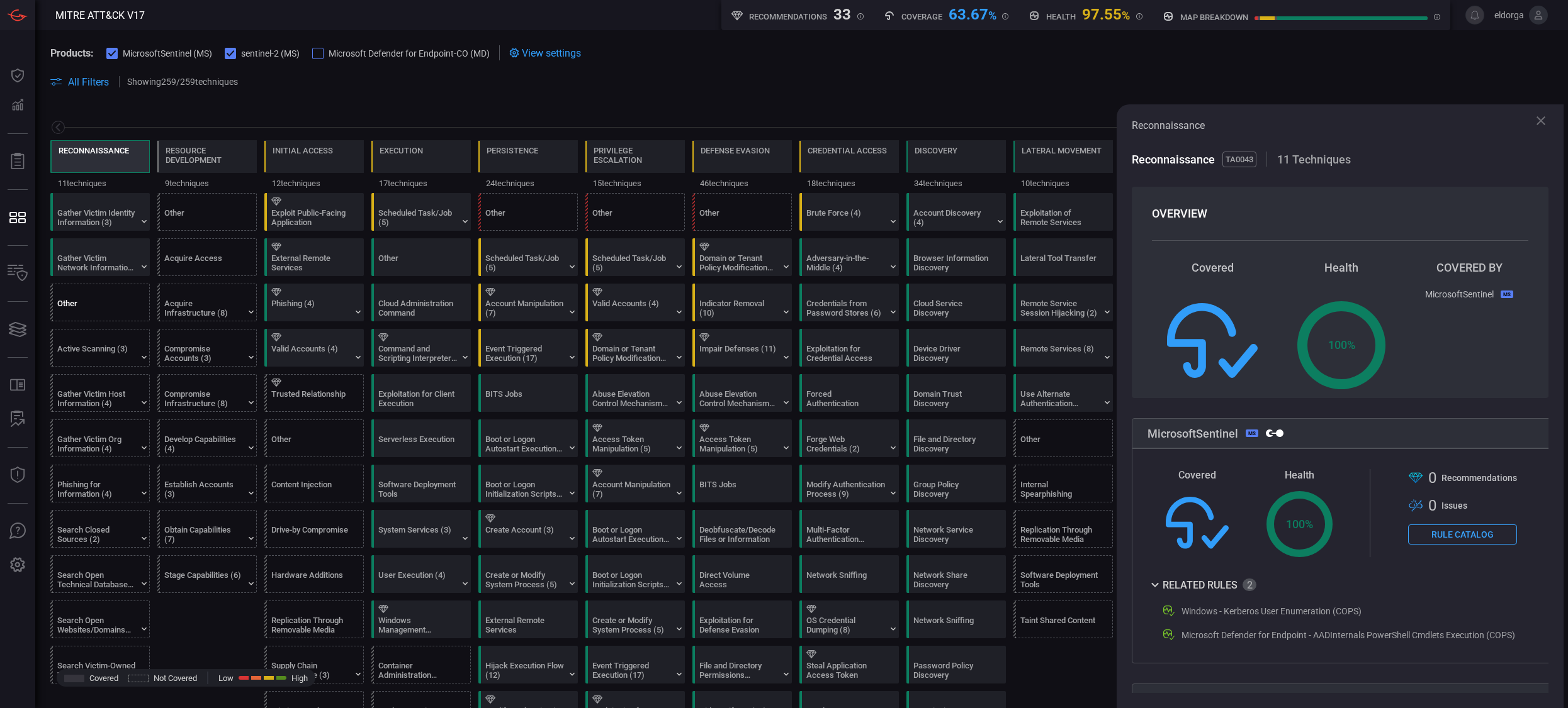
click at [104, 299] on div "Other" at bounding box center [97, 308] width 79 height 19
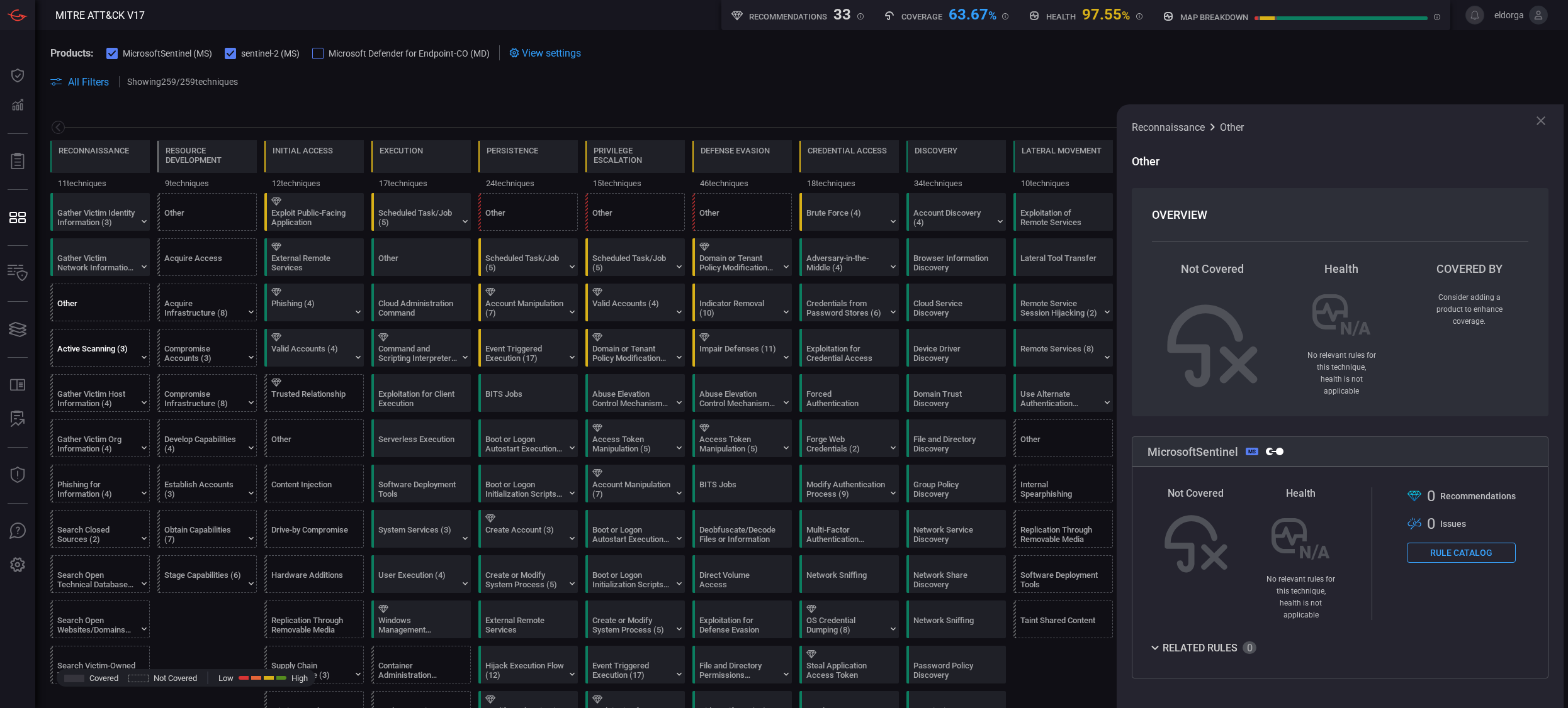
click at [101, 354] on div "Active Scanning (3)" at bounding box center [97, 354] width 79 height 19
click at [89, 391] on div "Gather Victim Host Information (4)" at bounding box center [97, 399] width 79 height 19
click at [101, 356] on div "Active Scanning (3)" at bounding box center [97, 354] width 79 height 19
click at [120, 254] on div "Gather Victim Network Information (6)" at bounding box center [97, 263] width 79 height 19
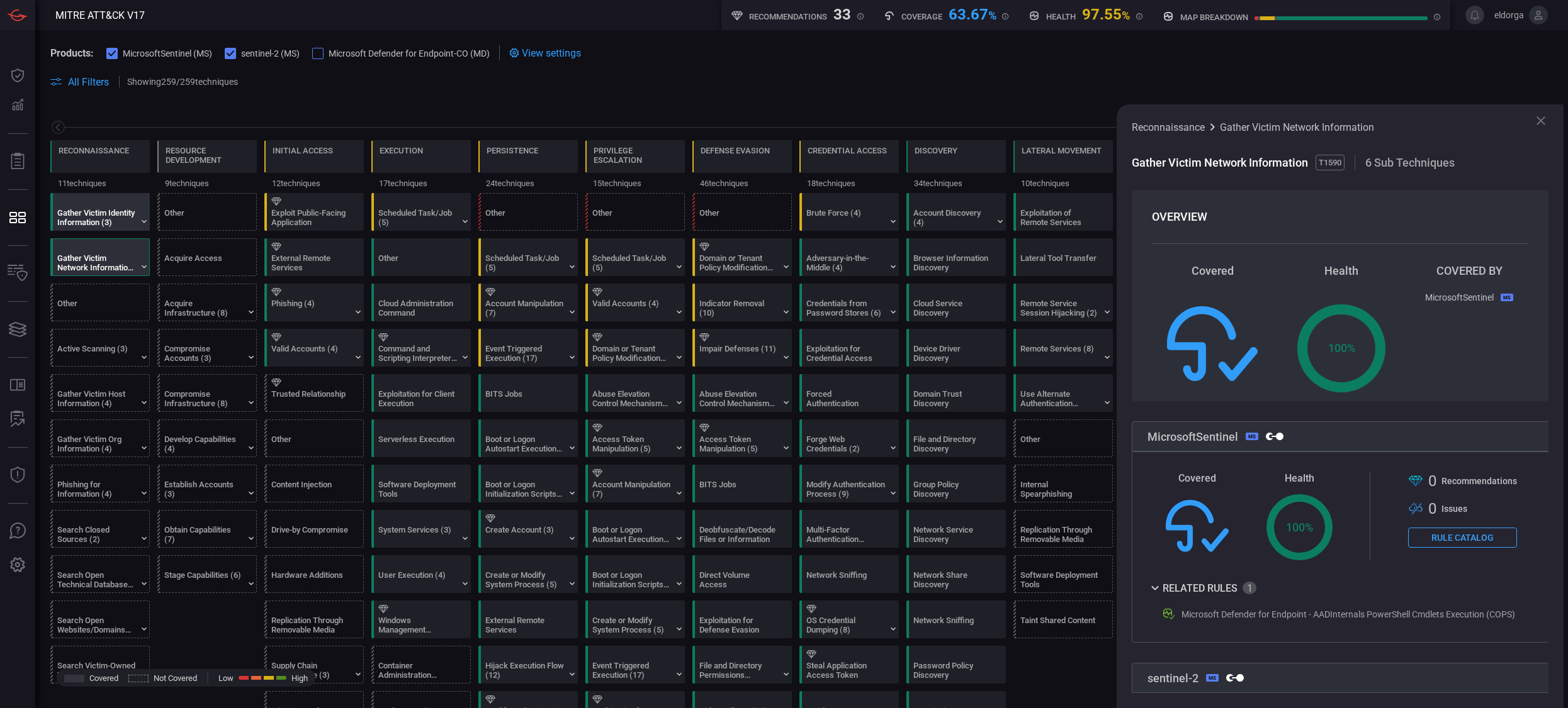
click at [126, 204] on div at bounding box center [103, 202] width 91 height 8
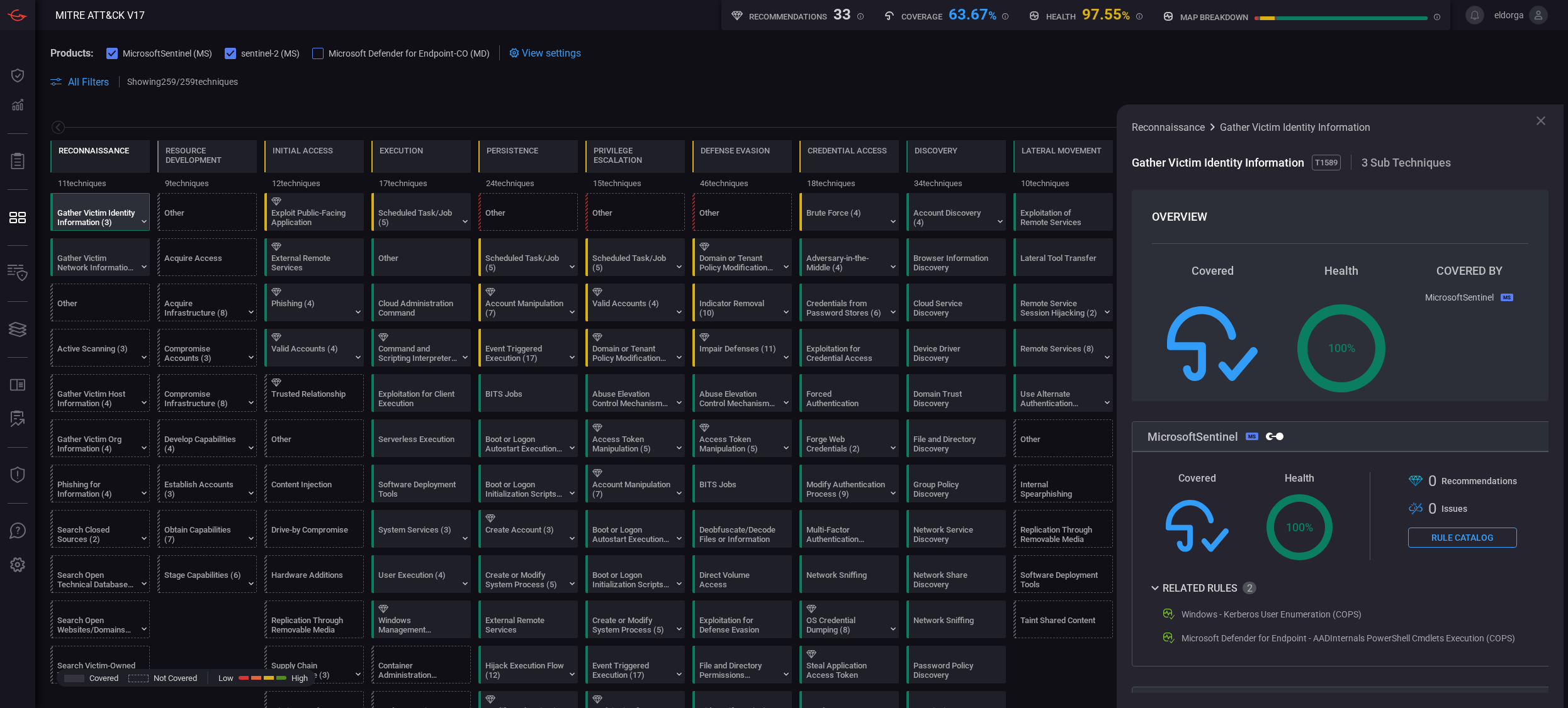
click at [115, 153] on div "Reconnaissance" at bounding box center [93, 150] width 70 height 9
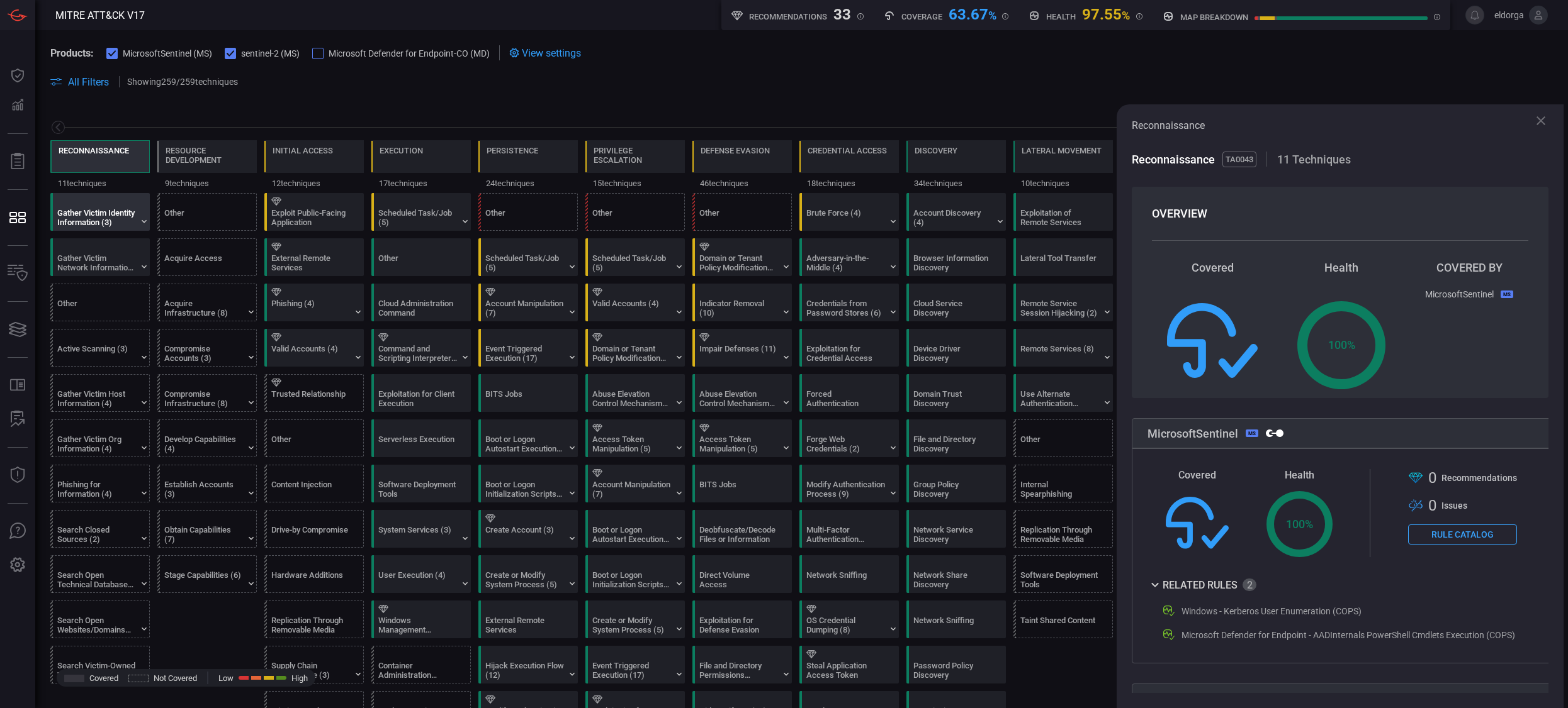
click at [114, 207] on div "Gather Victim Identity Information (3)" at bounding box center [103, 212] width 99 height 36
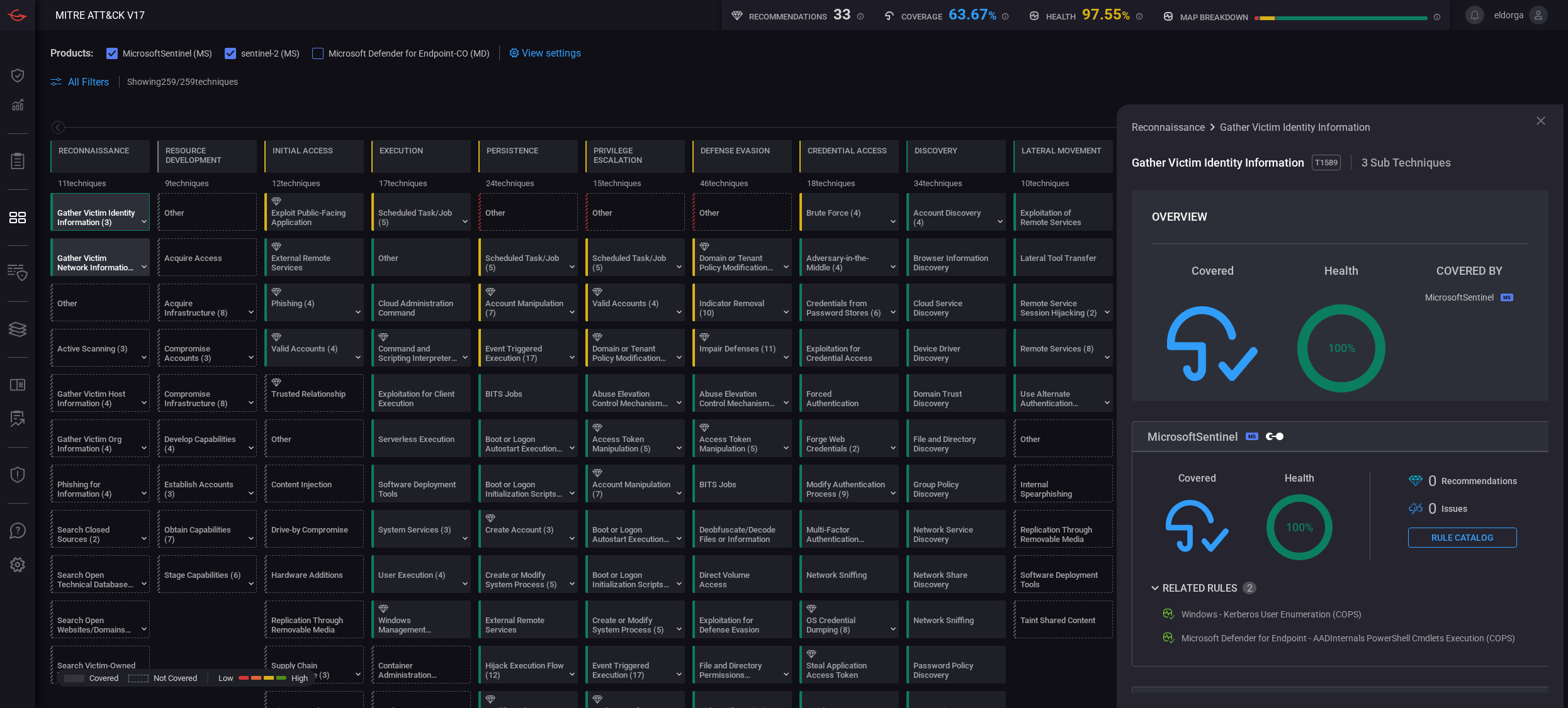
click at [106, 257] on div "Gather Victim Network Information (6)" at bounding box center [97, 263] width 79 height 19
click at [79, 307] on div "Other" at bounding box center [97, 308] width 79 height 19
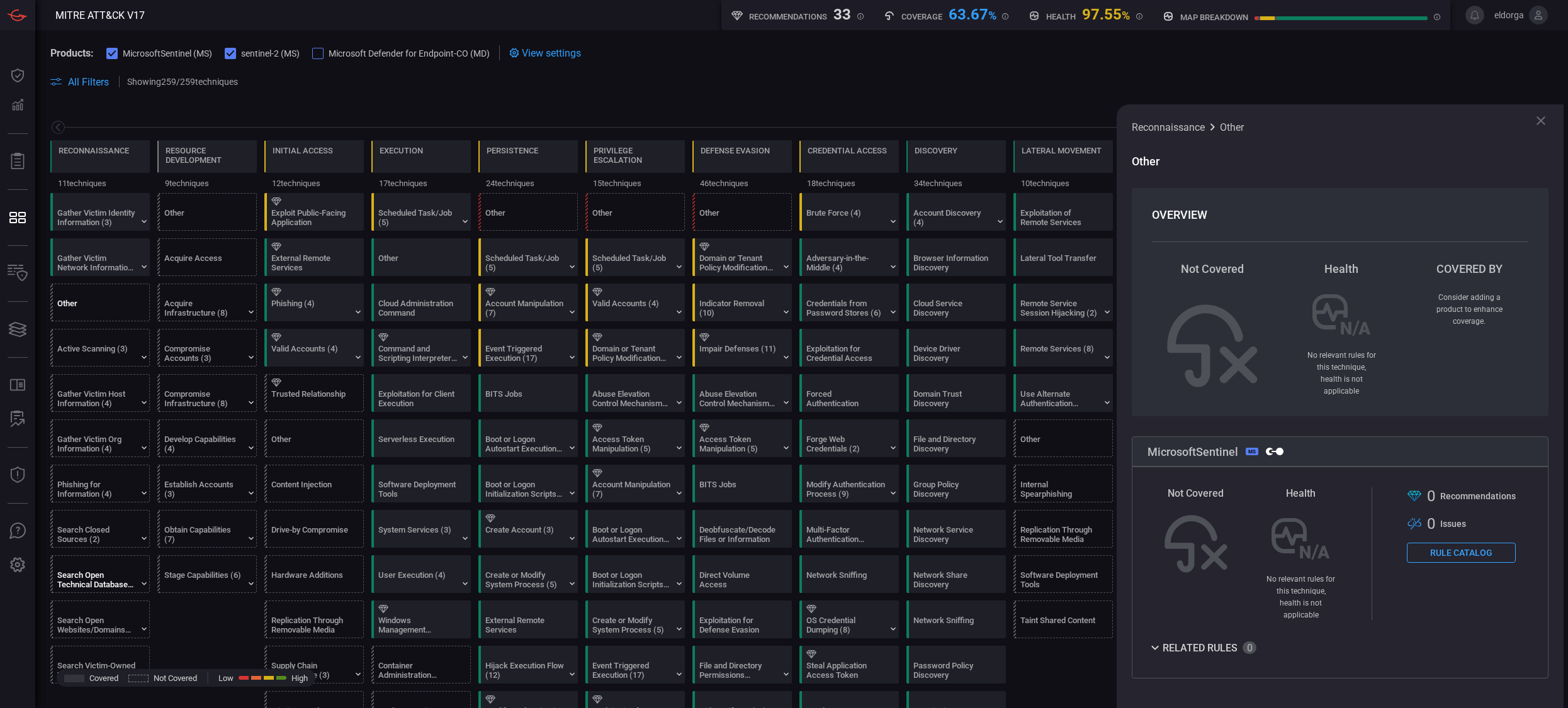
click at [94, 583] on div "Search Open Technical Databases (5)" at bounding box center [97, 580] width 79 height 19
click at [111, 156] on div "Reconnaissance" at bounding box center [93, 159] width 70 height 26
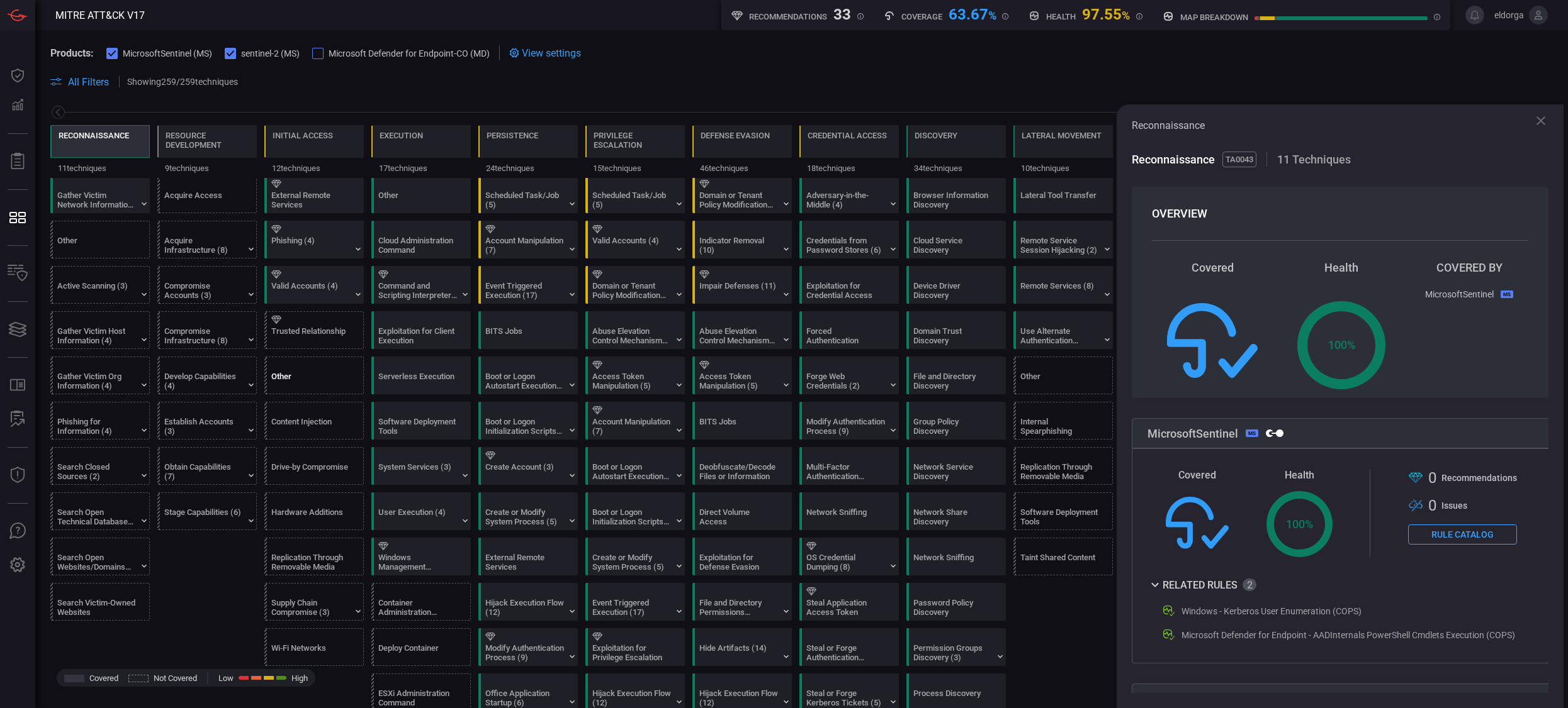
scroll to position [74, 0]
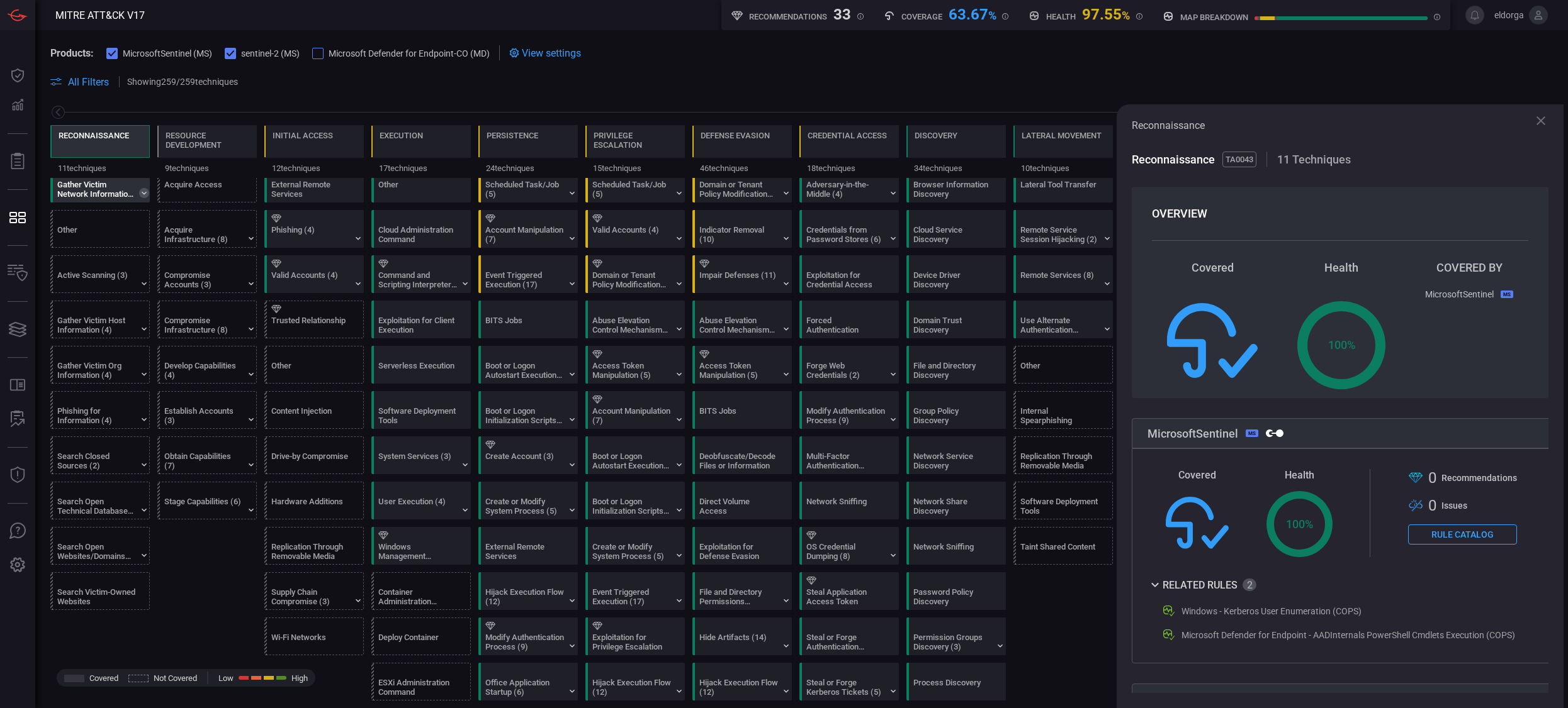
click at [145, 192] on icon at bounding box center [144, 193] width 10 height 10
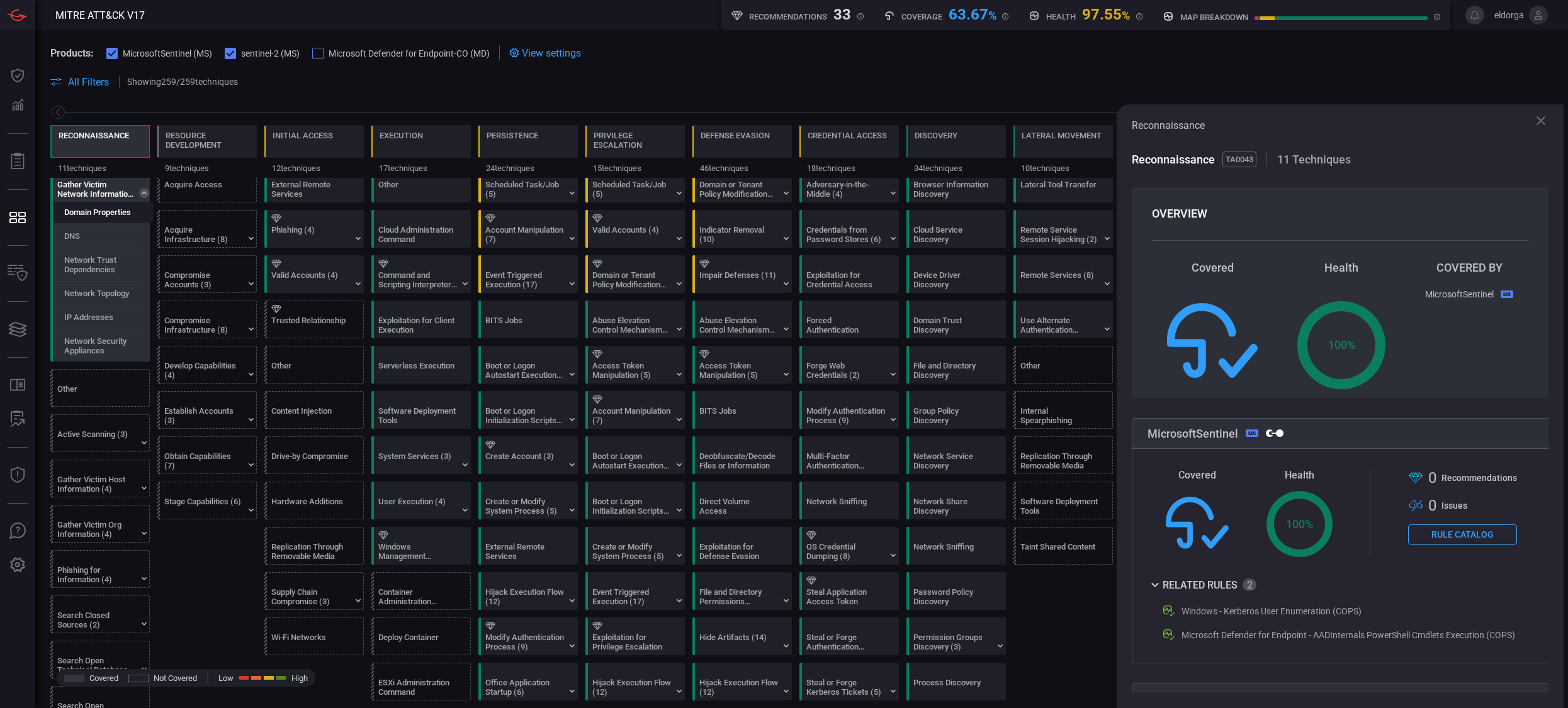
click at [103, 217] on div "Domain Properties" at bounding box center [103, 212] width 99 height 20
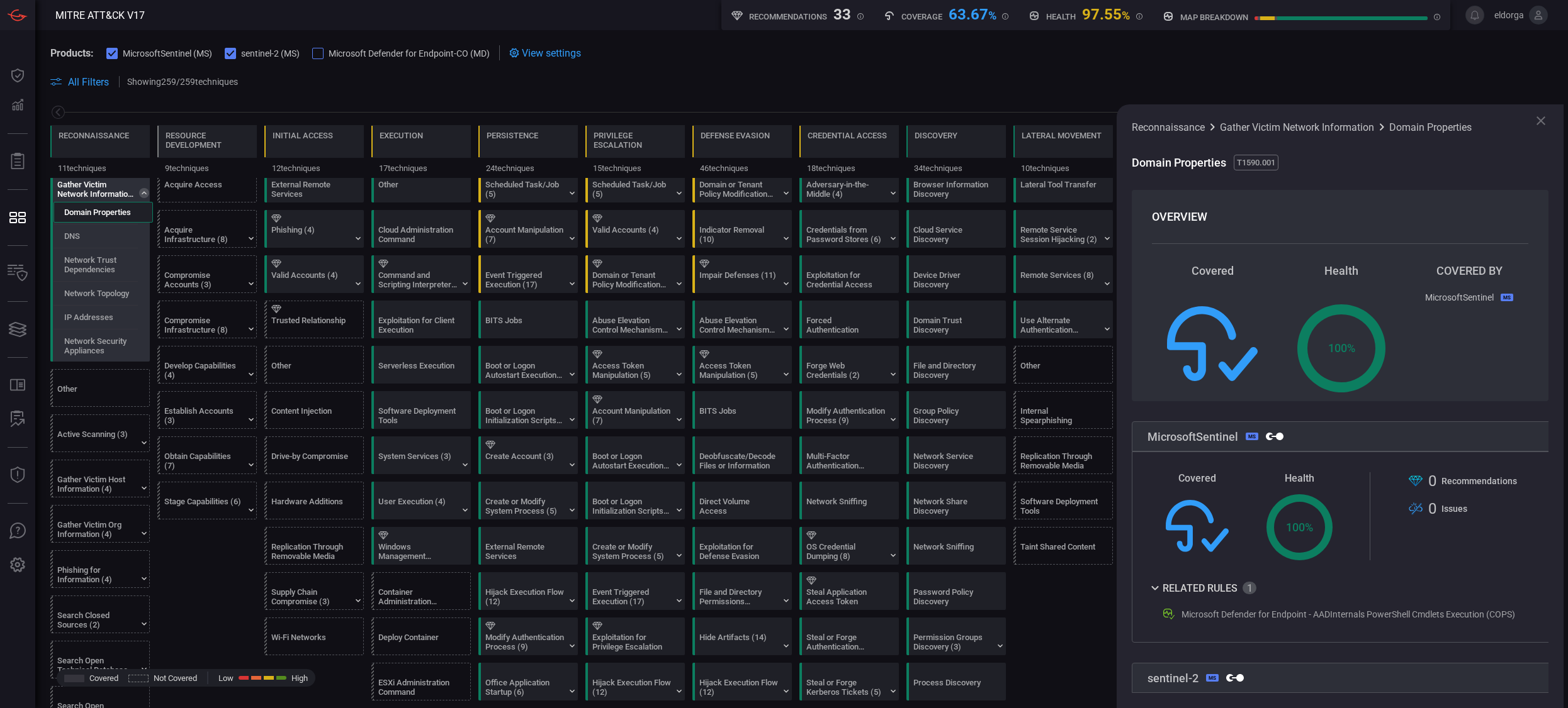
click at [101, 187] on div "Gather Victim Network Information (6)" at bounding box center [97, 189] width 79 height 19
click at [144, 194] on icon at bounding box center [144, 193] width 10 height 10
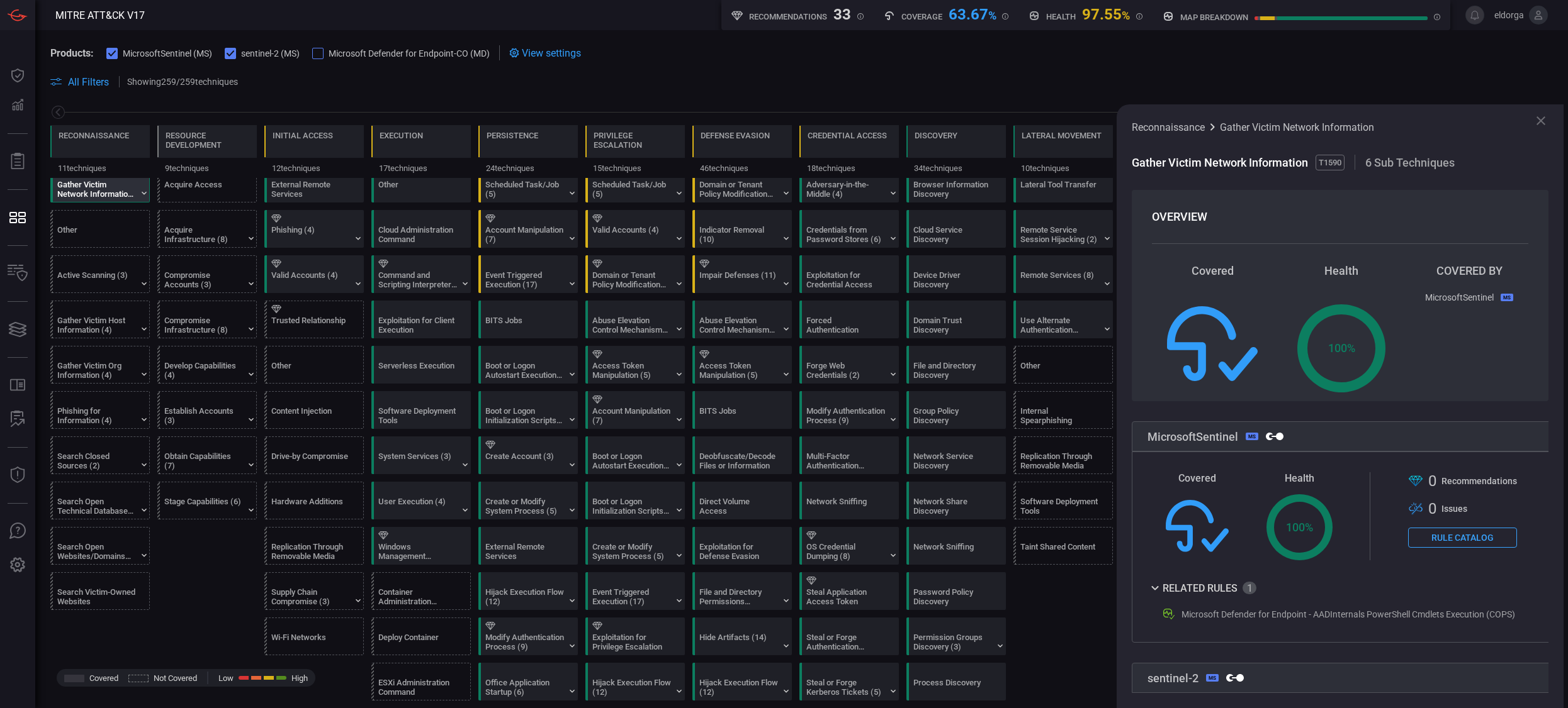
click at [149, 197] on div "Gather Victim Network Information (6)" at bounding box center [103, 183] width 99 height 36
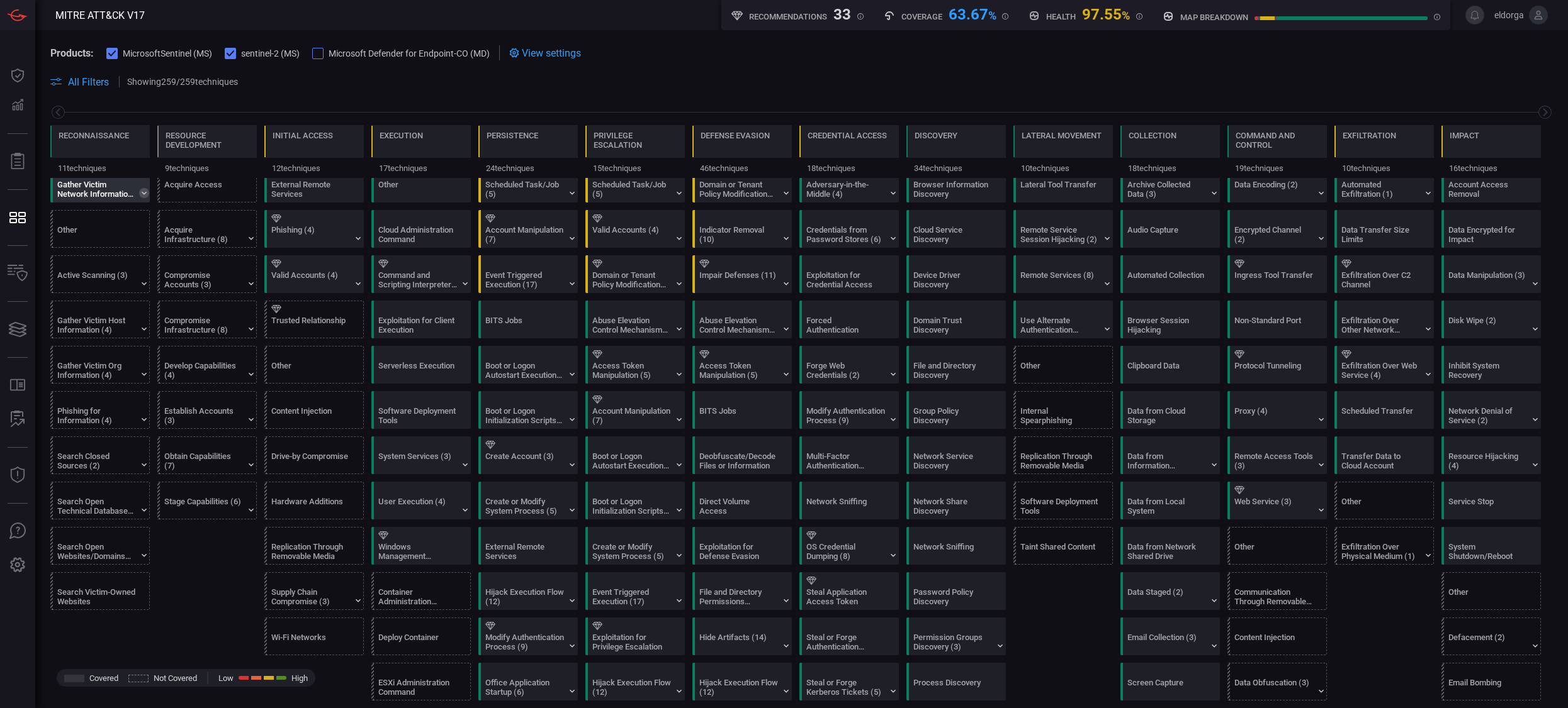
click at [143, 196] on icon at bounding box center [144, 193] width 10 height 10
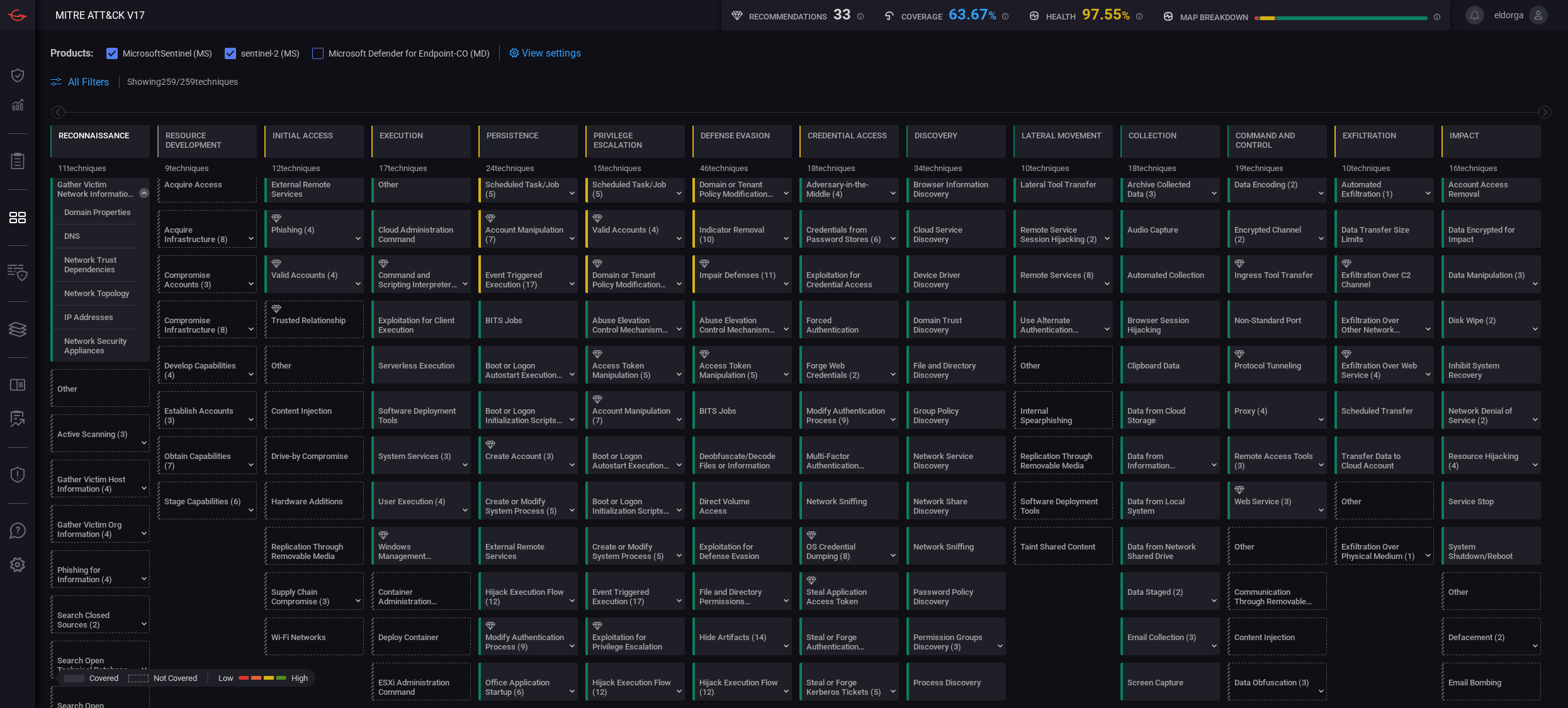
click at [81, 138] on div "Reconnaissance" at bounding box center [93, 135] width 70 height 9
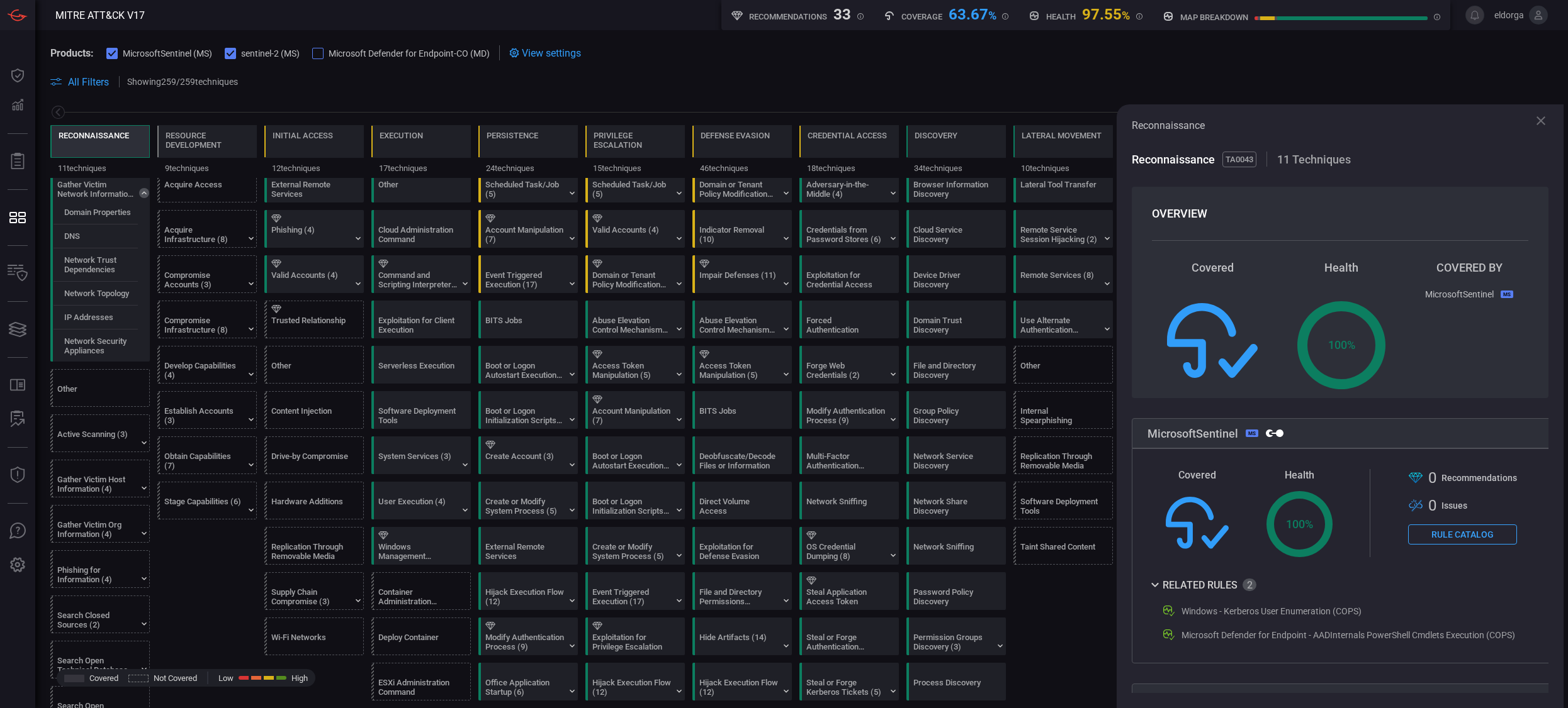
click at [83, 141] on div "Reconnaissance" at bounding box center [93, 143] width 70 height 26
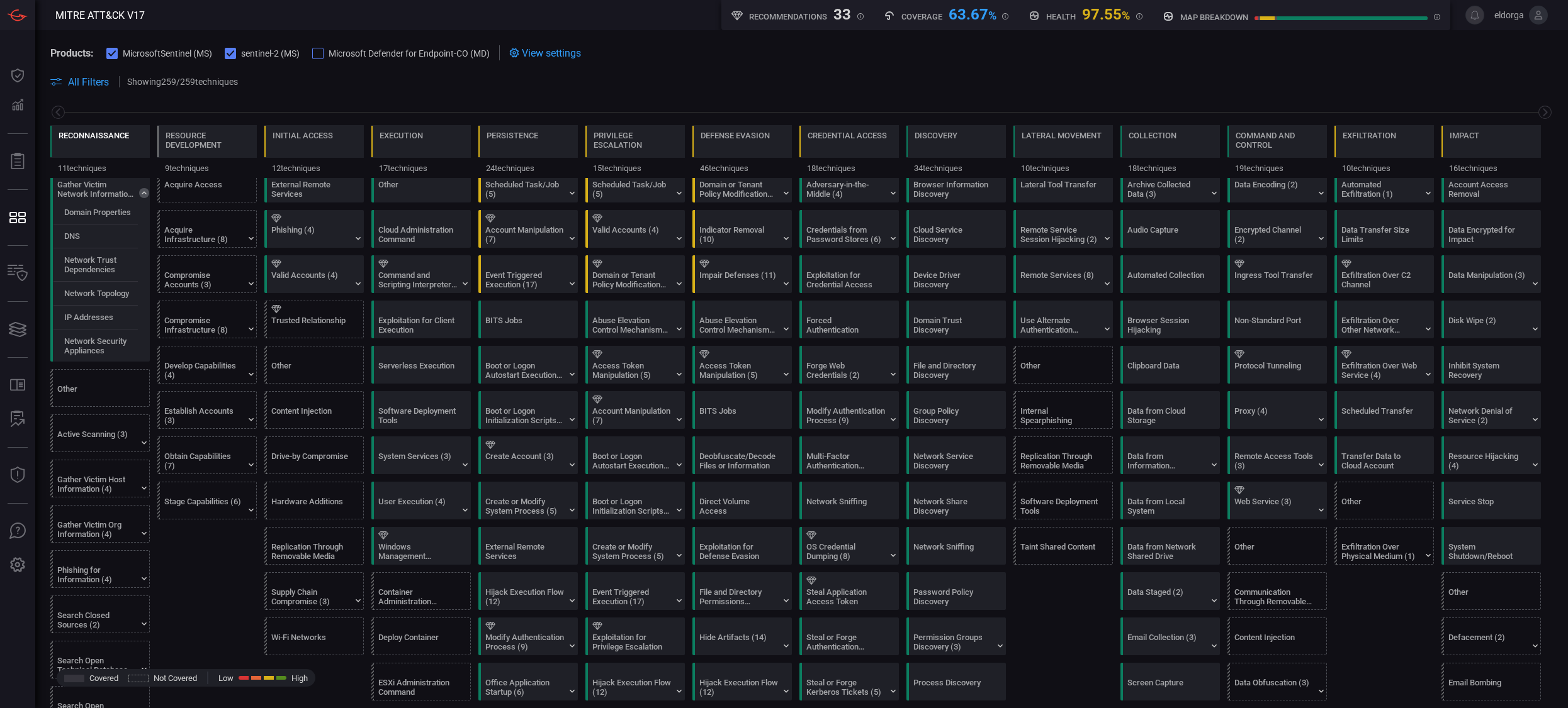
click at [83, 142] on div "Reconnaissance" at bounding box center [93, 143] width 70 height 26
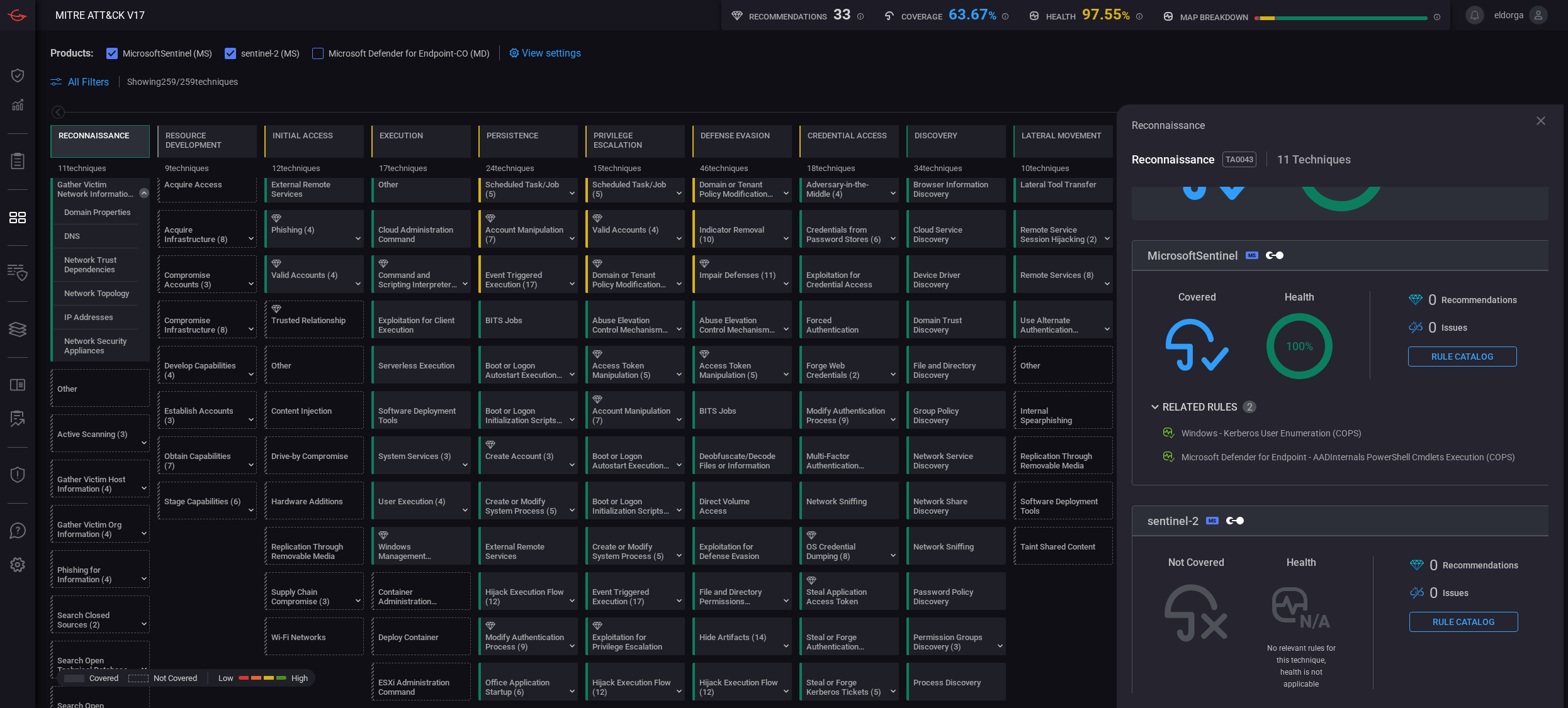
scroll to position [231, 0]
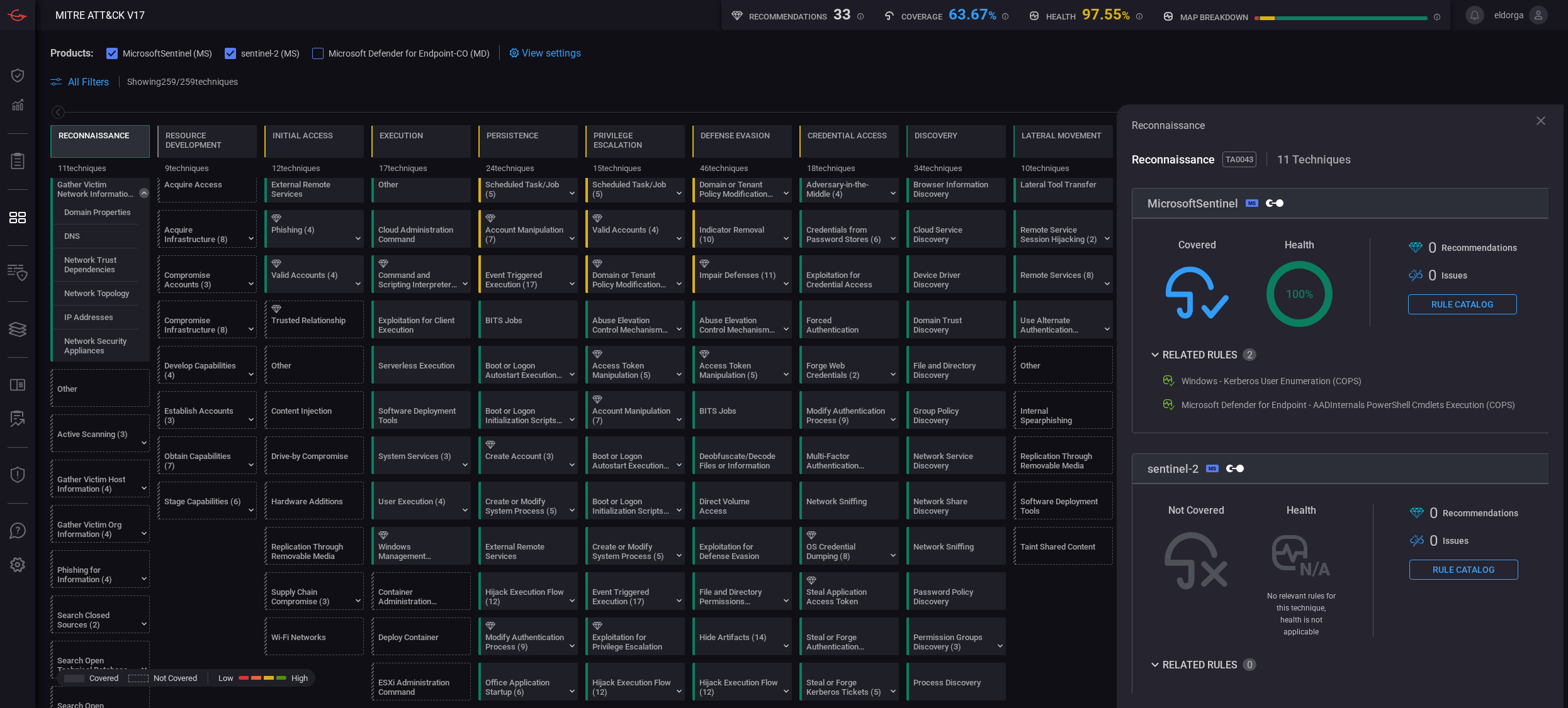
click at [226, 153] on div "Resource Development" at bounding box center [207, 143] width 83 height 26
click at [331, 142] on div "Initial Access" at bounding box center [302, 143] width 60 height 26
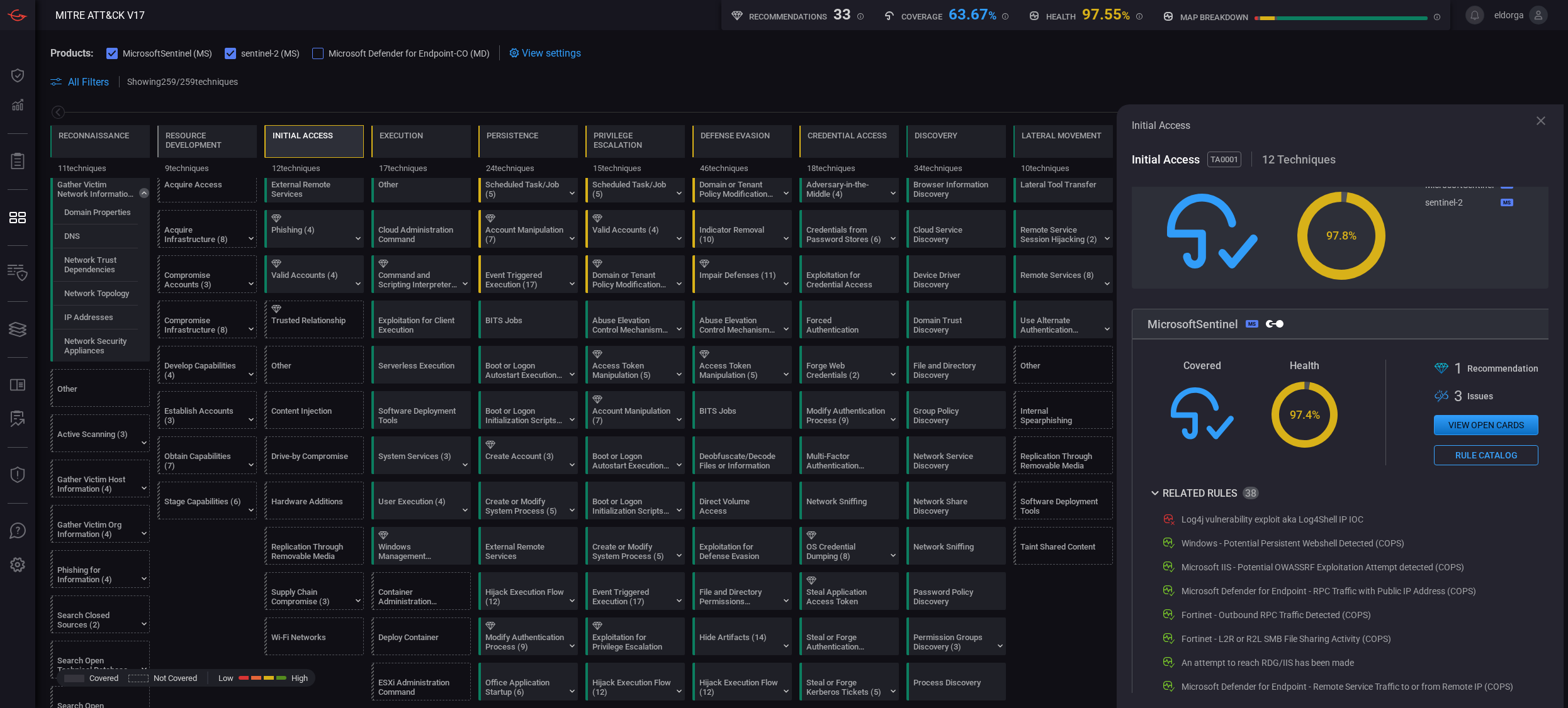
scroll to position [113, 0]
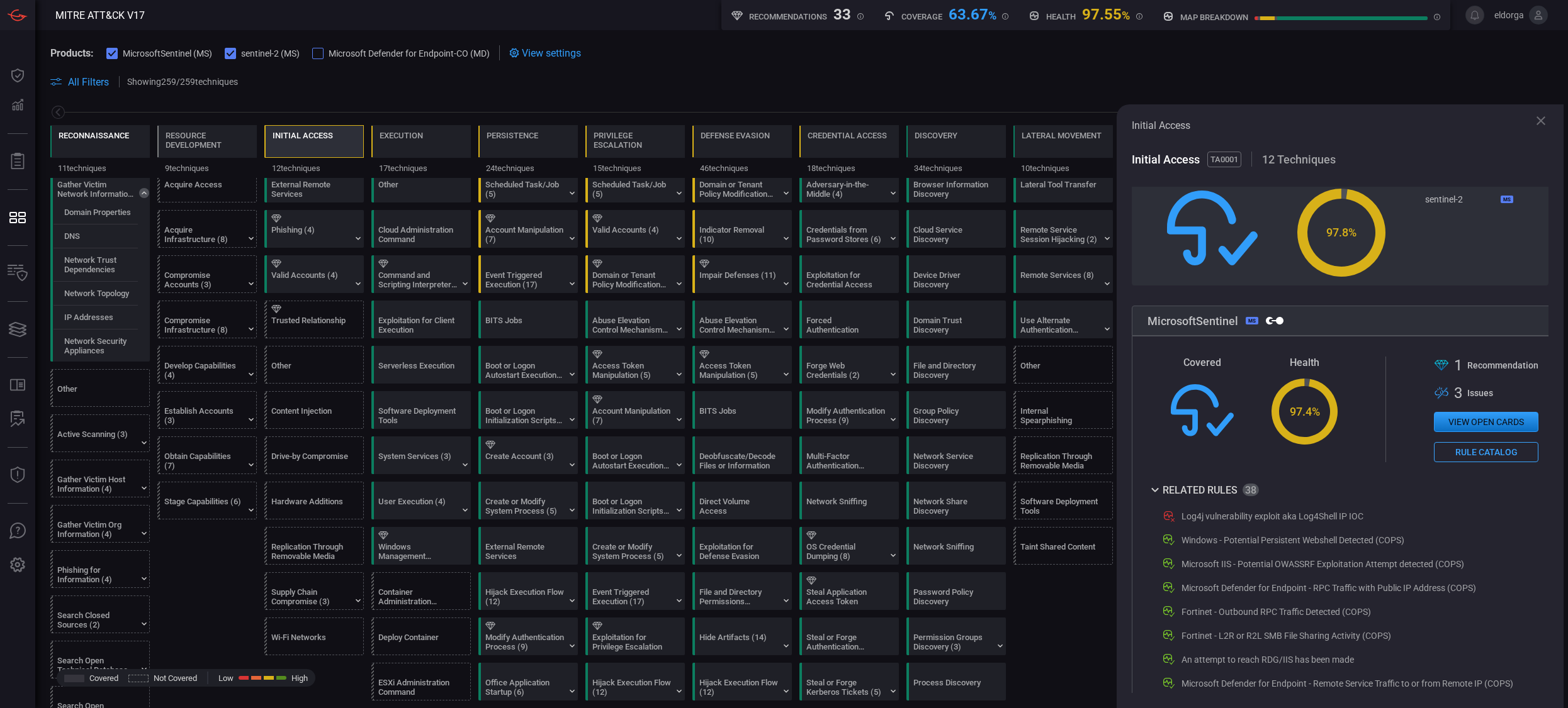
click at [101, 148] on div "Reconnaissance" at bounding box center [93, 143] width 70 height 26
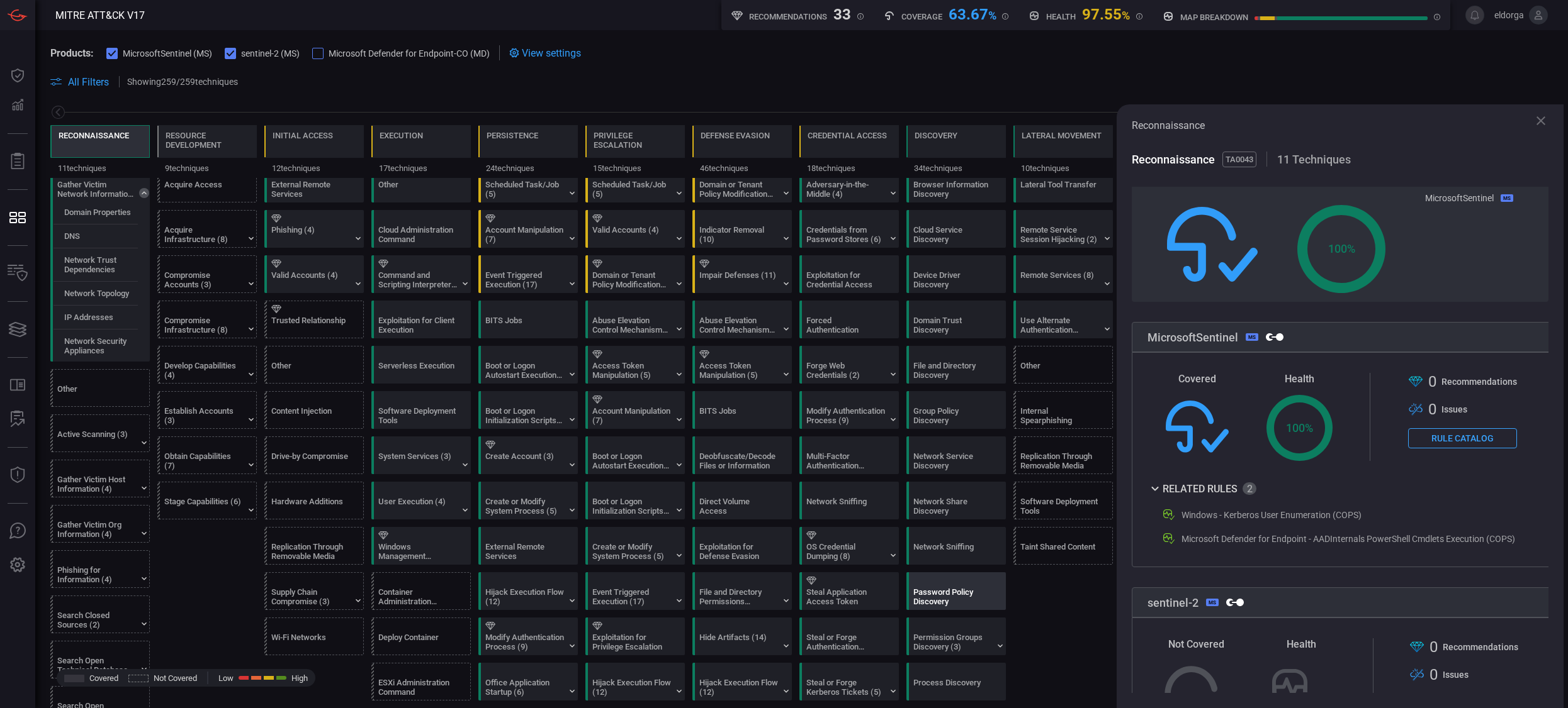
scroll to position [76, 0]
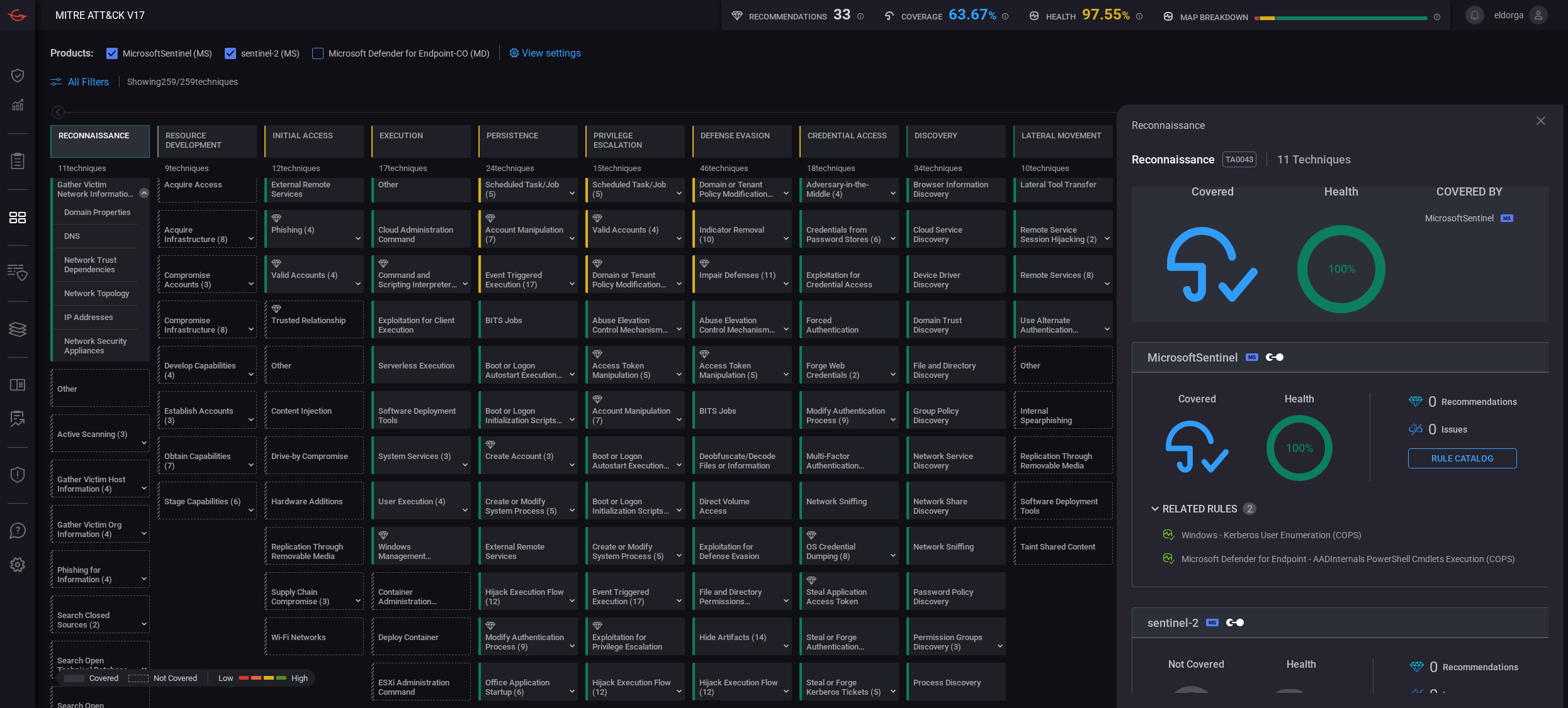
click at [888, 107] on div at bounding box center [801, 112] width 1503 height 16
click at [959, 121] on icon at bounding box center [1541, 121] width 15 height 15
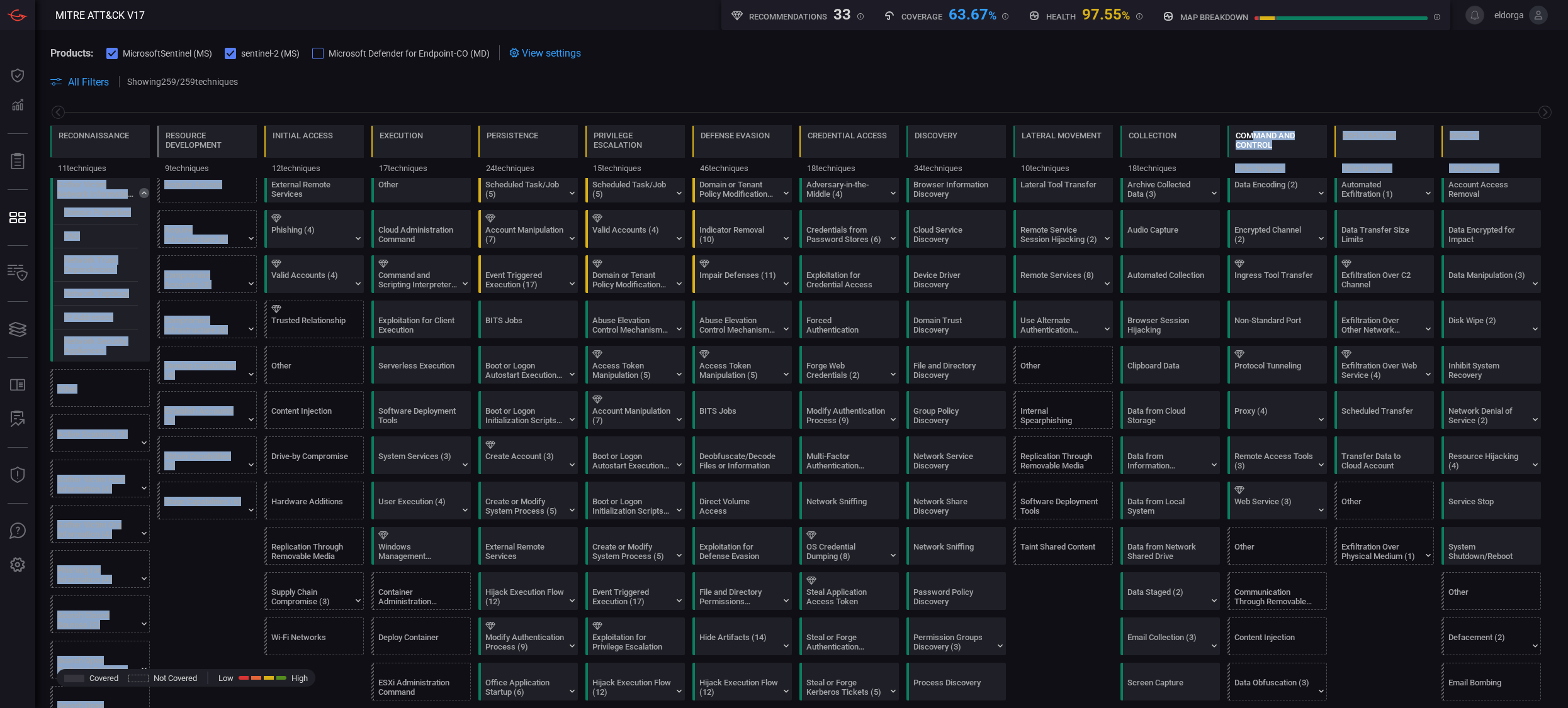
drag, startPoint x: 340, startPoint y: 566, endPoint x: 1243, endPoint y: 125, distance: 1004.9
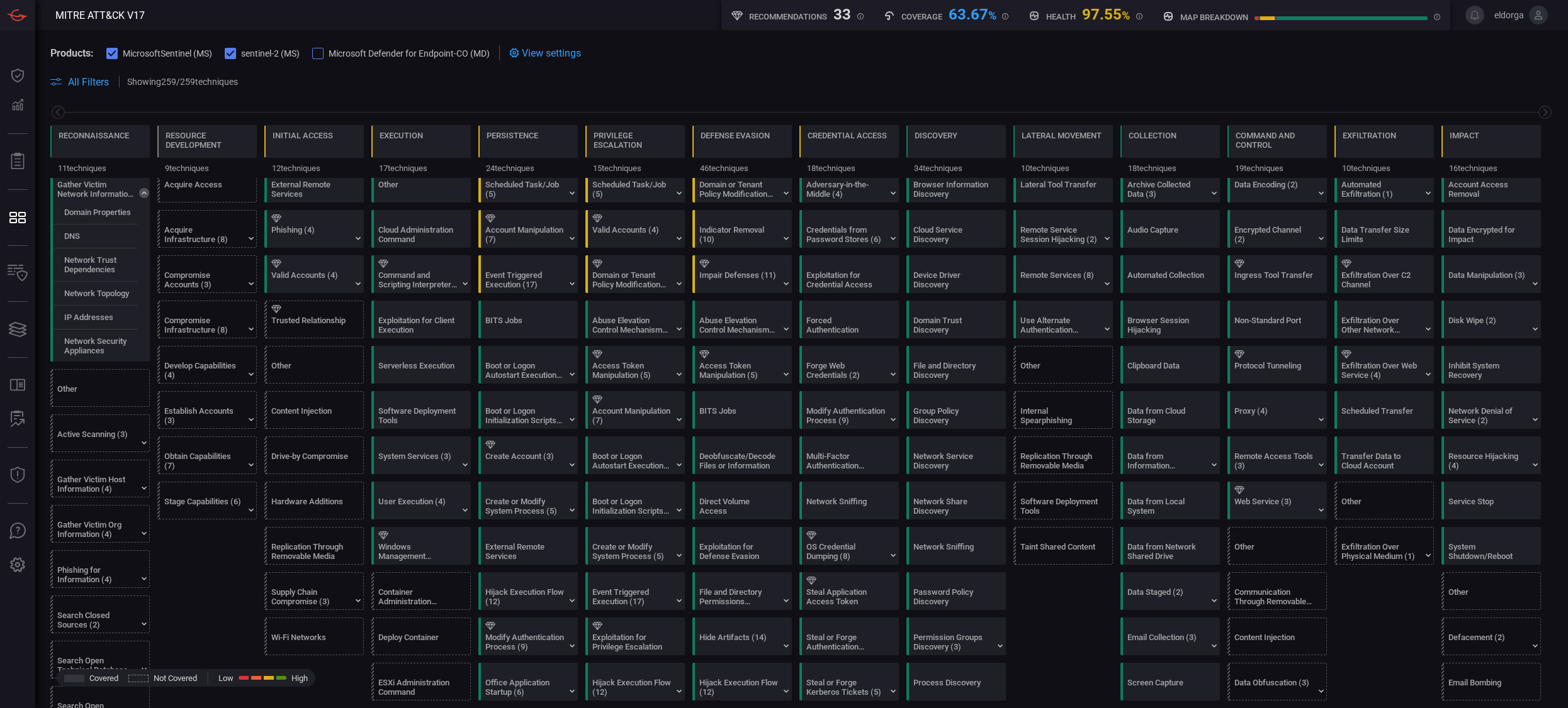
click at [959, 84] on span at bounding box center [900, 82] width 1305 height 15
click at [959, 114] on icon at bounding box center [1545, 112] width 16 height 16
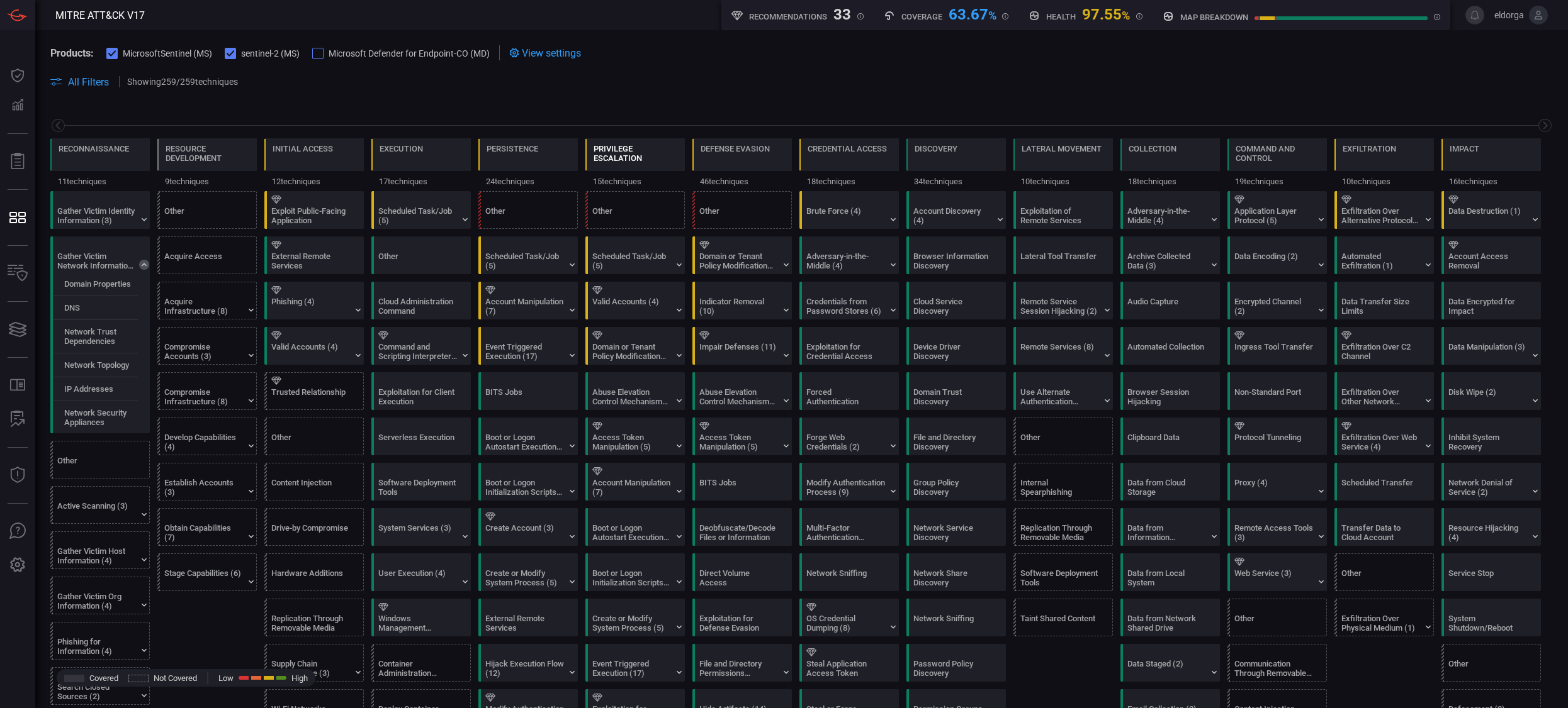
scroll to position [0, 0]
click at [634, 198] on div at bounding box center [637, 202] width 91 height 8
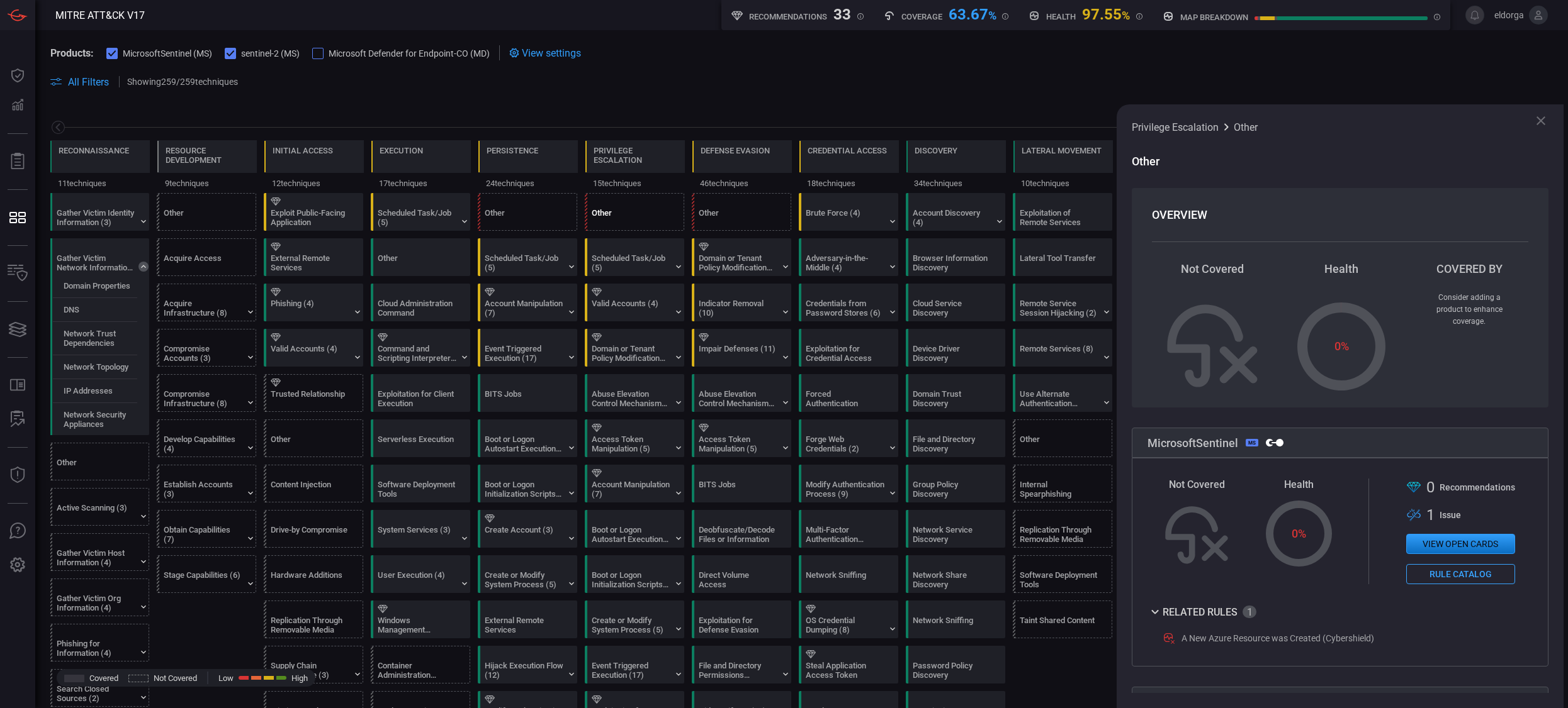
click at [627, 206] on div "Other" at bounding box center [637, 212] width 99 height 36
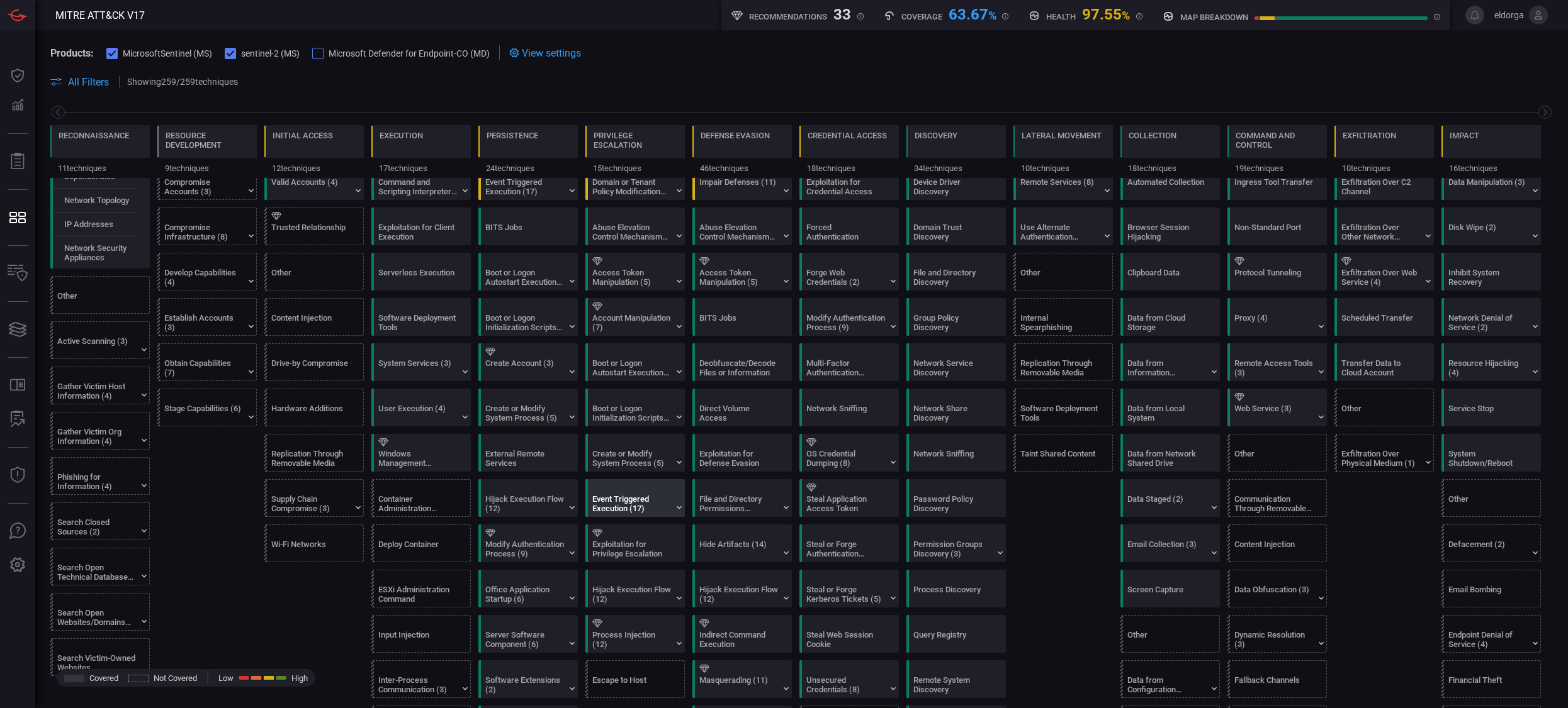
scroll to position [174, 0]
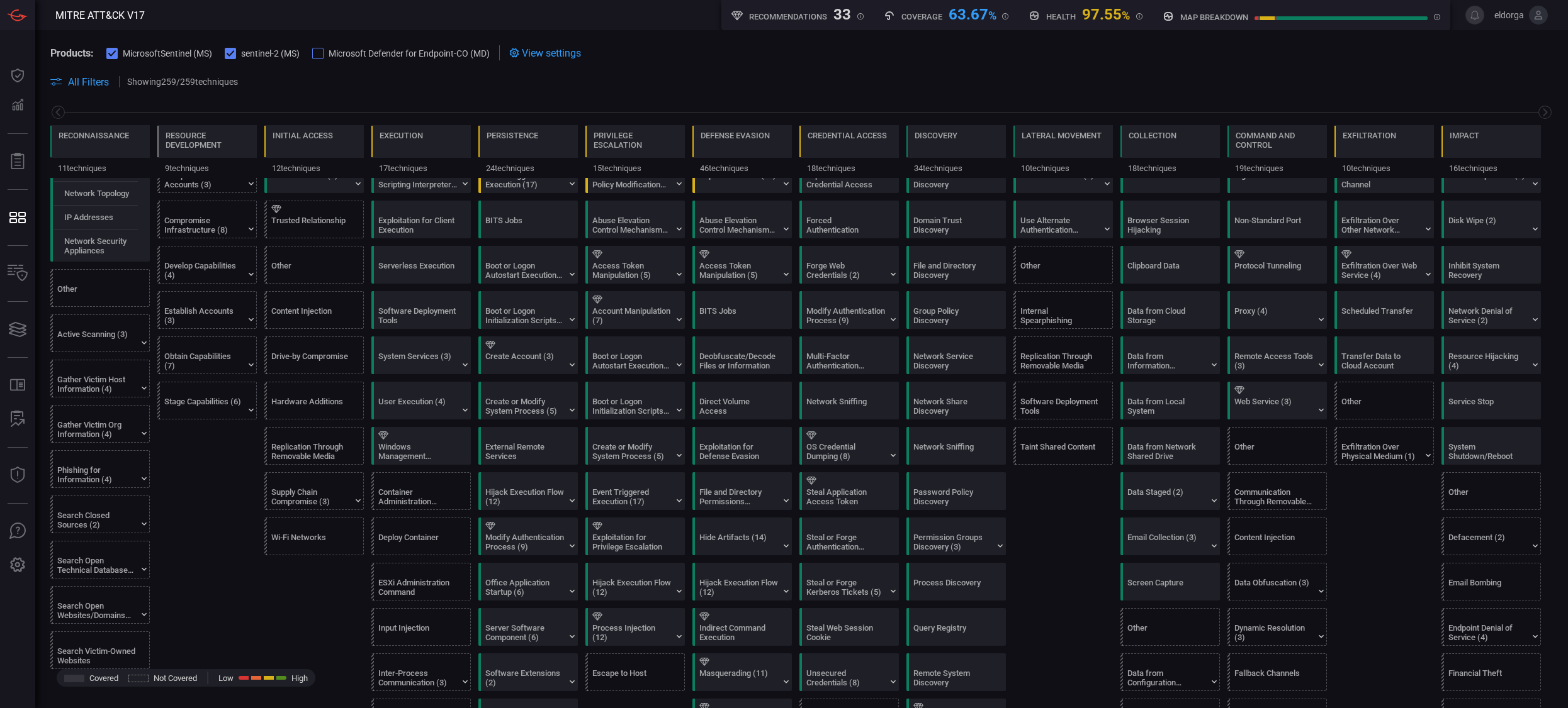
click at [733, 76] on span at bounding box center [900, 82] width 1305 height 15
click at [959, 114] on icon at bounding box center [1545, 112] width 16 height 16
click at [959, 113] on icon at bounding box center [1545, 112] width 16 height 16
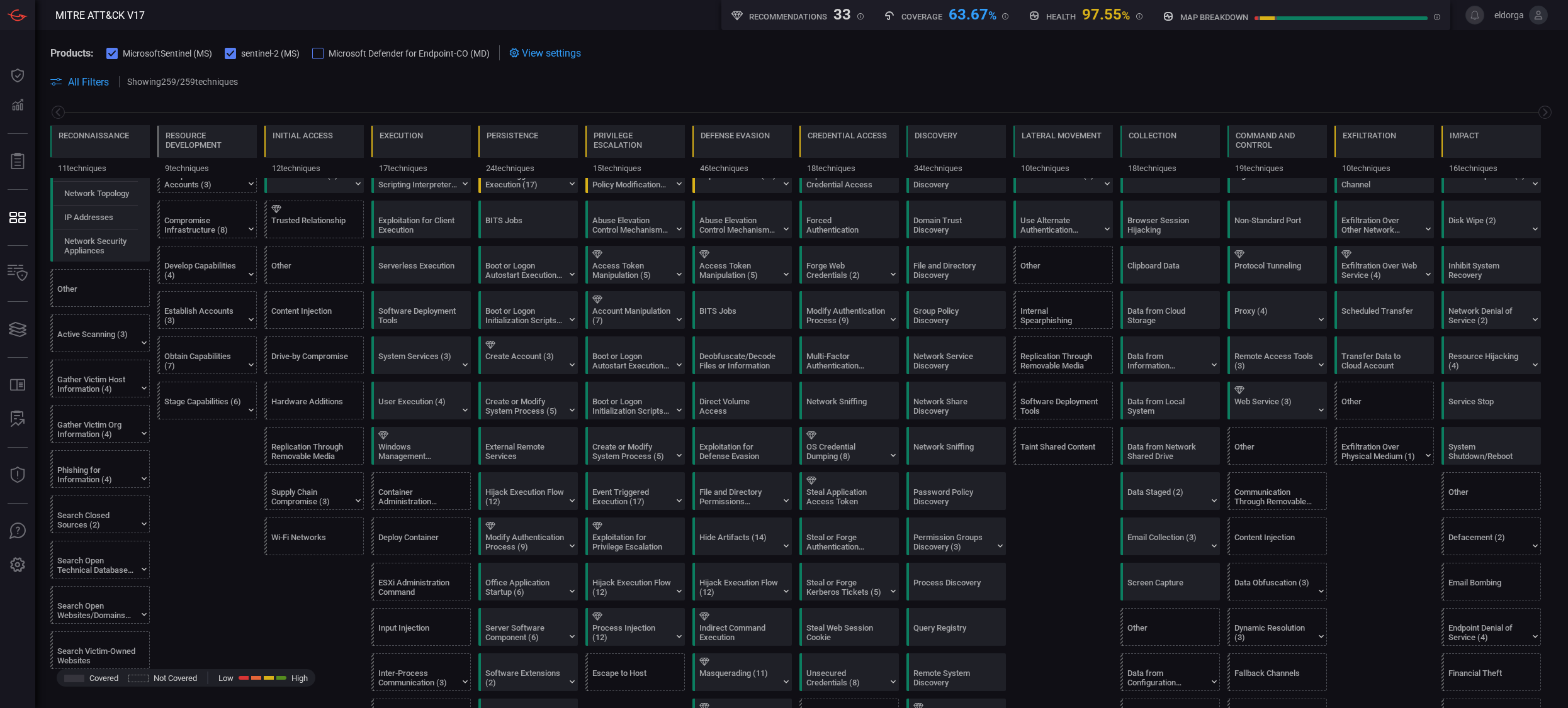
click at [959, 95] on span at bounding box center [801, 97] width 1503 height 15
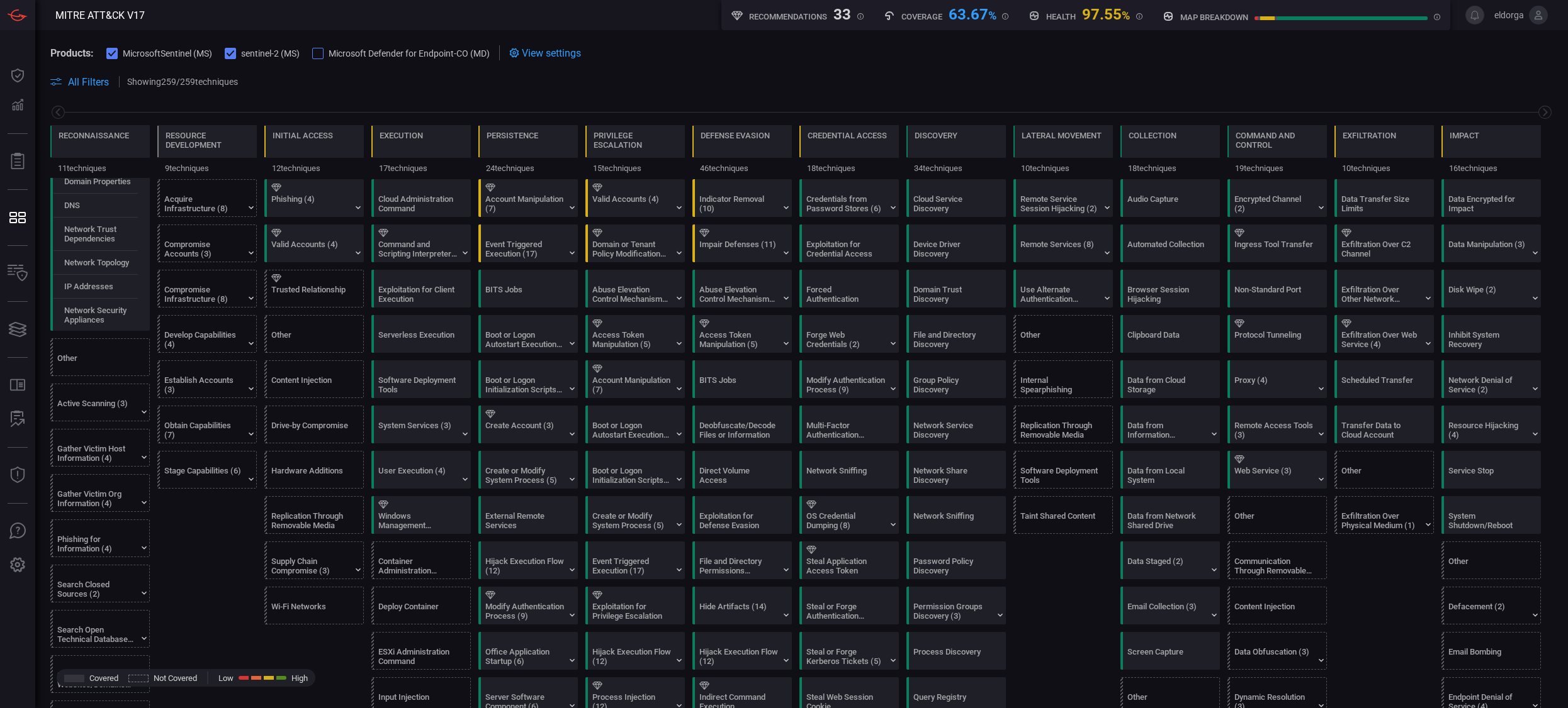
scroll to position [0, 0]
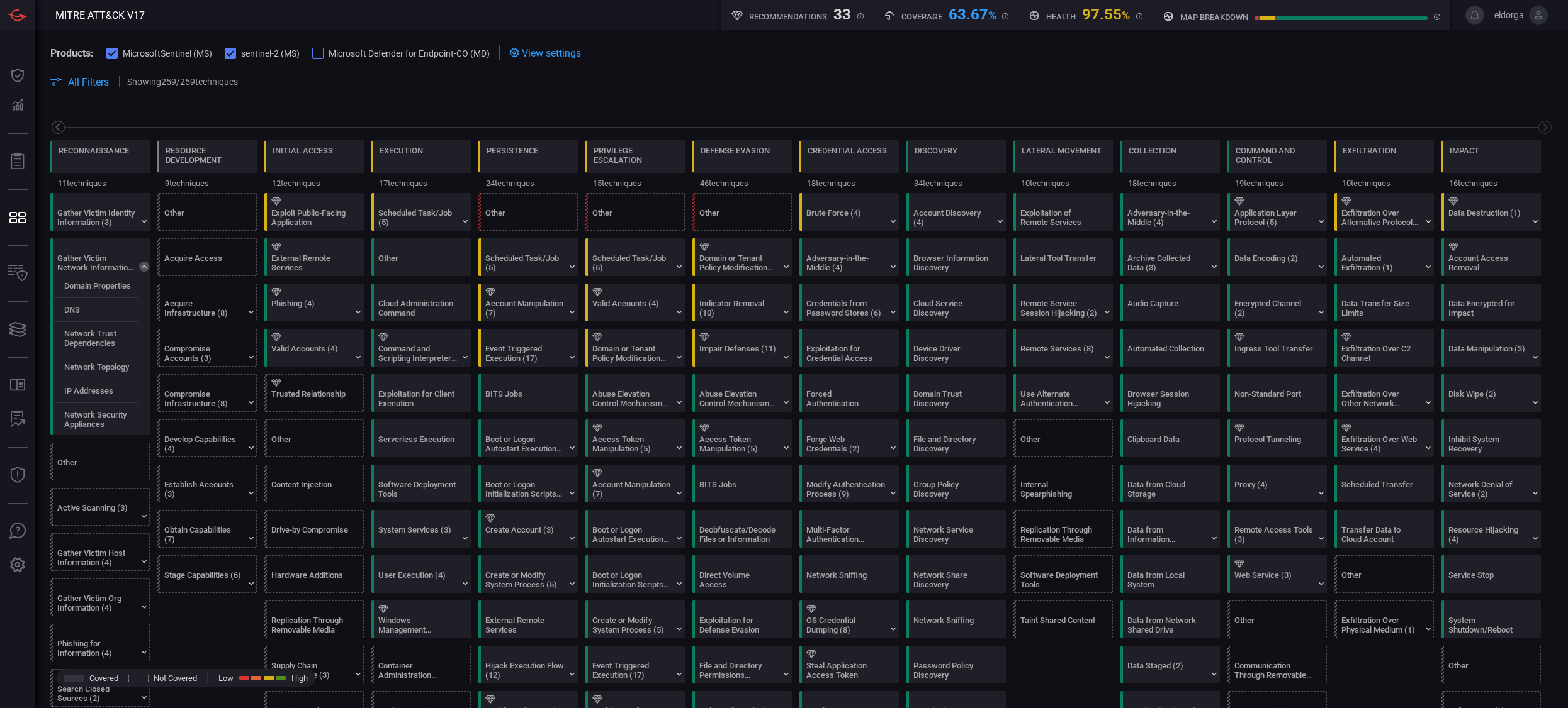
click at [59, 126] on icon at bounding box center [58, 127] width 16 height 16
click at [59, 128] on icon at bounding box center [58, 127] width 16 height 16
click at [63, 129] on icon at bounding box center [58, 127] width 16 height 16
click at [144, 223] on icon at bounding box center [144, 221] width 10 height 10
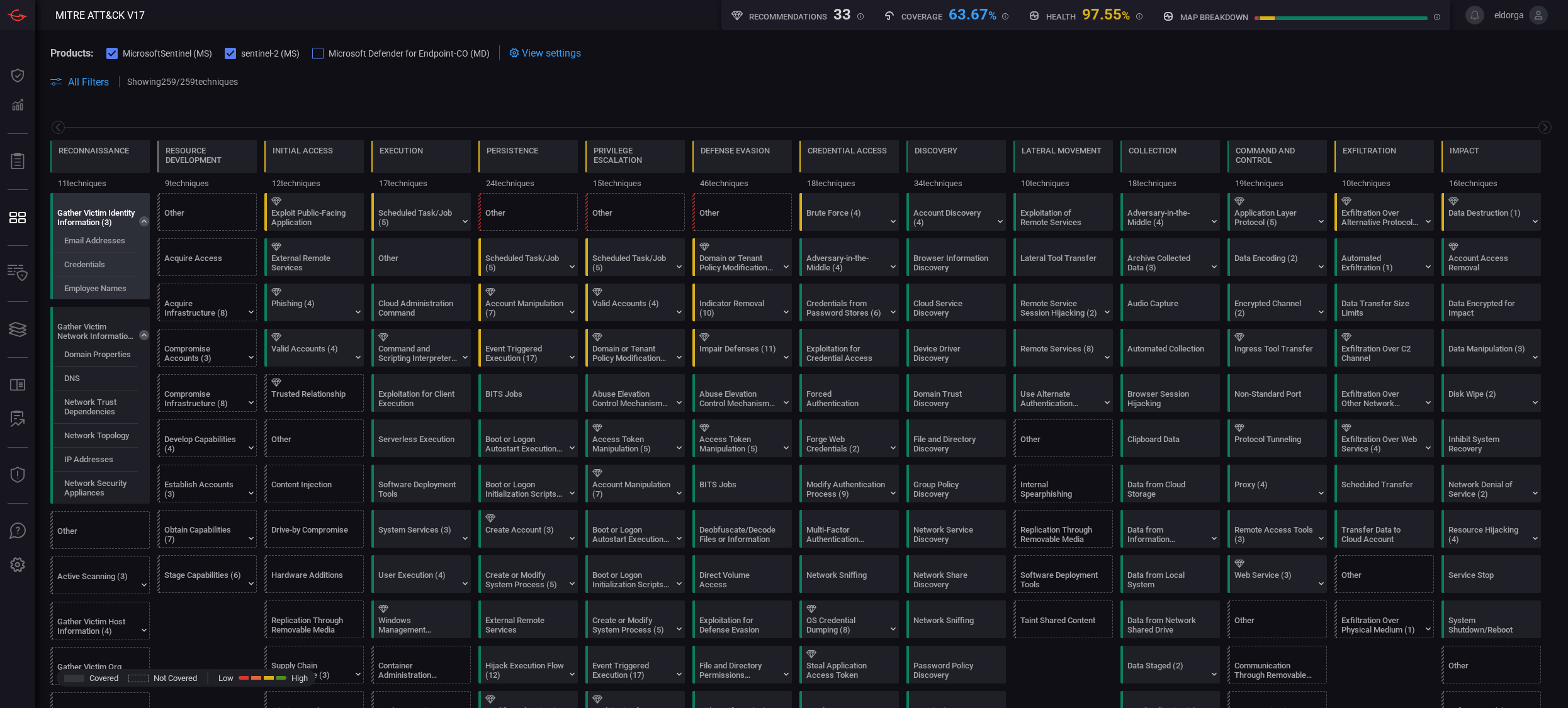
click at [144, 223] on icon at bounding box center [144, 221] width 10 height 10
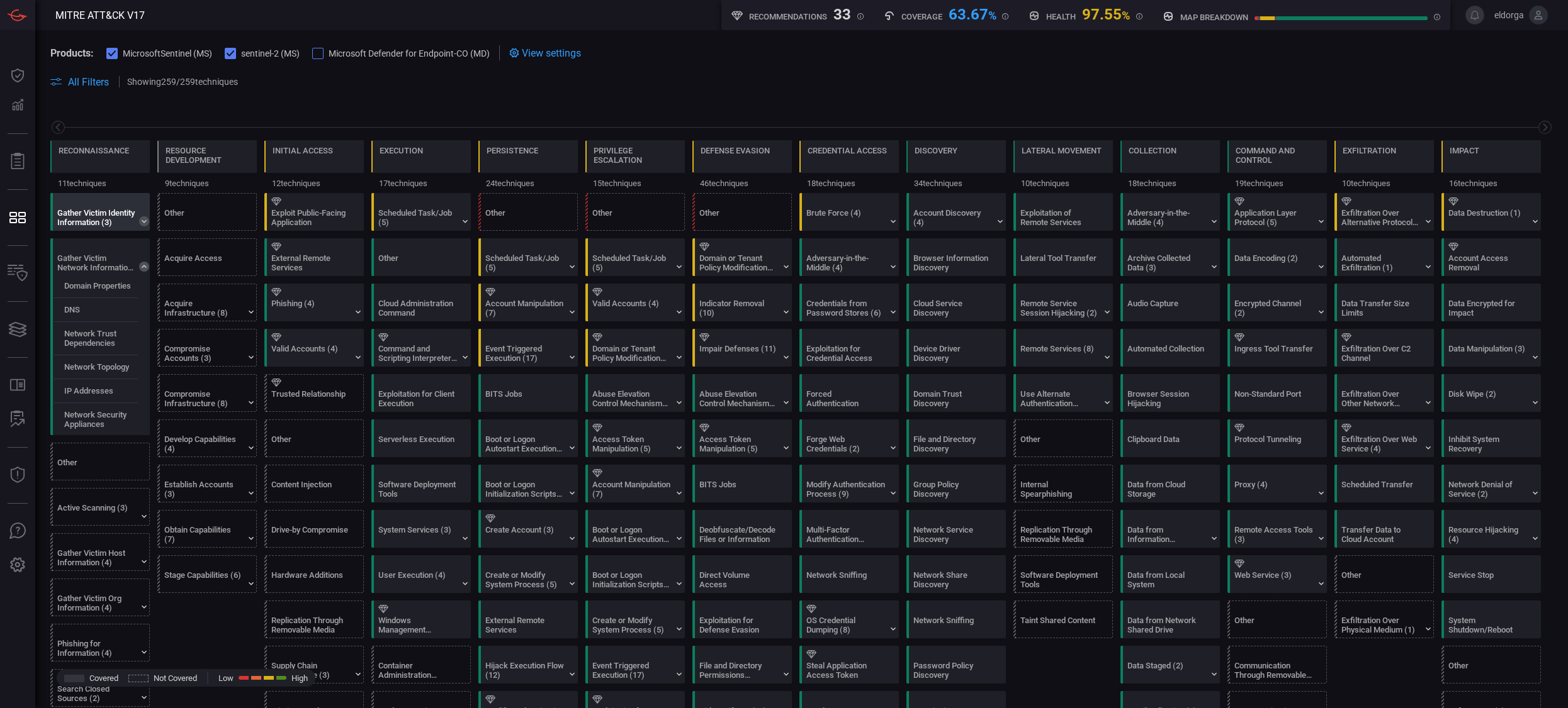
click at [144, 223] on icon at bounding box center [144, 221] width 10 height 10
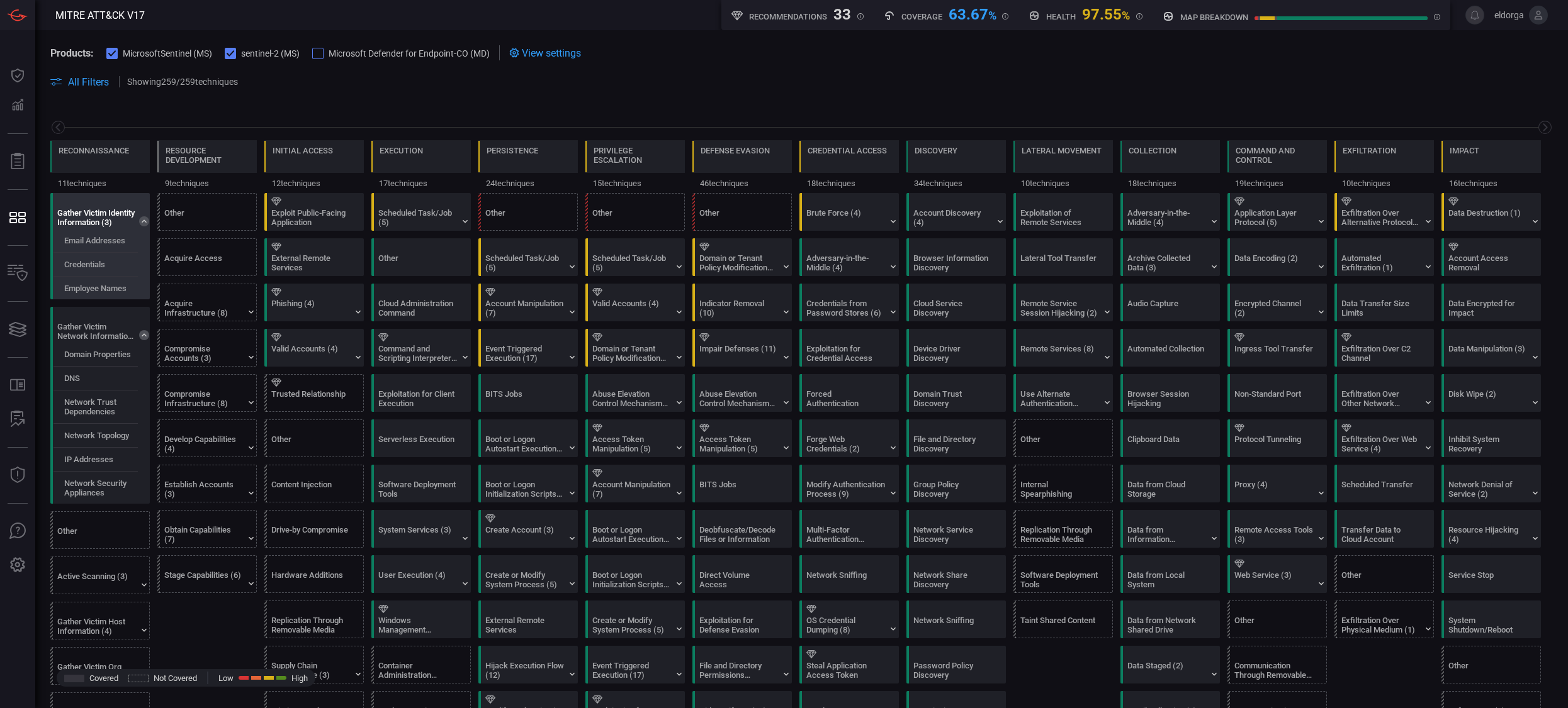
click at [144, 223] on icon at bounding box center [144, 221] width 10 height 10
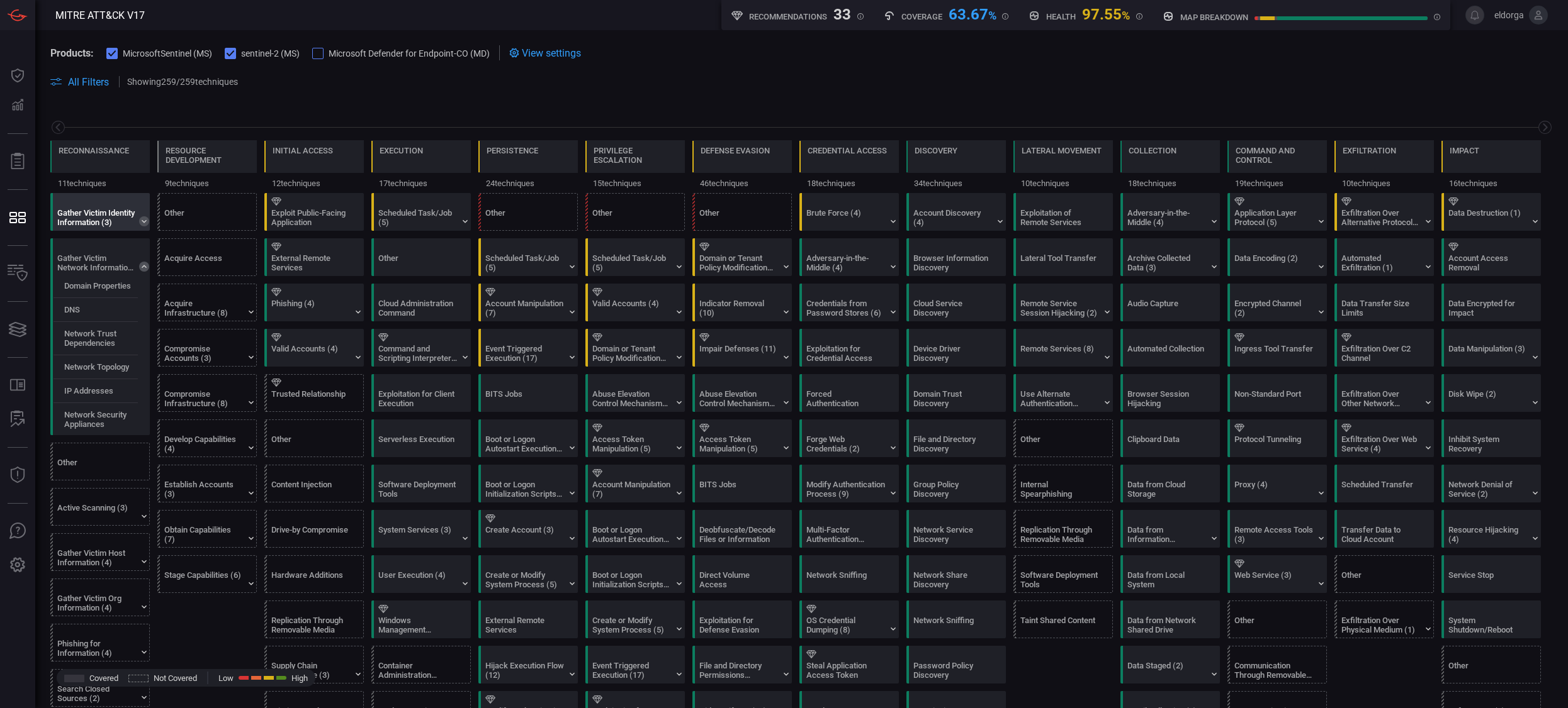
click at [144, 223] on icon at bounding box center [144, 221] width 10 height 10
